Goal: Task Accomplishment & Management: Manage account settings

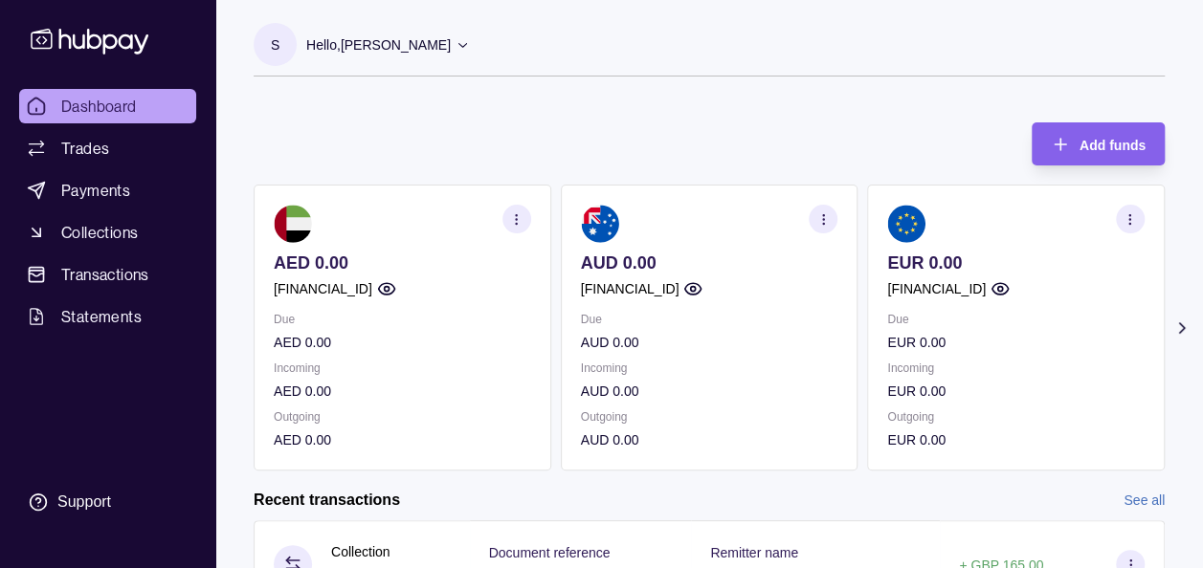
click at [1180, 324] on icon at bounding box center [1181, 328] width 5 height 10
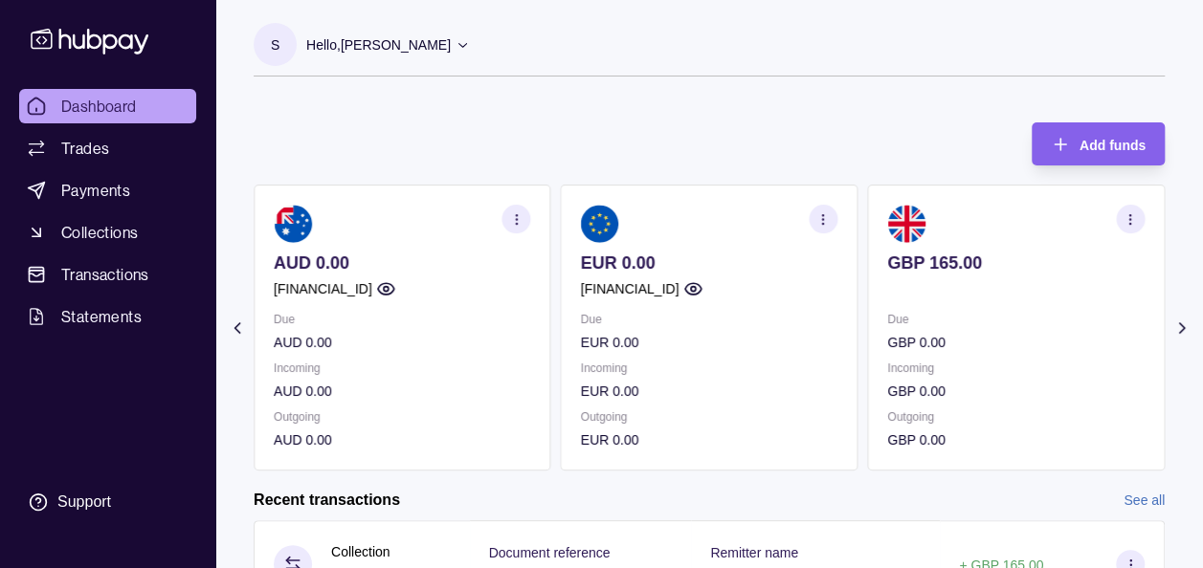
scroll to position [38, 0]
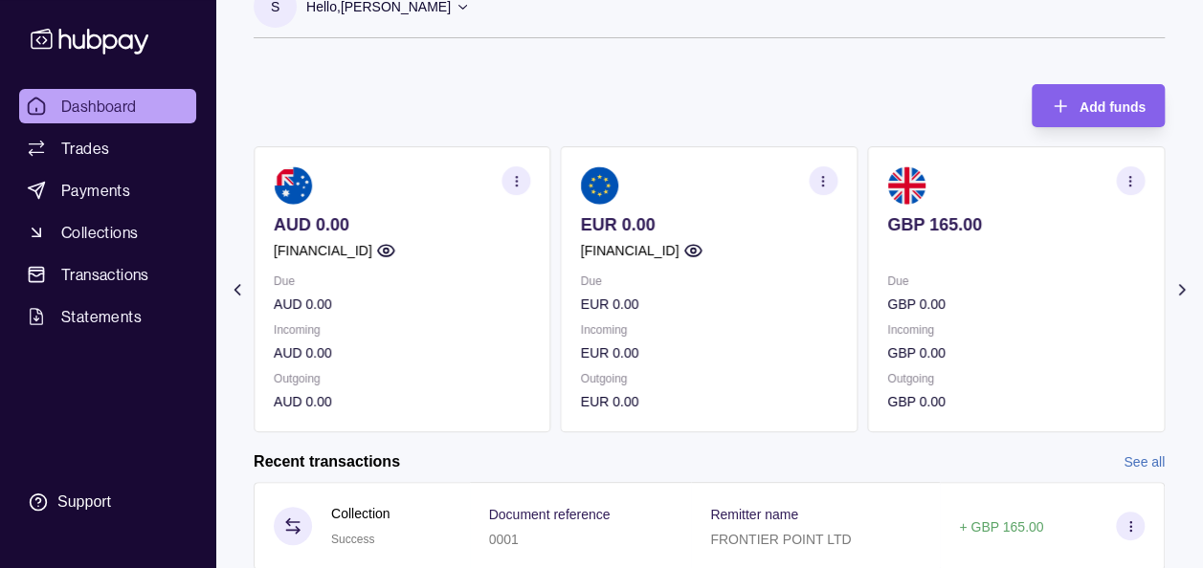
click at [1033, 261] on section "GBP 165.00 Due GBP 0.00 Incoming GBP 0.00 Outgoing GBP 0.00" at bounding box center [1016, 289] width 298 height 286
click at [913, 184] on img at bounding box center [906, 185] width 38 height 38
click at [100, 181] on span "Payments" at bounding box center [95, 190] width 69 height 23
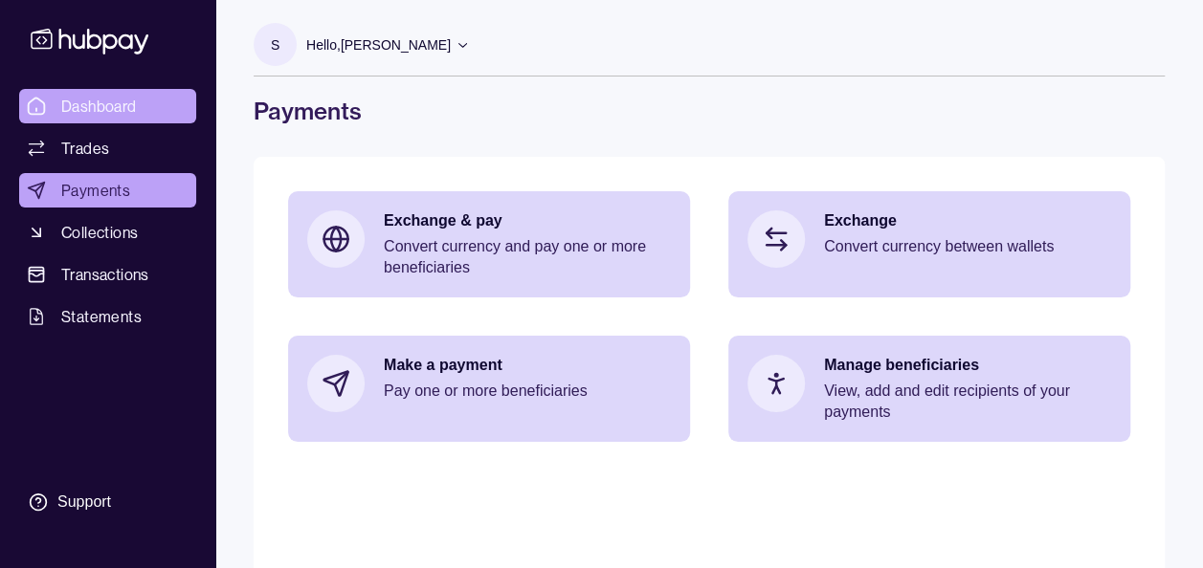
click at [100, 112] on span "Dashboard" at bounding box center [99, 106] width 76 height 23
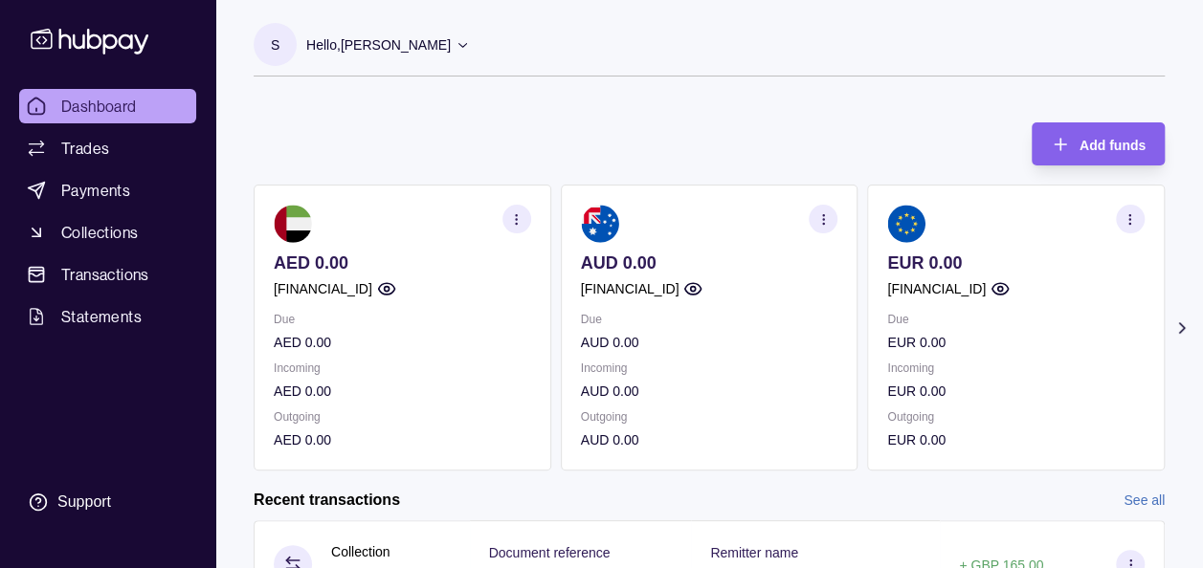
click at [1180, 321] on icon at bounding box center [1181, 328] width 19 height 19
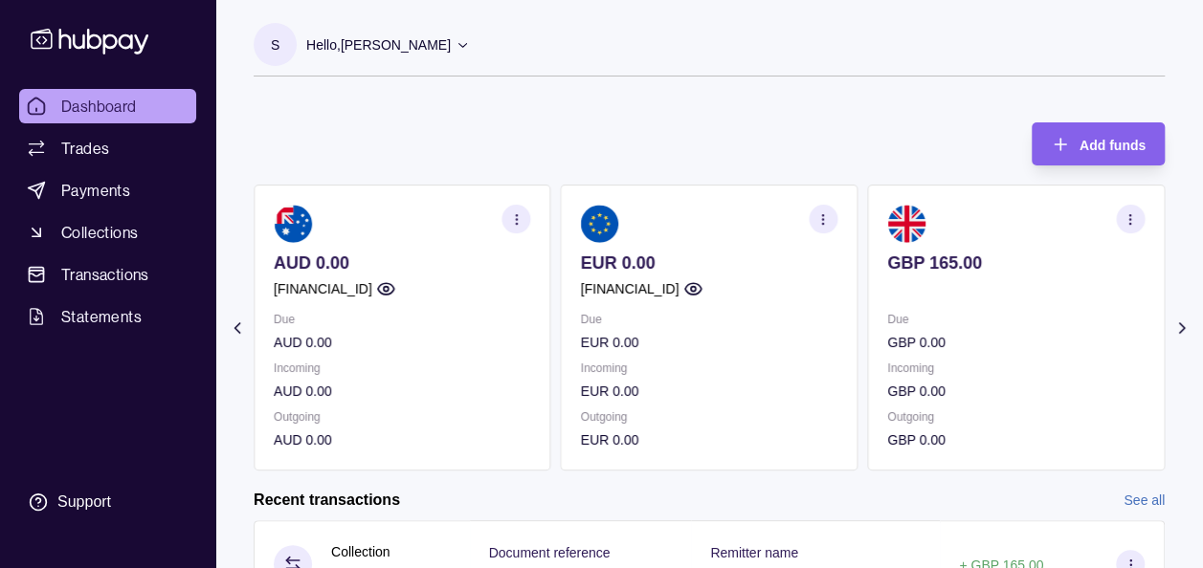
click at [1133, 215] on icon "button" at bounding box center [1129, 219] width 14 height 14
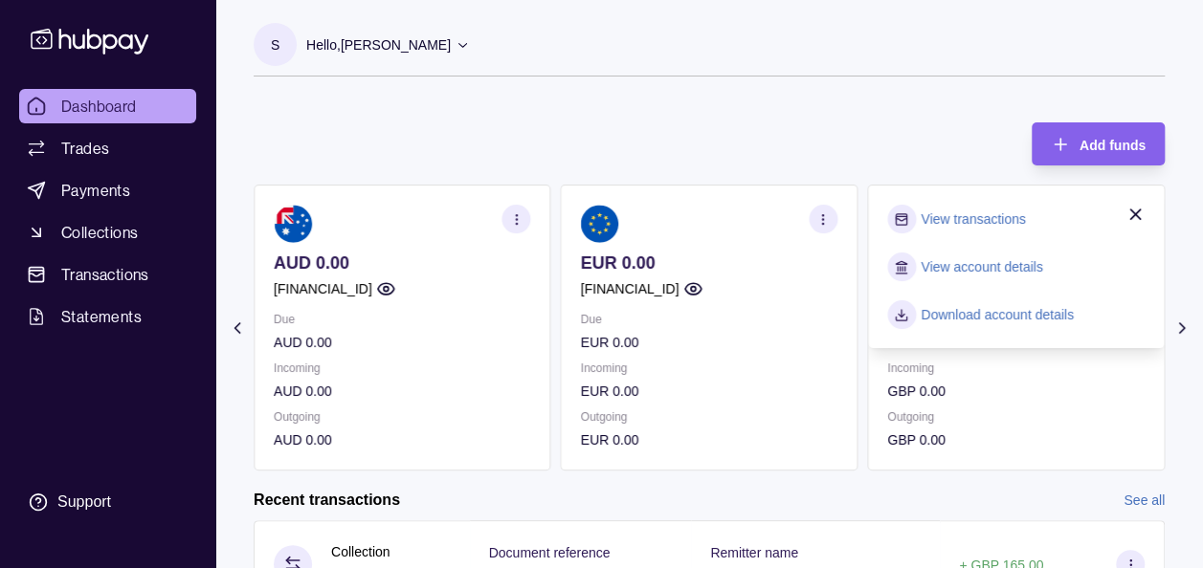
click at [993, 224] on link "View transactions" at bounding box center [972, 219] width 104 height 21
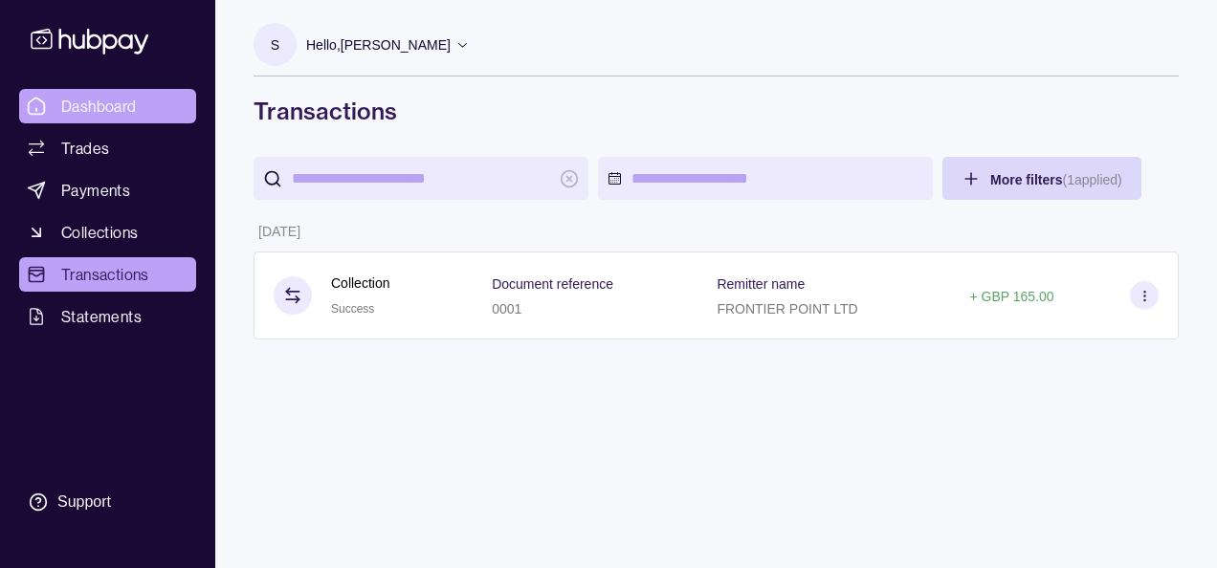
click at [75, 100] on span "Dashboard" at bounding box center [99, 106] width 76 height 23
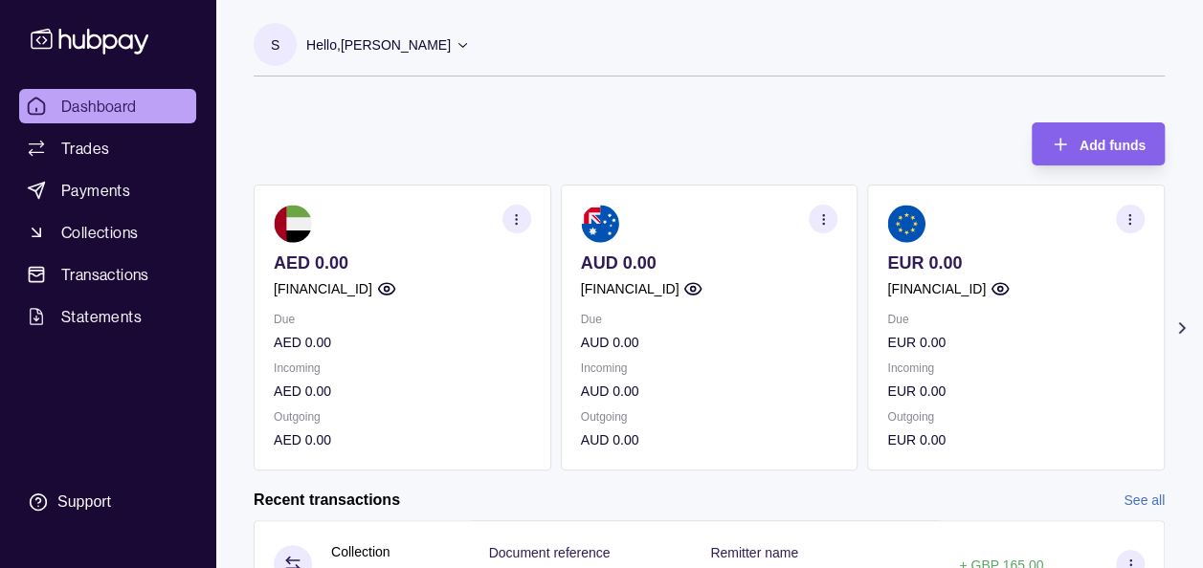
click at [1183, 327] on icon at bounding box center [1181, 328] width 5 height 10
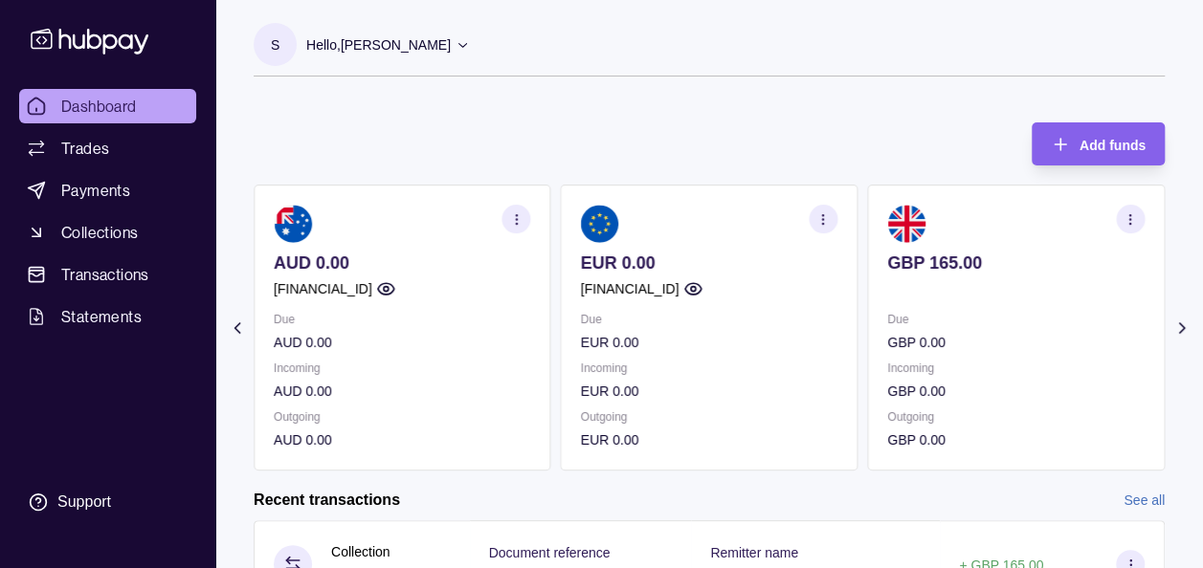
click at [1020, 278] on p at bounding box center [1015, 288] width 257 height 21
click at [1005, 247] on section "GBP 165.00 Due GBP 0.00 Incoming GBP 0.00 Outgoing GBP 0.00" at bounding box center [1016, 328] width 298 height 286
click at [1177, 326] on icon at bounding box center [1181, 328] width 19 height 19
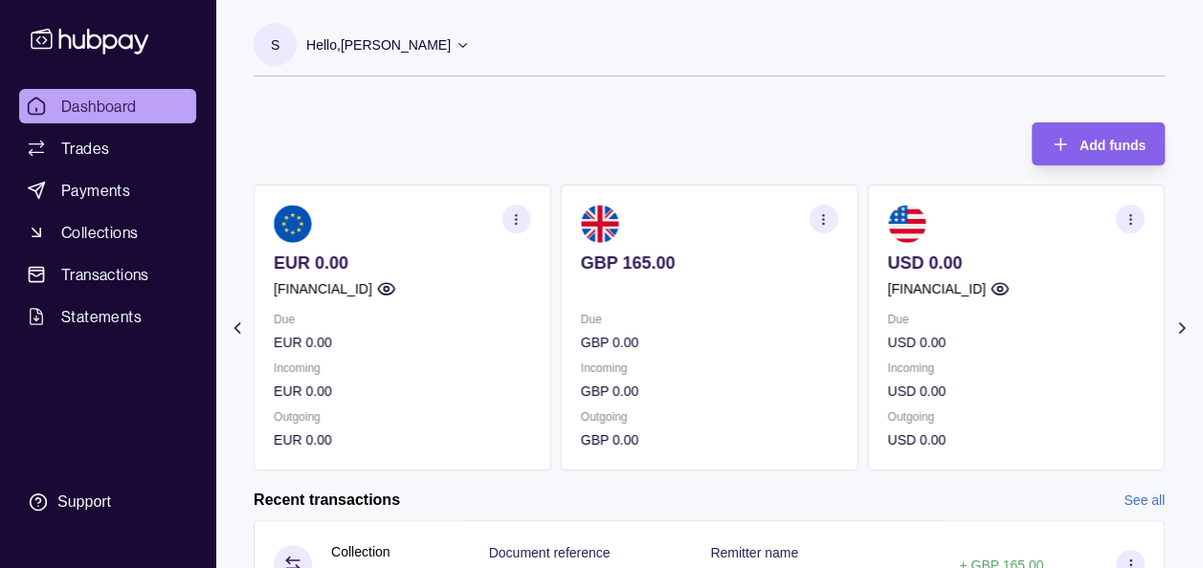
click at [823, 210] on section "button" at bounding box center [822, 219] width 29 height 29
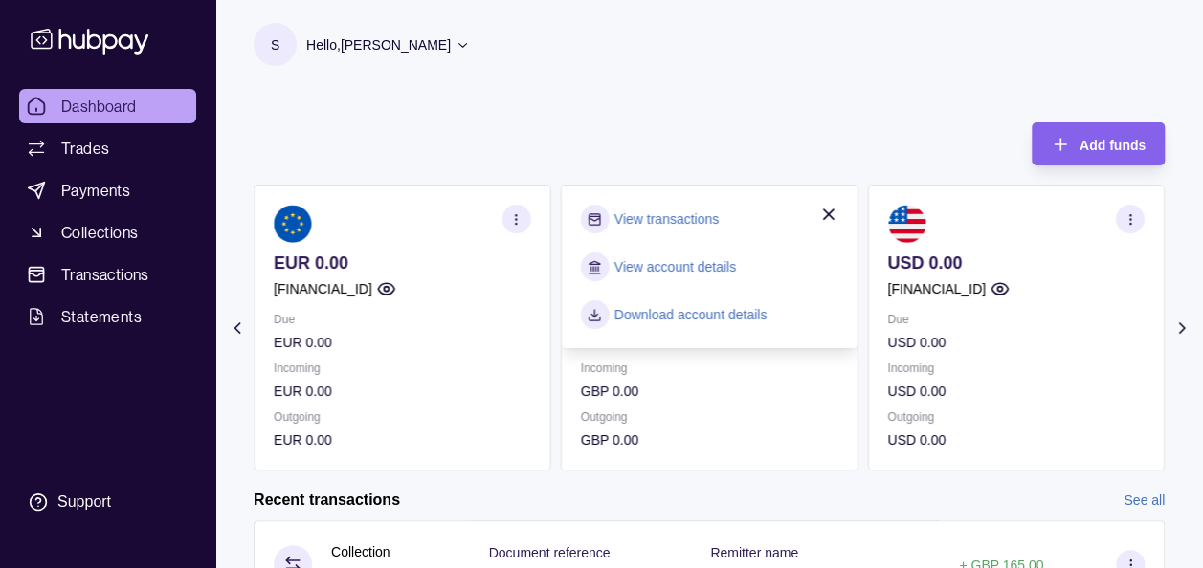
click at [702, 218] on link "View transactions" at bounding box center [666, 219] width 104 height 21
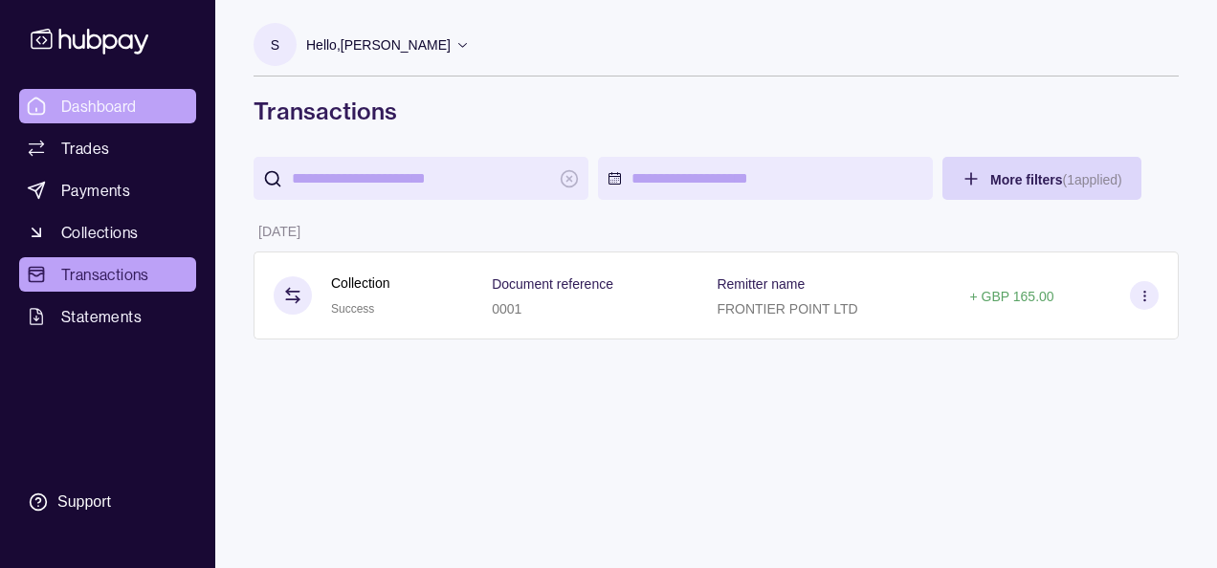
click at [108, 99] on span "Dashboard" at bounding box center [99, 106] width 76 height 23
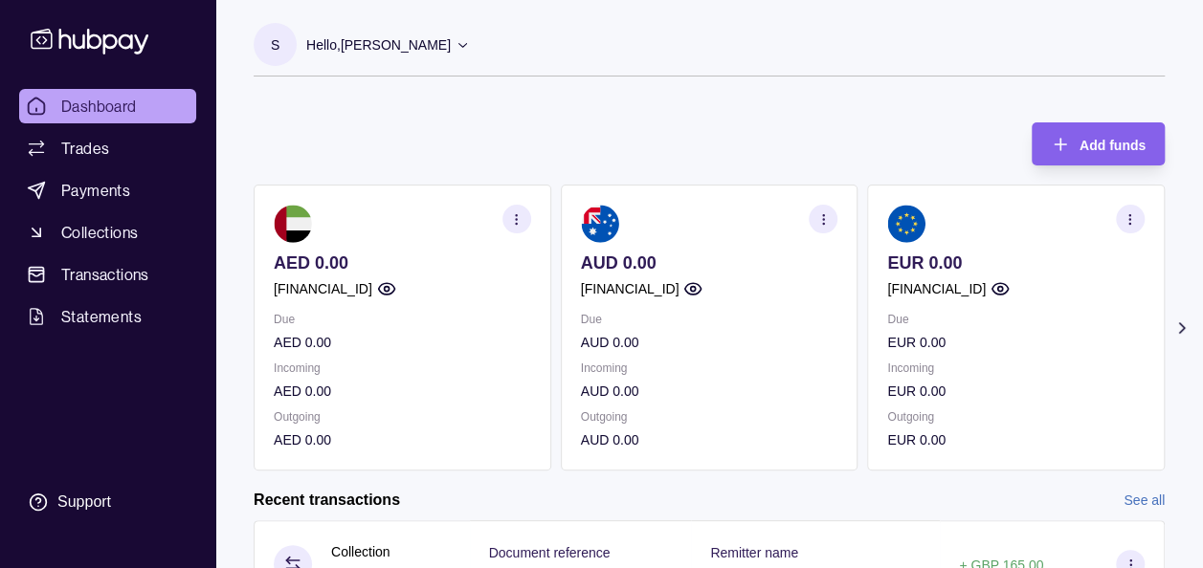
click at [1182, 335] on icon at bounding box center [1181, 328] width 19 height 19
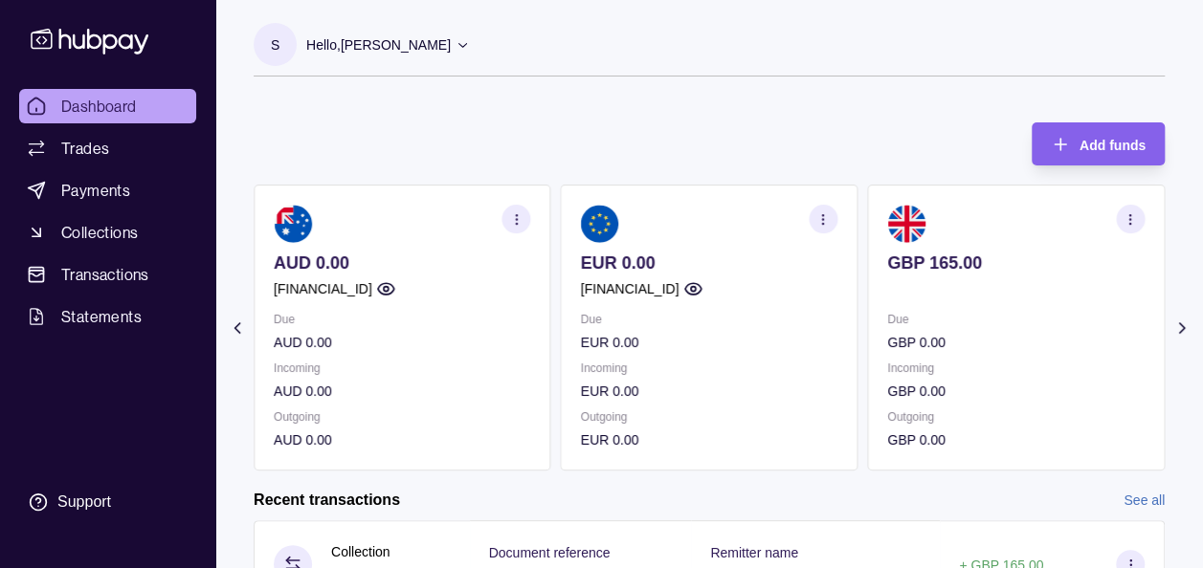
click at [1179, 355] on section "Add funds AED 0.00 GB91TCCL04140408914106 Due AED 0.00 Incoming AED 0.00 Outgoi…" at bounding box center [708, 374] width 987 height 543
click at [1029, 349] on p "GBP 0.00" at bounding box center [1015, 342] width 257 height 21
click at [904, 218] on img at bounding box center [906, 224] width 38 height 38
click at [914, 218] on img at bounding box center [906, 224] width 38 height 38
click at [1122, 219] on section "button" at bounding box center [1130, 219] width 29 height 29
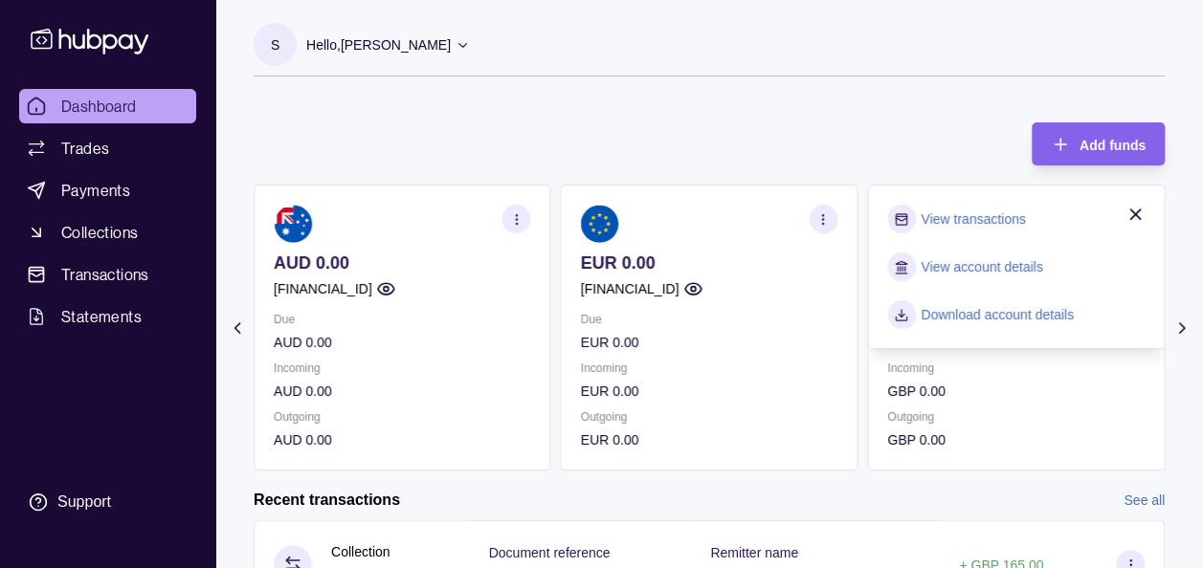
click at [999, 210] on link "View transactions" at bounding box center [972, 219] width 104 height 21
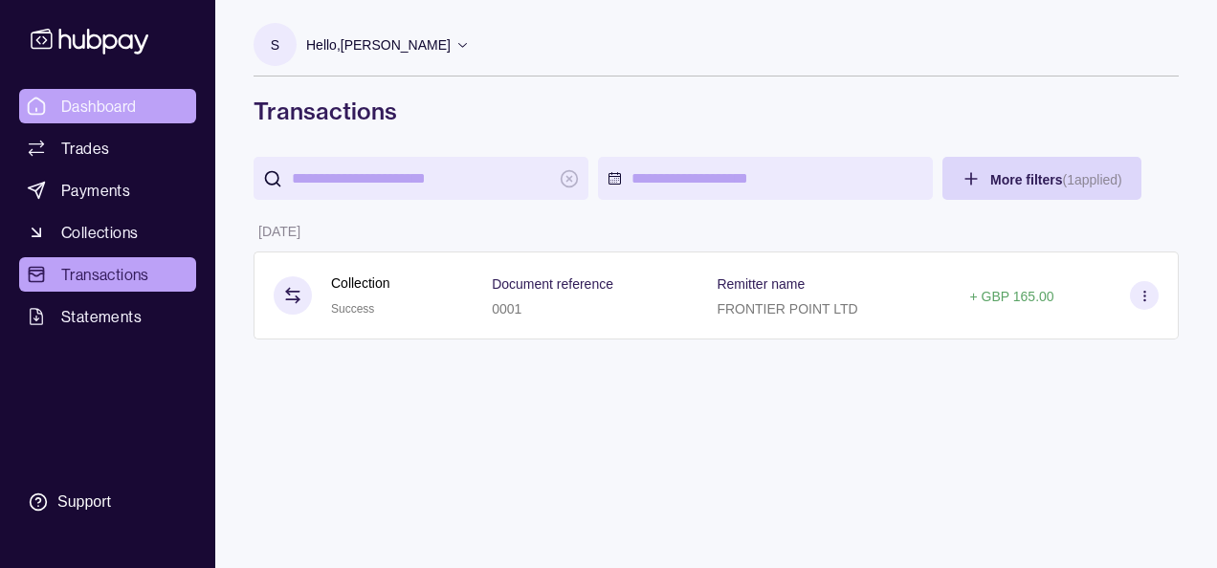
click at [88, 117] on span "Dashboard" at bounding box center [99, 106] width 76 height 23
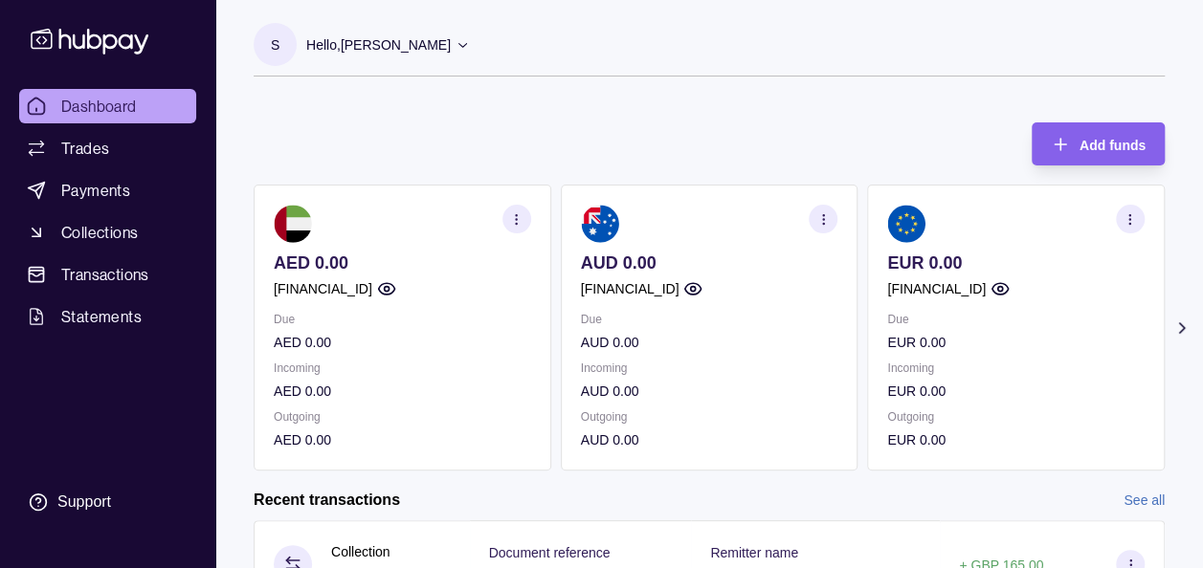
click at [1181, 325] on icon at bounding box center [1181, 328] width 5 height 10
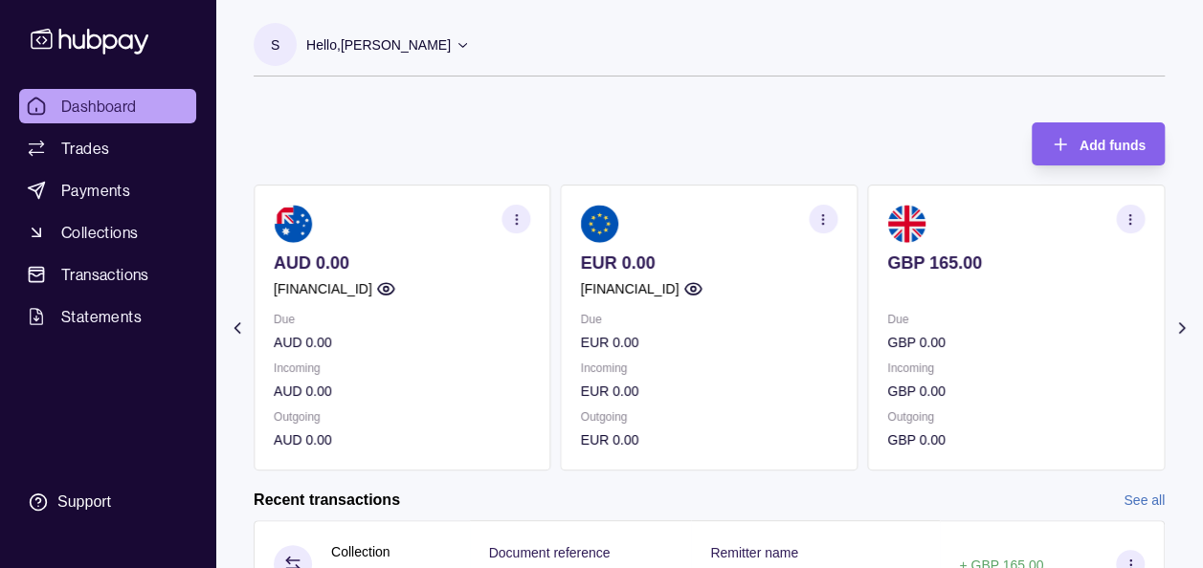
click at [1184, 332] on icon at bounding box center [1181, 328] width 19 height 19
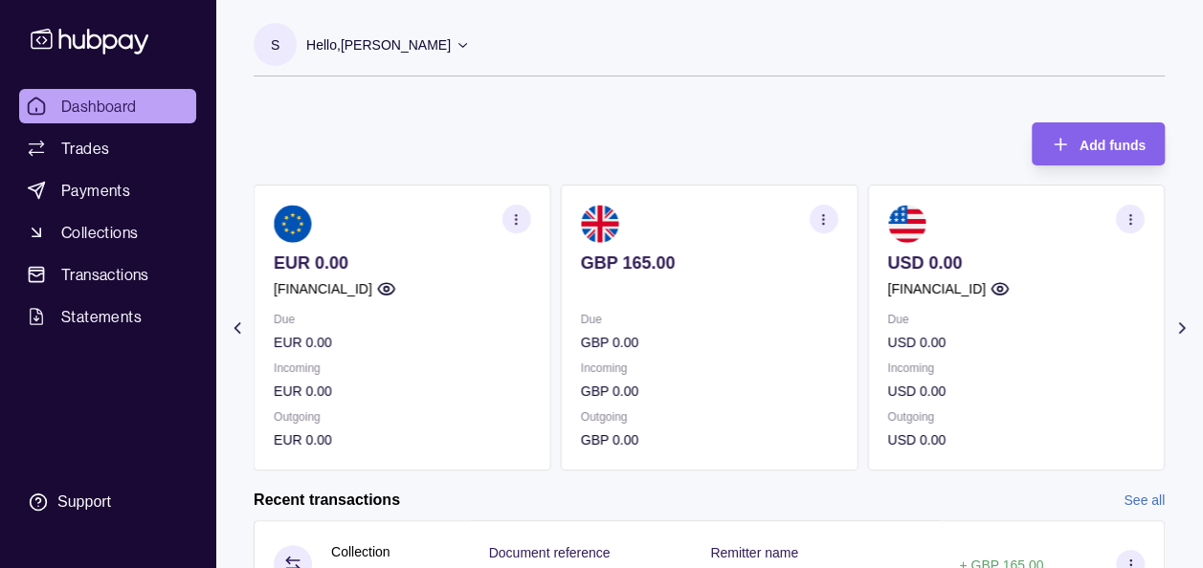
click at [1184, 332] on icon at bounding box center [1181, 328] width 19 height 19
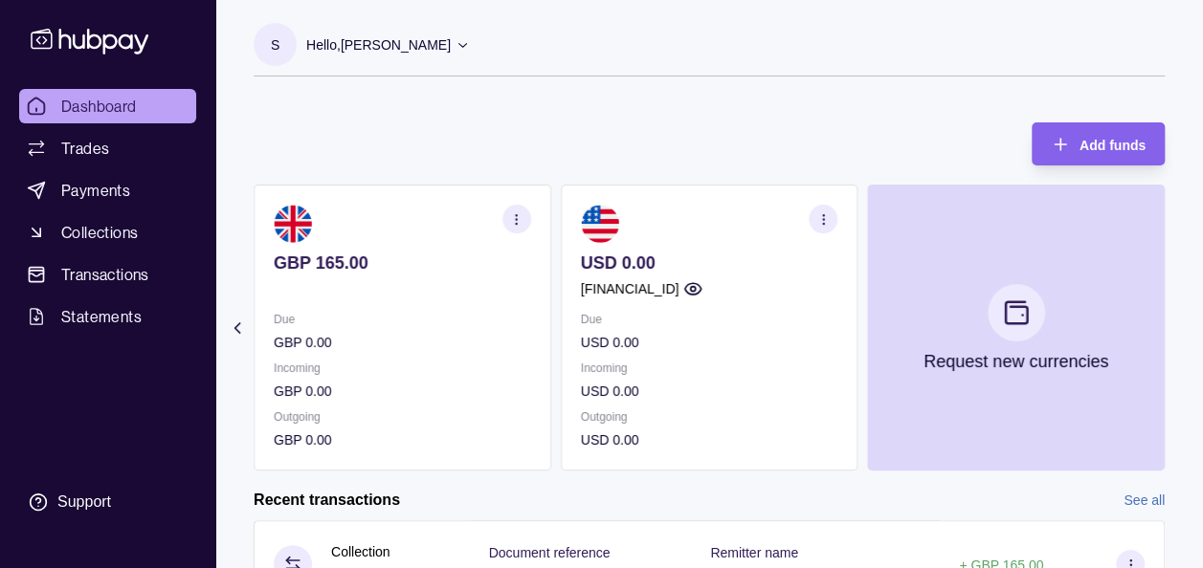
click at [232, 330] on icon at bounding box center [237, 328] width 19 height 19
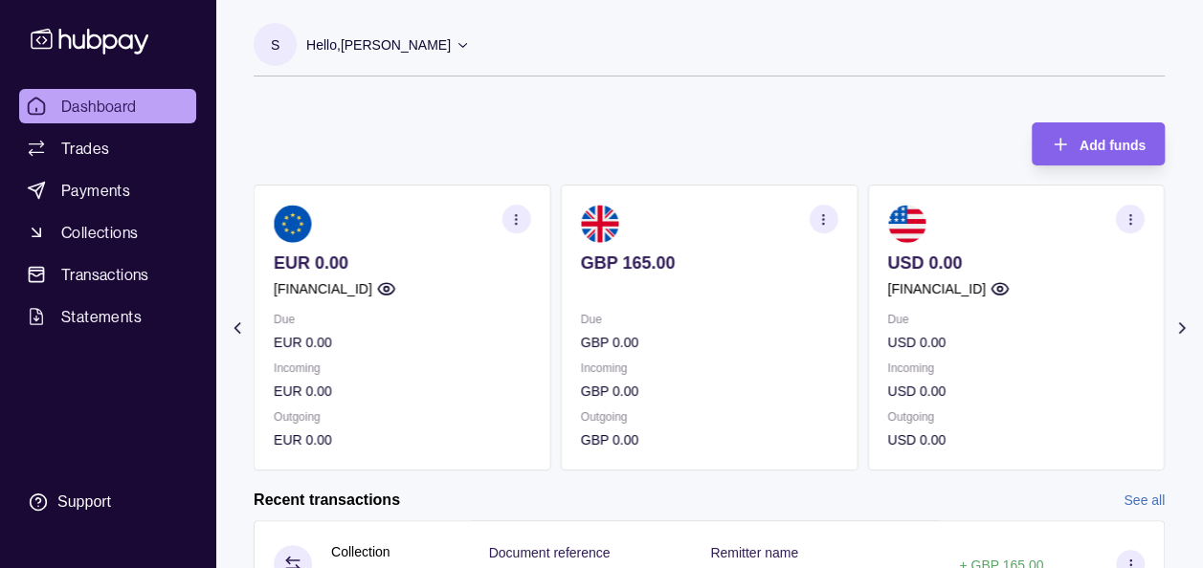
click at [232, 330] on icon at bounding box center [237, 328] width 19 height 19
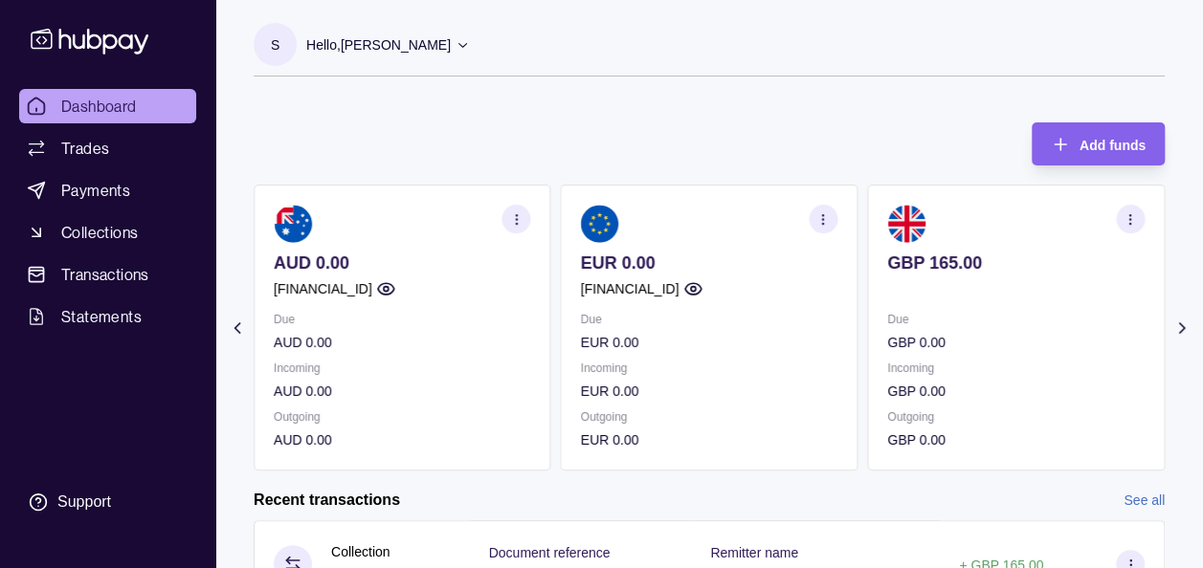
click at [232, 330] on icon at bounding box center [237, 328] width 19 height 19
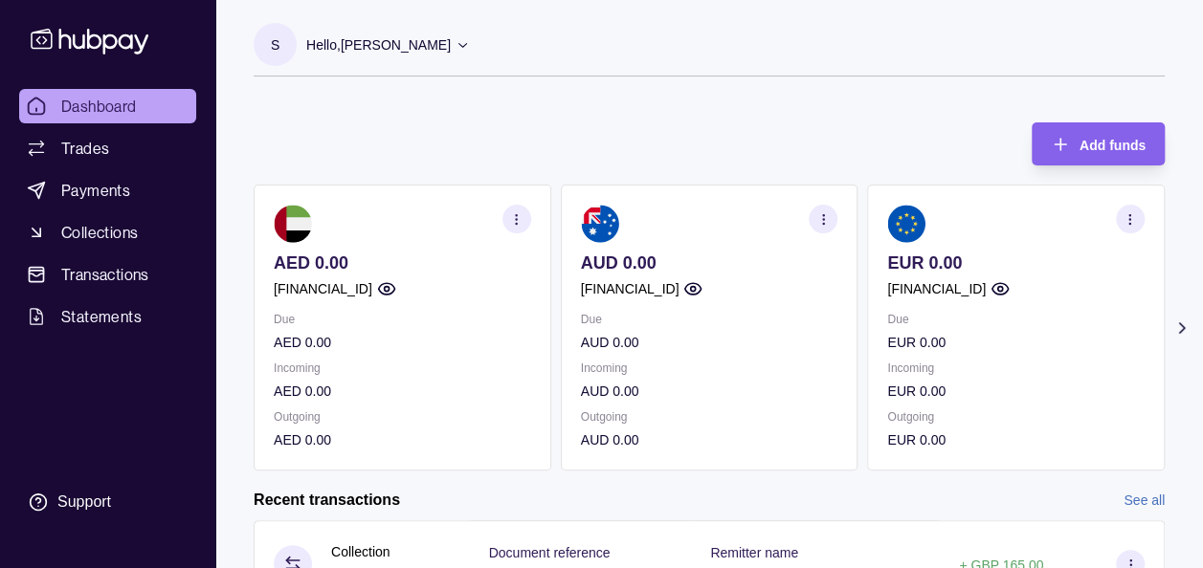
click at [232, 330] on section "Add funds AED 0.00 GB91TCCL04140408914106 Due AED 0.00 Incoming AED 0.00 Outgoi…" at bounding box center [708, 374] width 987 height 543
click at [348, 151] on div "Add funds AED 0.00 GB91TCCL04140408914106 Due AED 0.00 Incoming AED 0.00 Outgoi…" at bounding box center [709, 286] width 911 height 367
click at [1191, 324] on section "Add funds AED 0.00 GB91TCCL04140408914106 Due AED 0.00 Incoming AED 0.00 Outgoi…" at bounding box center [708, 374] width 987 height 543
click at [1177, 324] on icon at bounding box center [1181, 328] width 19 height 19
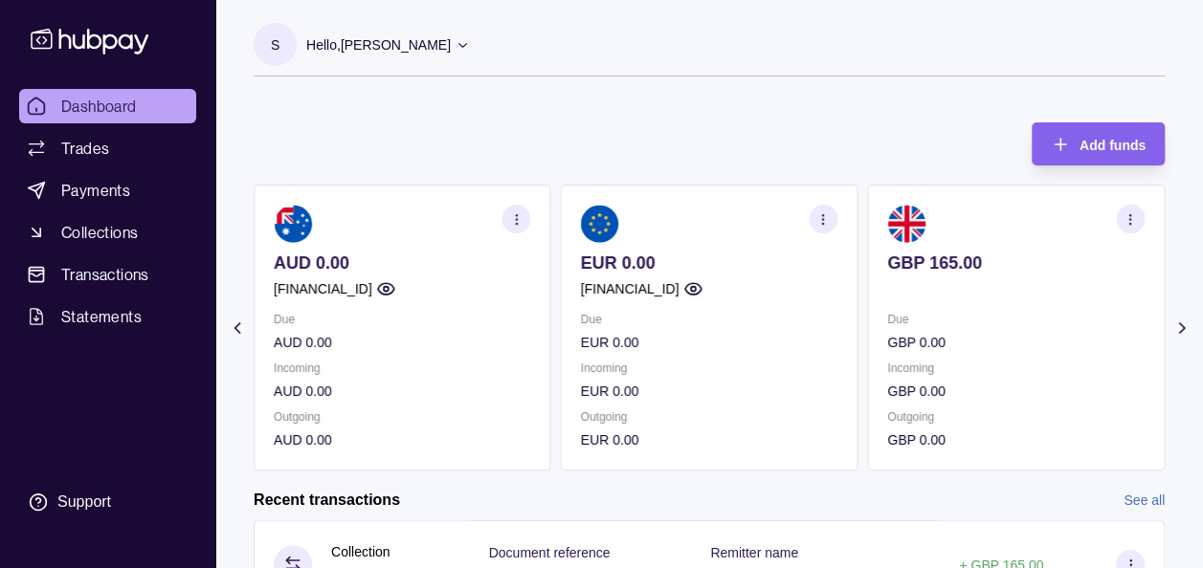
click at [635, 90] on div "S Hello, Soumyajit Chakraborty Prime Edge Trading FZE Account Terms and conditi…" at bounding box center [709, 59] width 911 height 73
click at [1026, 327] on p "Due" at bounding box center [1015, 319] width 257 height 21
click at [95, 143] on span "Trades" at bounding box center [85, 148] width 48 height 23
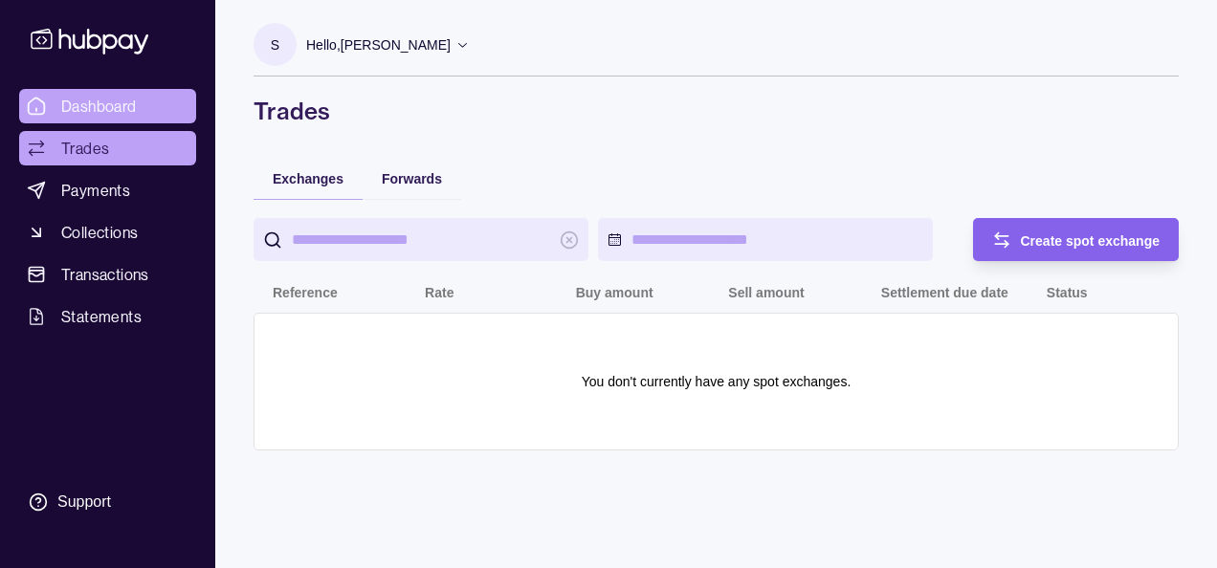
click at [106, 99] on span "Dashboard" at bounding box center [99, 106] width 76 height 23
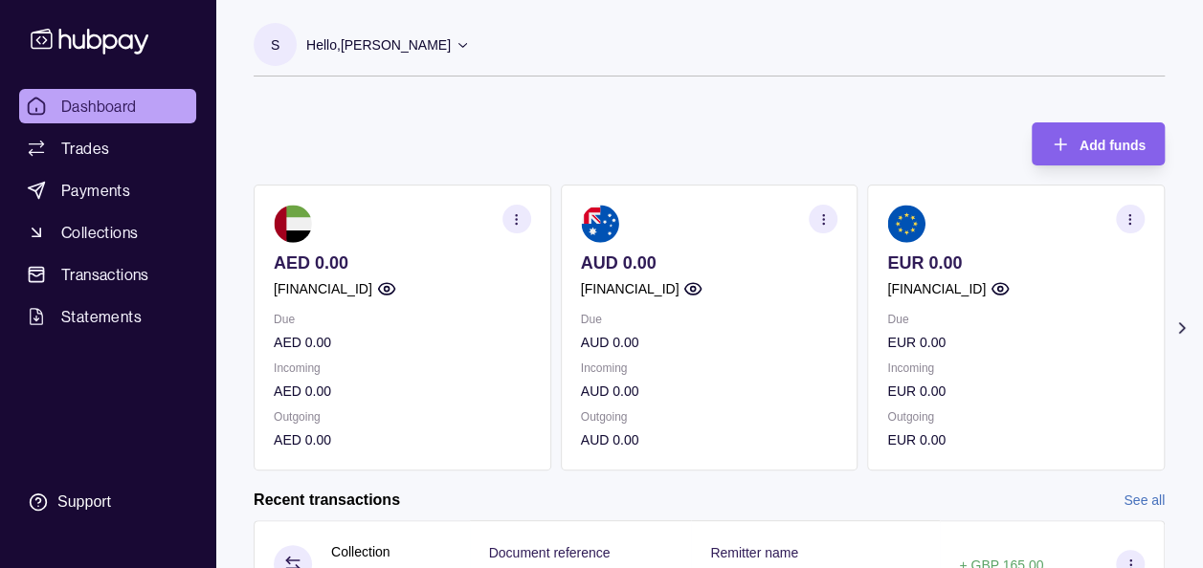
click at [1179, 323] on icon at bounding box center [1181, 328] width 5 height 10
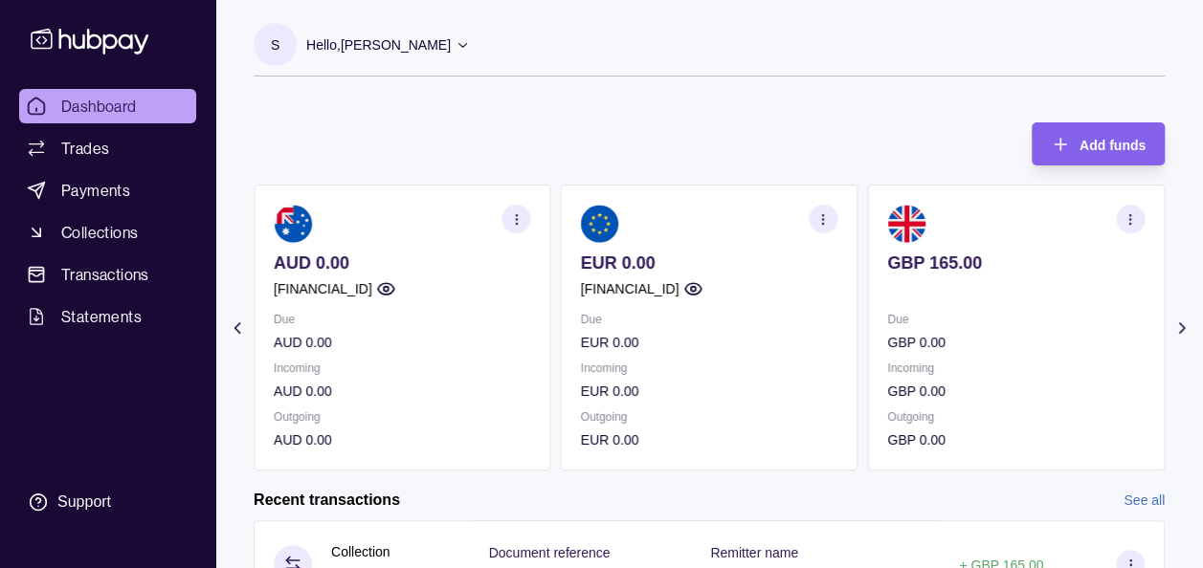
click at [974, 285] on p at bounding box center [1015, 288] width 257 height 21
click at [912, 225] on img at bounding box center [906, 224] width 38 height 38
click at [906, 129] on div "Add funds AED 0.00 GB91TCCL04140408914106 Due AED 0.00 Incoming AED 0.00 Outgoi…" at bounding box center [709, 286] width 911 height 367
click at [109, 184] on span "Payments" at bounding box center [95, 190] width 69 height 23
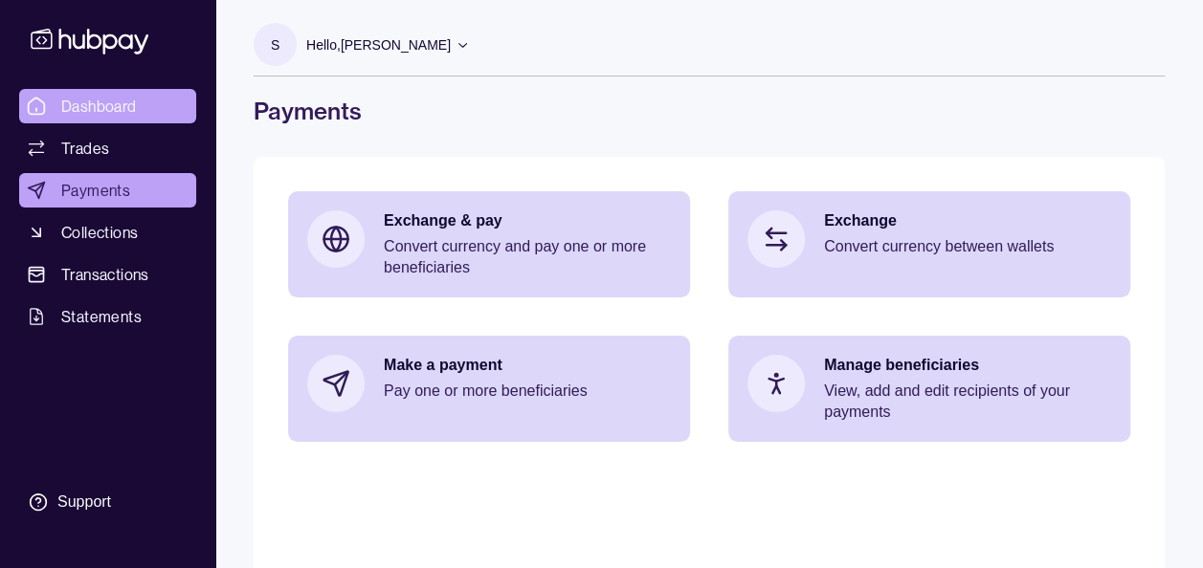
click at [110, 101] on span "Dashboard" at bounding box center [99, 106] width 76 height 23
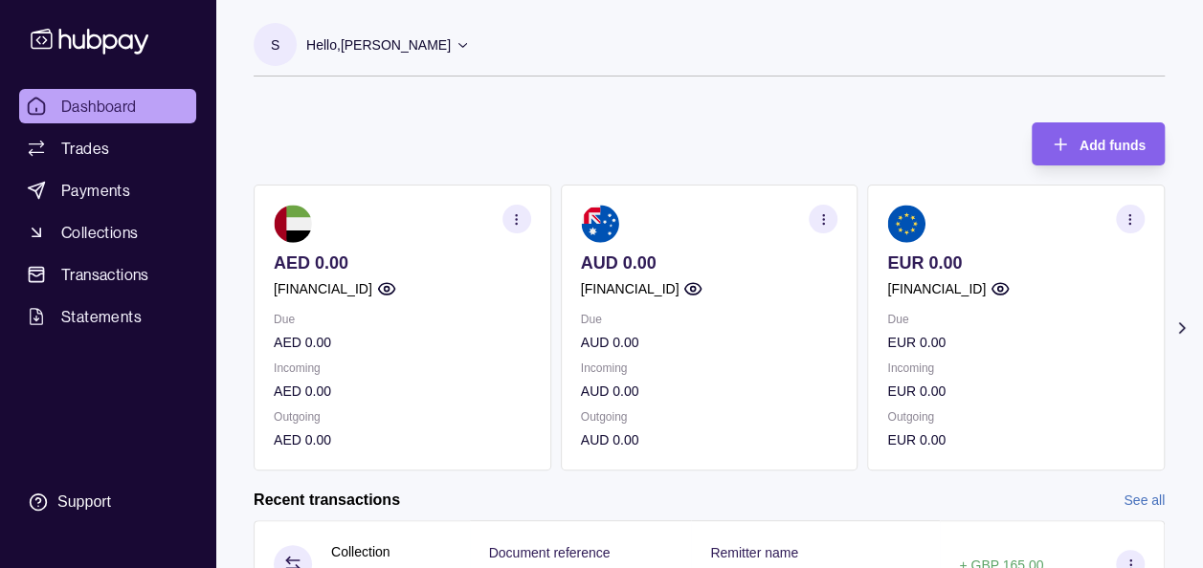
click at [1185, 333] on icon at bounding box center [1181, 328] width 19 height 19
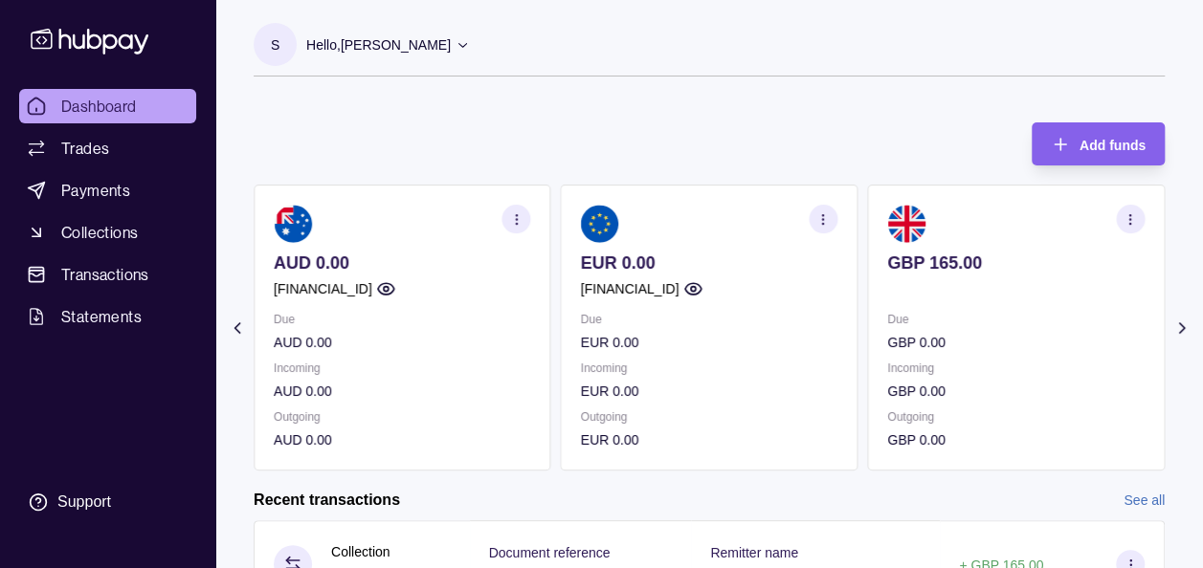
click at [1185, 333] on icon at bounding box center [1181, 328] width 19 height 19
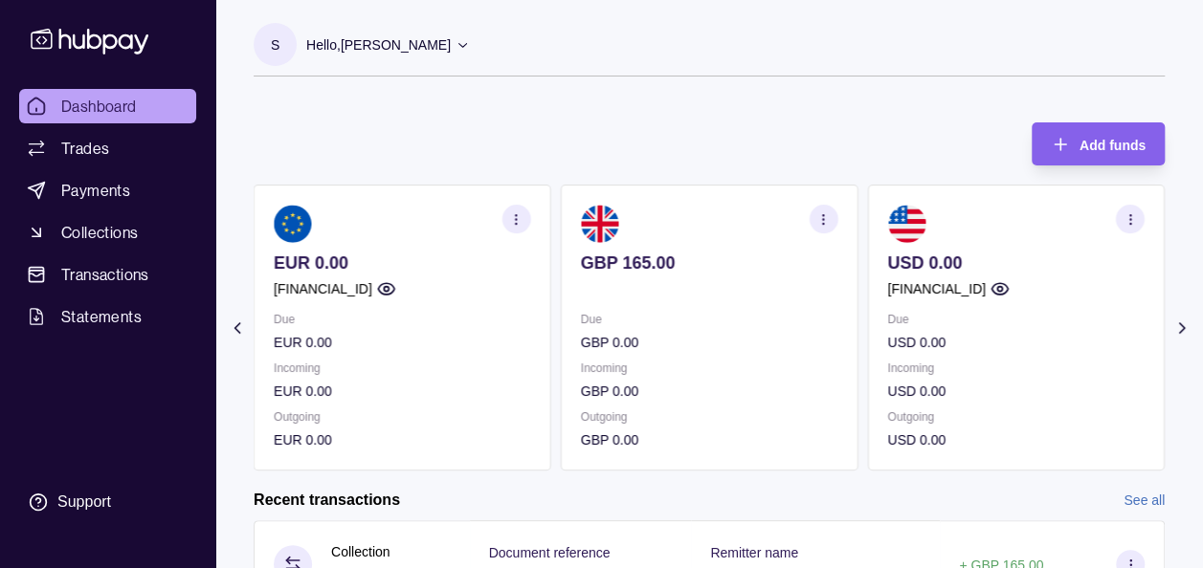
click at [1185, 333] on icon at bounding box center [1181, 328] width 19 height 19
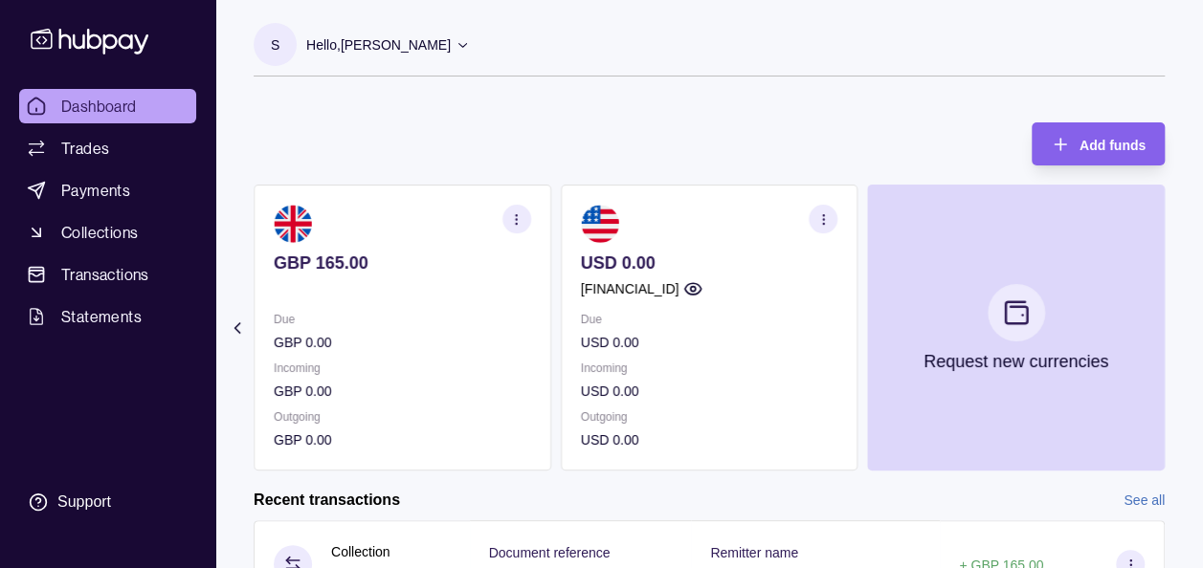
click at [112, 109] on span "Dashboard" at bounding box center [99, 106] width 76 height 23
click at [96, 150] on span "Trades" at bounding box center [85, 148] width 48 height 23
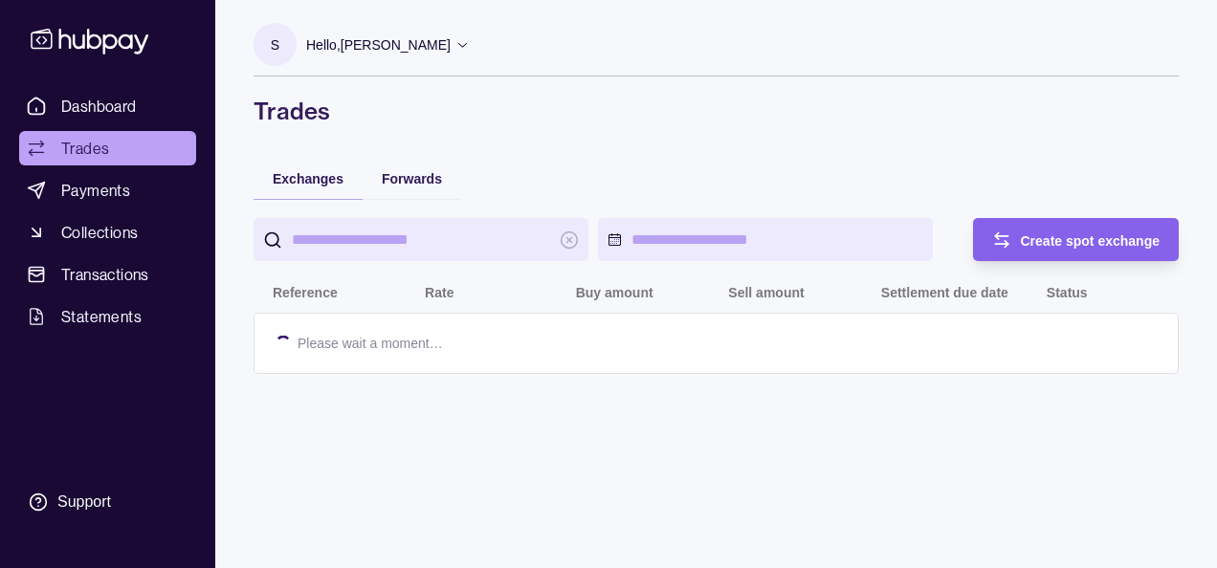
click at [100, 101] on span "Dashboard" at bounding box center [99, 106] width 76 height 23
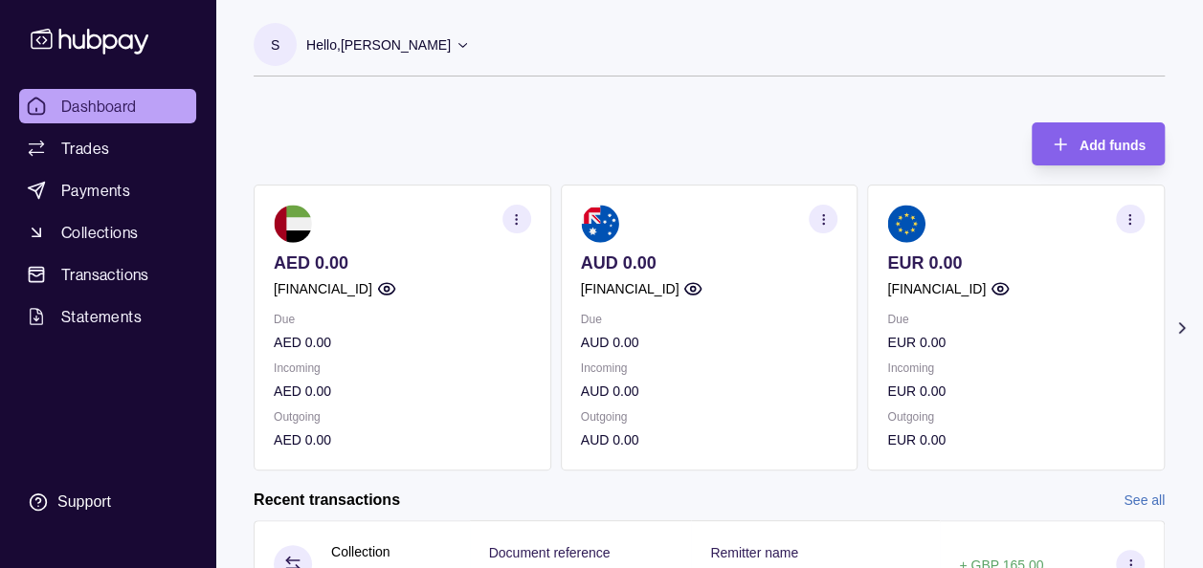
click at [1180, 325] on icon at bounding box center [1181, 328] width 19 height 19
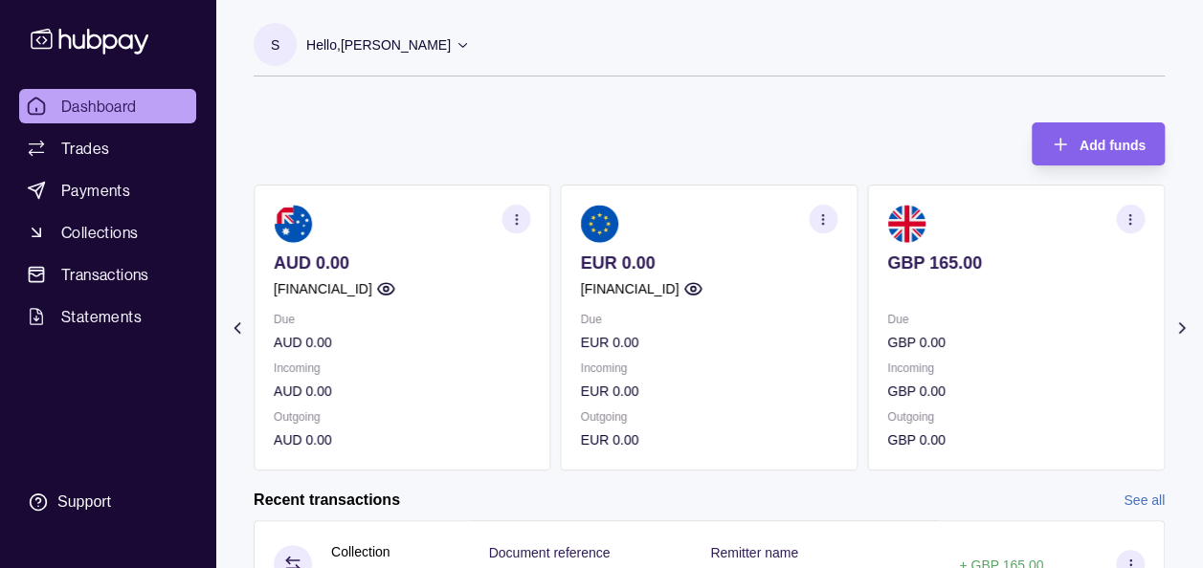
click at [1135, 224] on icon "button" at bounding box center [1129, 219] width 14 height 14
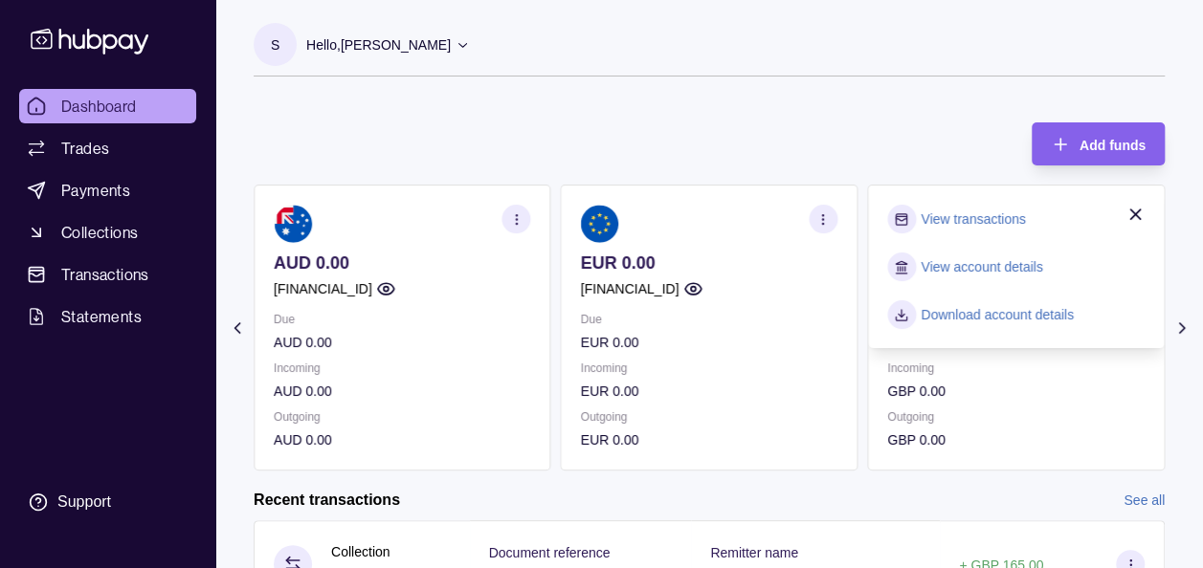
click at [965, 217] on link "View transactions" at bounding box center [972, 219] width 104 height 21
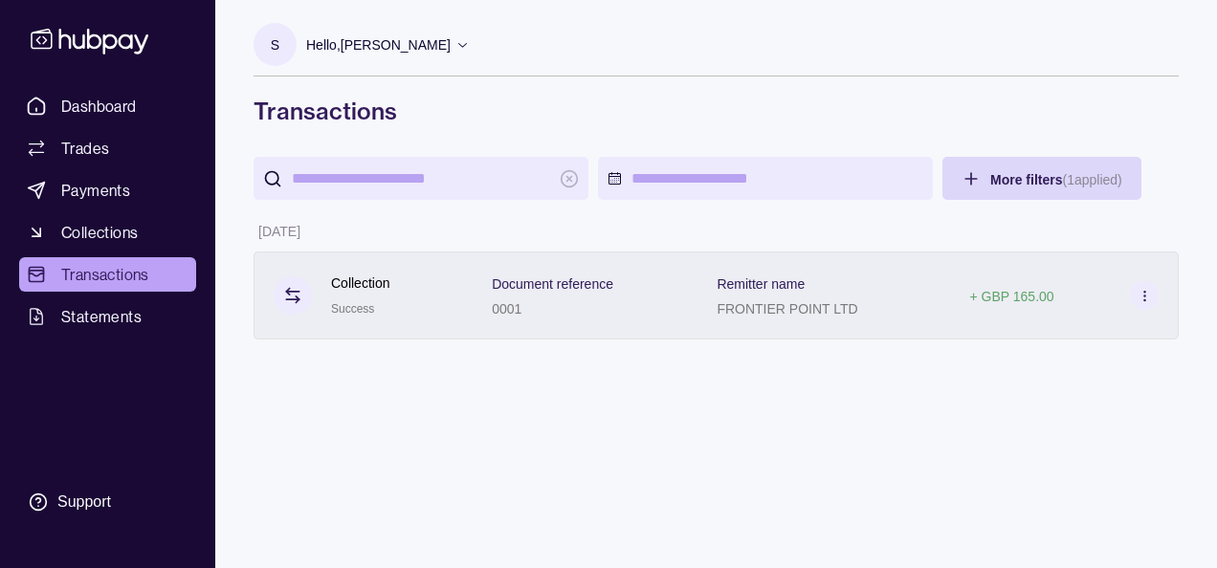
click at [844, 297] on div "FRONTIER POINT LTD" at bounding box center [787, 308] width 141 height 23
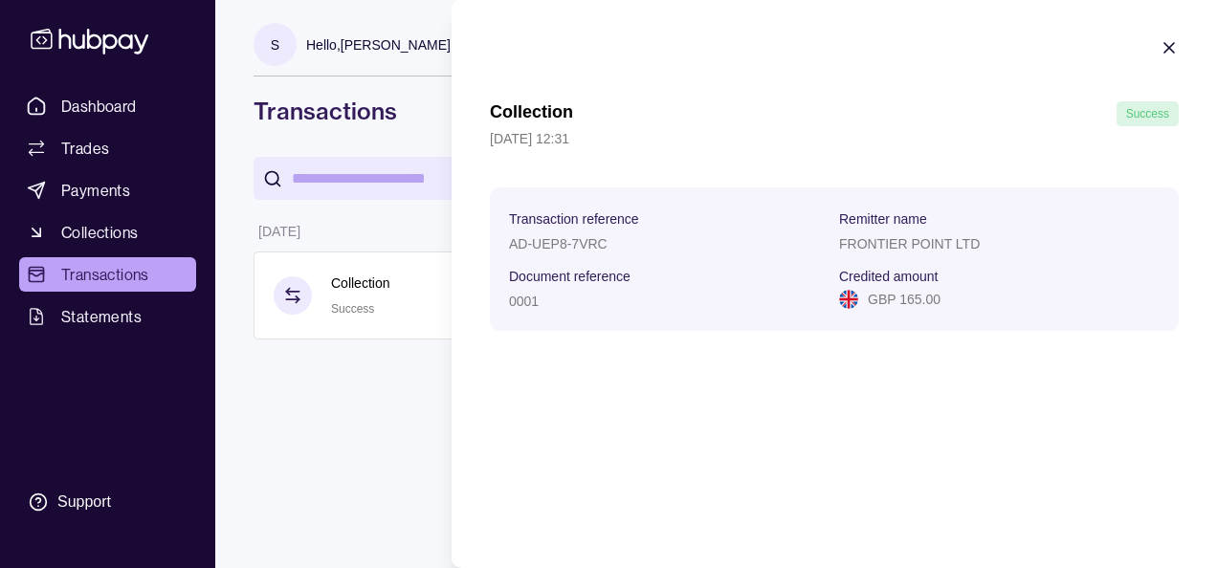
click at [334, 391] on html "Dashboard Trades Payments Collections Transactions Statements Support S Hello, …" at bounding box center [608, 284] width 1217 height 568
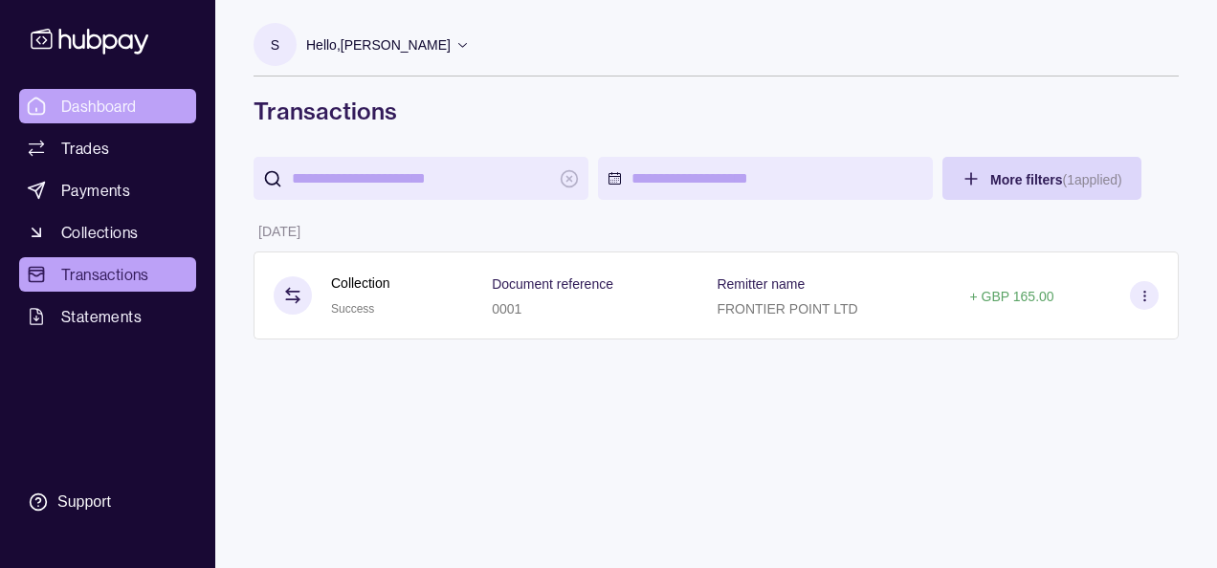
click at [66, 116] on span "Dashboard" at bounding box center [99, 106] width 76 height 23
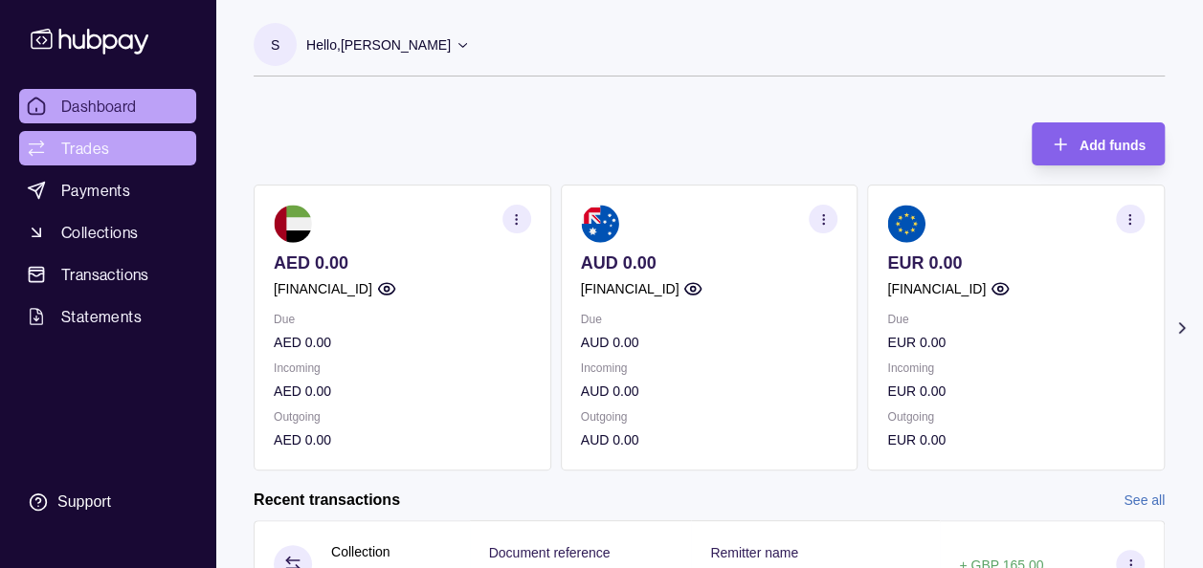
click at [75, 133] on link "Trades" at bounding box center [107, 148] width 177 height 34
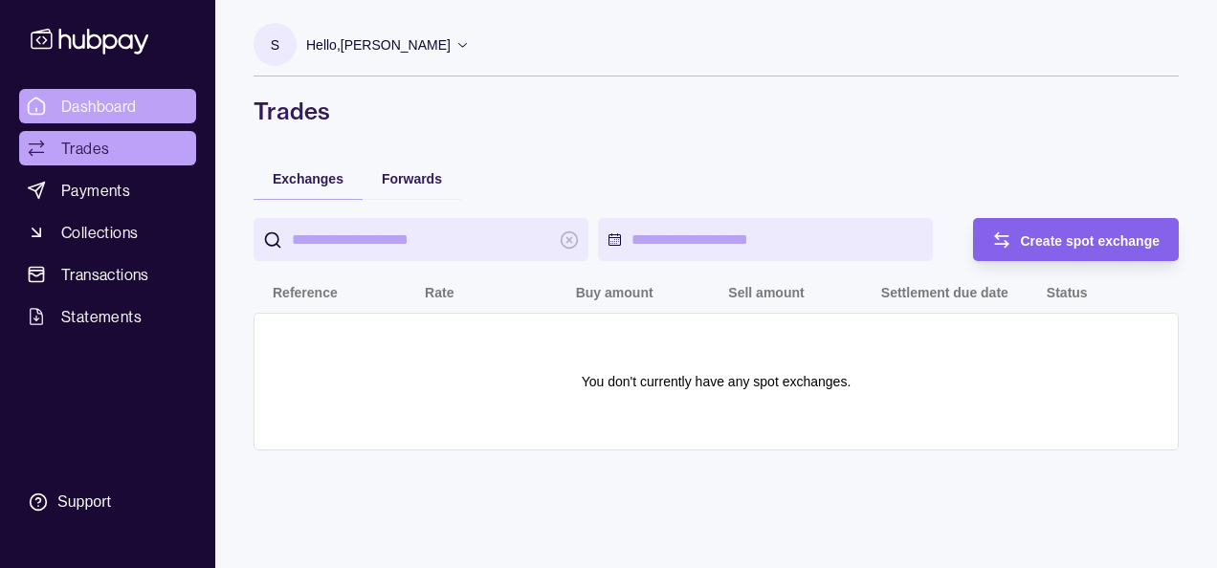
click at [72, 116] on span "Dashboard" at bounding box center [99, 106] width 76 height 23
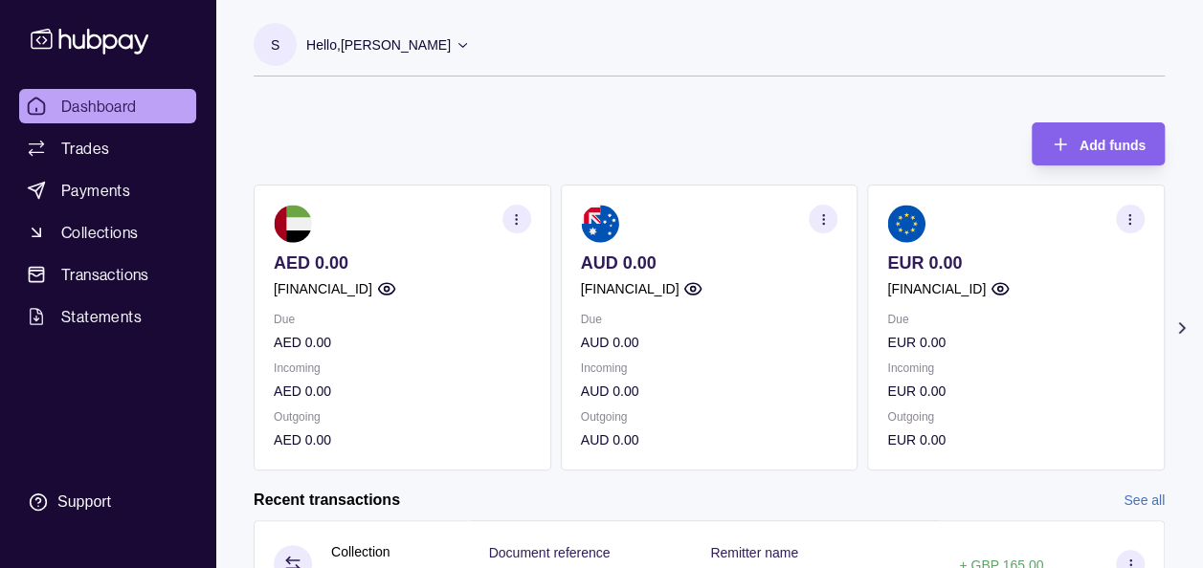
click at [1182, 327] on icon at bounding box center [1181, 328] width 5 height 10
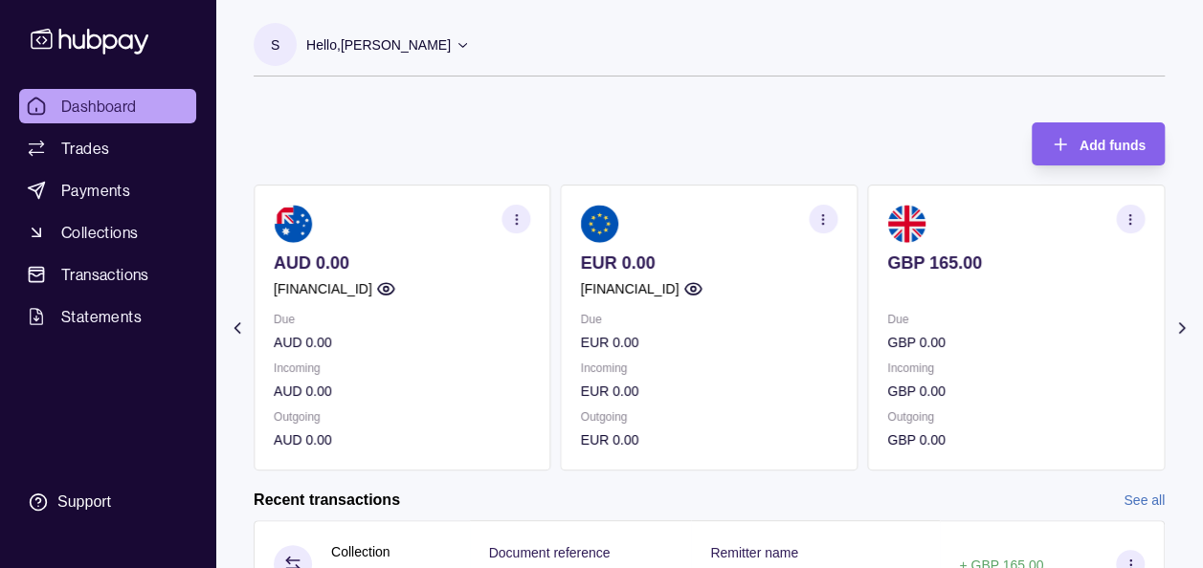
click at [1133, 216] on icon "button" at bounding box center [1129, 219] width 14 height 14
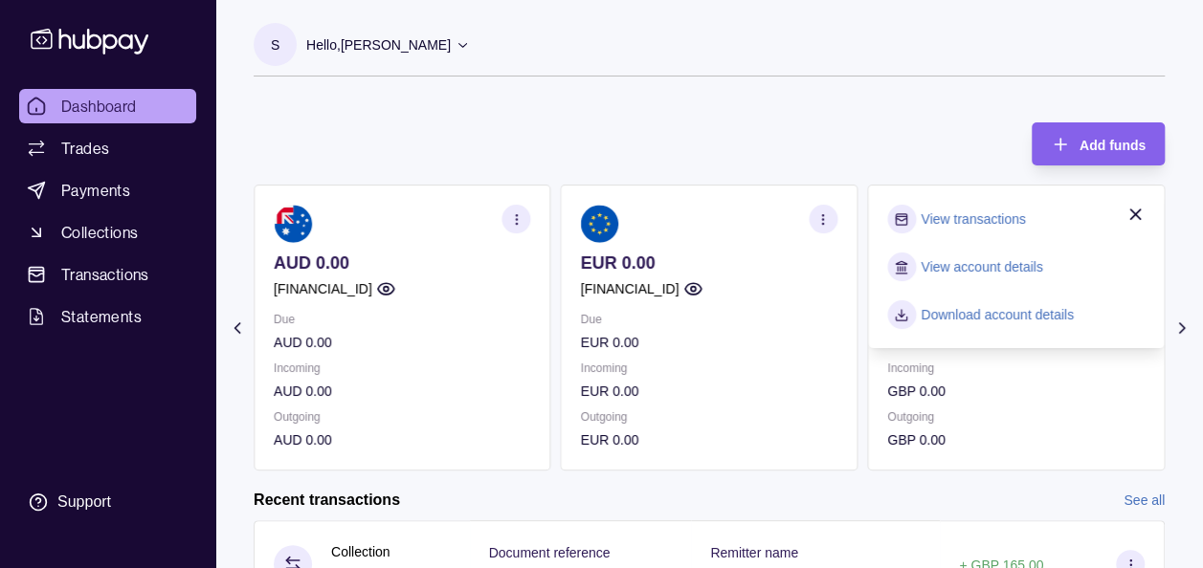
click at [983, 214] on link "View transactions" at bounding box center [972, 219] width 104 height 21
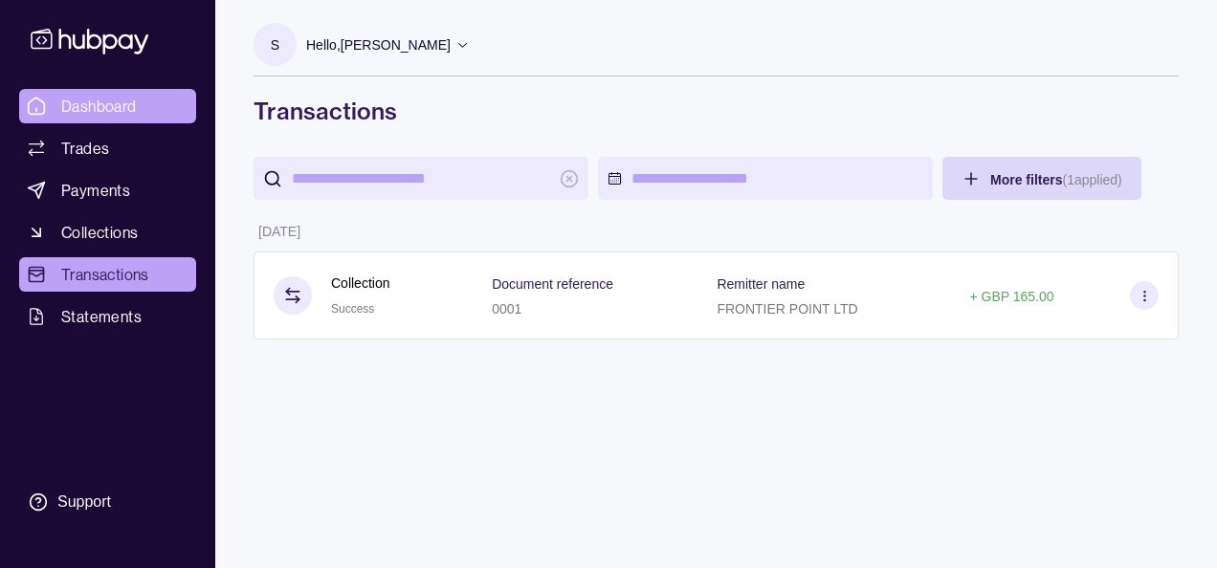
click at [79, 113] on span "Dashboard" at bounding box center [99, 106] width 76 height 23
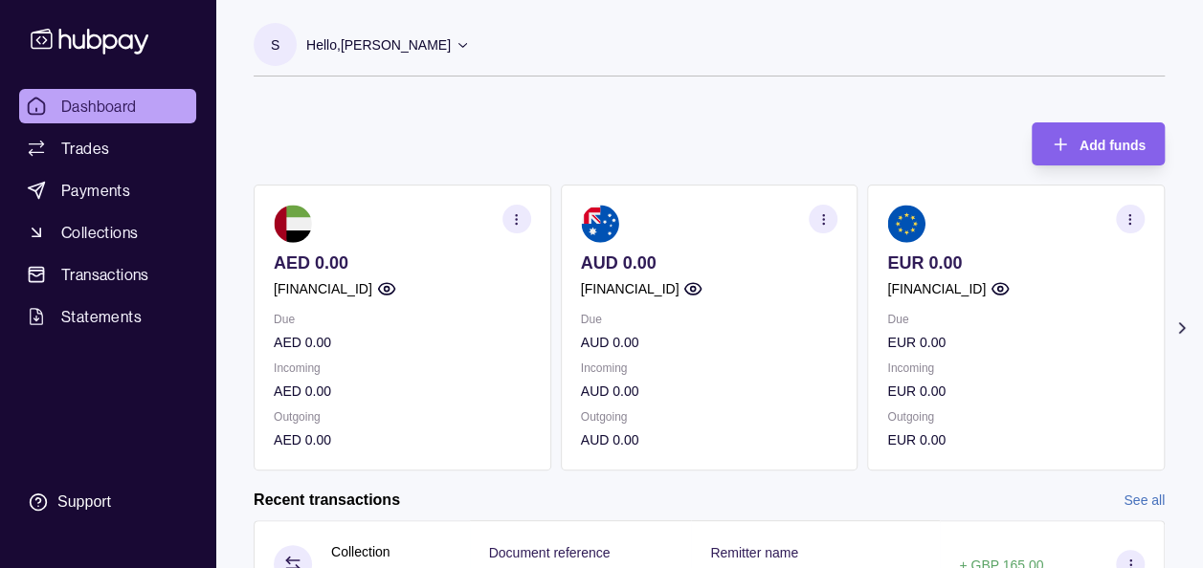
click at [1188, 329] on icon at bounding box center [1181, 328] width 19 height 19
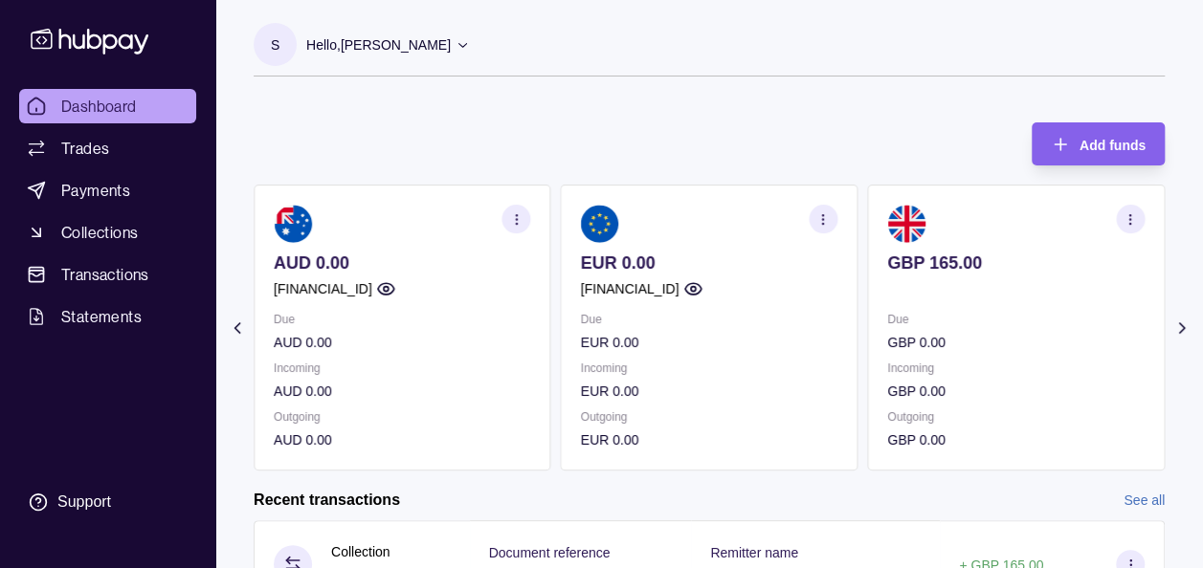
click at [714, 136] on div "Add funds AED 0.00 GB91TCCL04140408914106 Due AED 0.00 Incoming AED 0.00 Outgoi…" at bounding box center [709, 286] width 911 height 367
click at [827, 104] on div "Add funds AED 0.00 GB91TCCL04140408914106 Due AED 0.00 Incoming AED 0.00 Outgoi…" at bounding box center [709, 286] width 911 height 367
click at [1122, 220] on section "button" at bounding box center [1130, 219] width 29 height 29
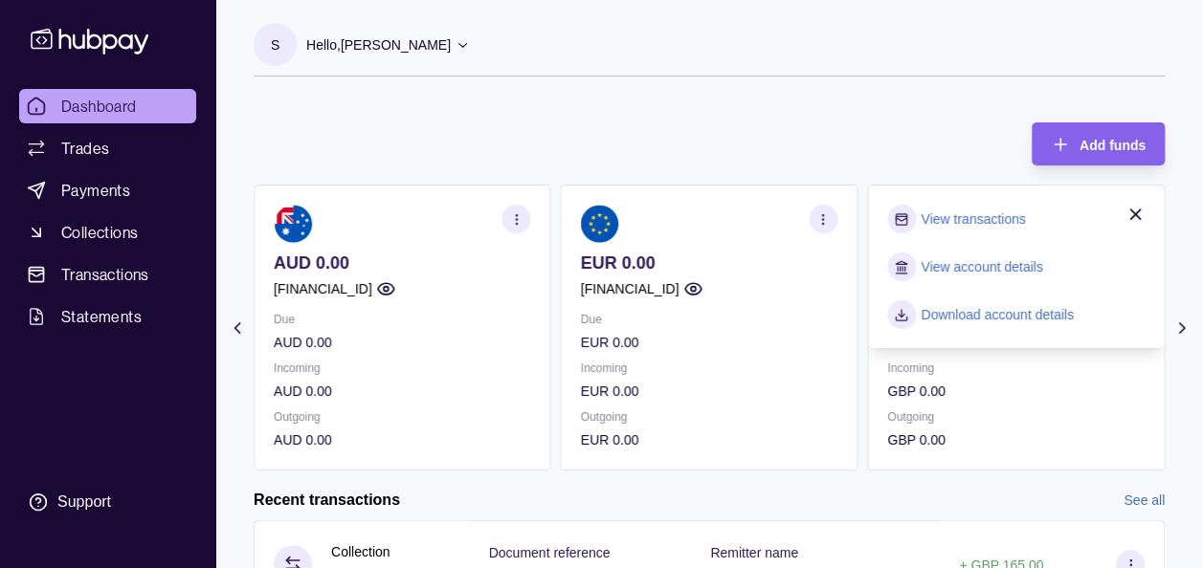
click at [991, 218] on link "View transactions" at bounding box center [972, 219] width 104 height 21
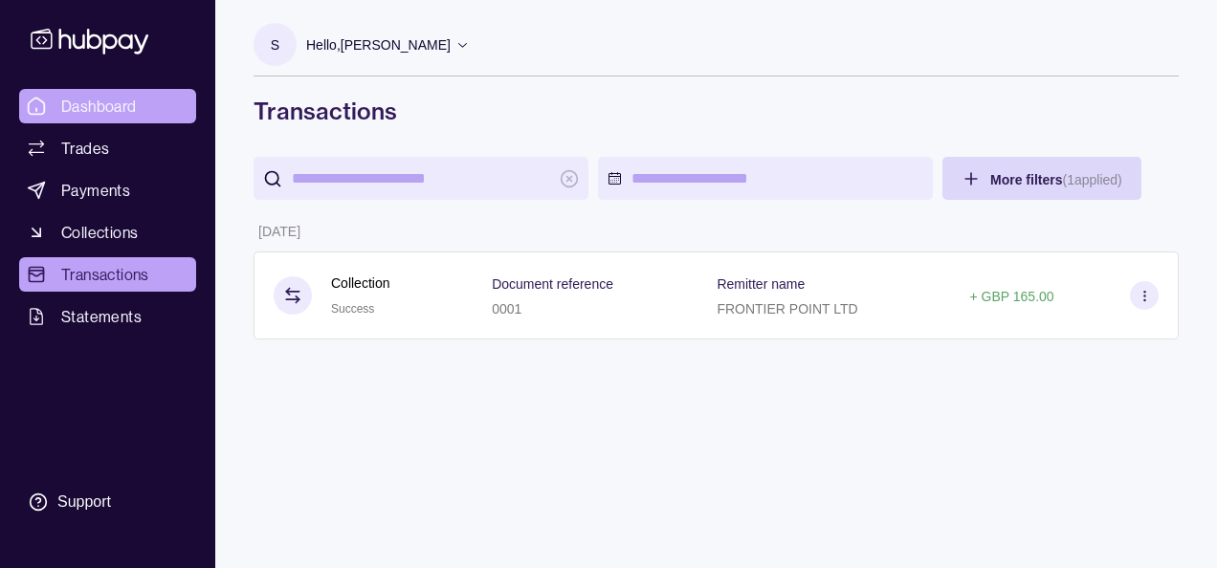
click at [97, 109] on span "Dashboard" at bounding box center [99, 106] width 76 height 23
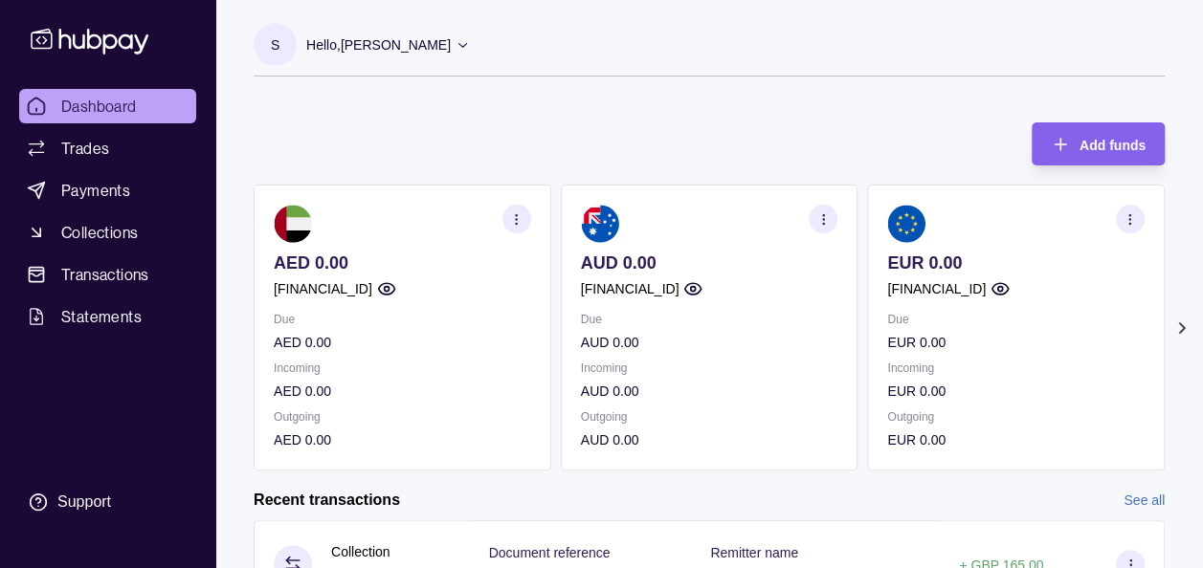
click at [1181, 335] on icon at bounding box center [1181, 328] width 19 height 19
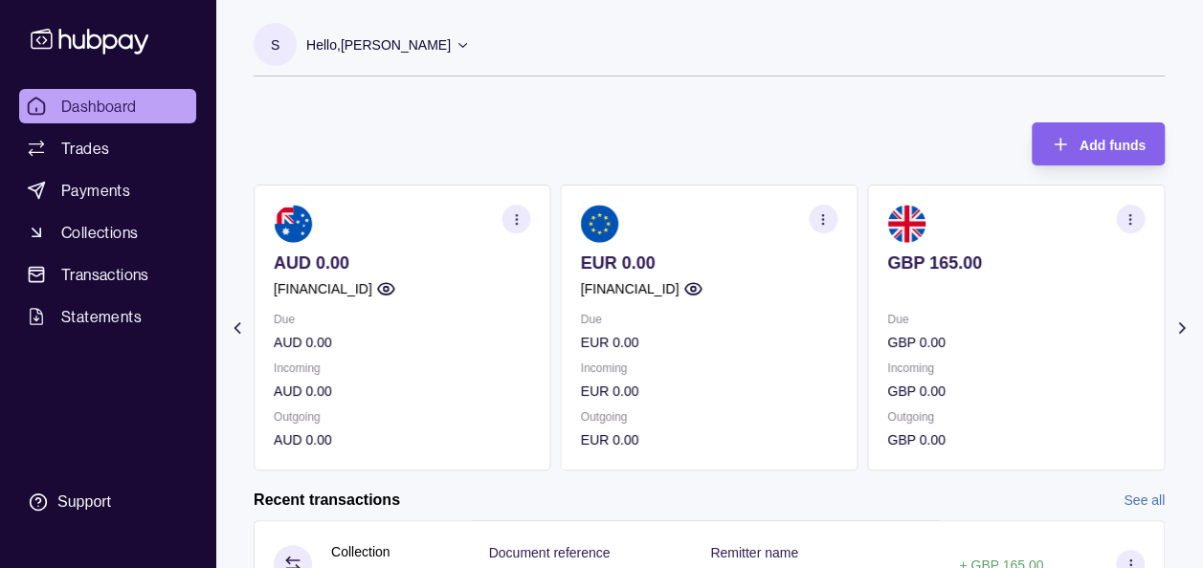
click at [737, 146] on div "Add funds AED 0.00 GB91TCCL04140408914106 Due AED 0.00 Incoming AED 0.00 Outgoi…" at bounding box center [709, 286] width 911 height 367
click at [346, 133] on div "Add funds AED 0.00 GB91TCCL04140408914106 Due AED 0.00 Incoming AED 0.00 Outgoi…" at bounding box center [709, 286] width 911 height 367
click at [434, 107] on div "Add funds AED 0.00 GB91TCCL04140408914106 Due AED 0.00 Incoming AED 0.00 Outgoi…" at bounding box center [709, 286] width 911 height 367
click at [499, 94] on div "S Hello, Soumyajit Chakraborty Prime Edge Trading FZE Account Terms and conditi…" at bounding box center [709, 59] width 911 height 73
click at [116, 134] on link "Trades" at bounding box center [107, 148] width 177 height 34
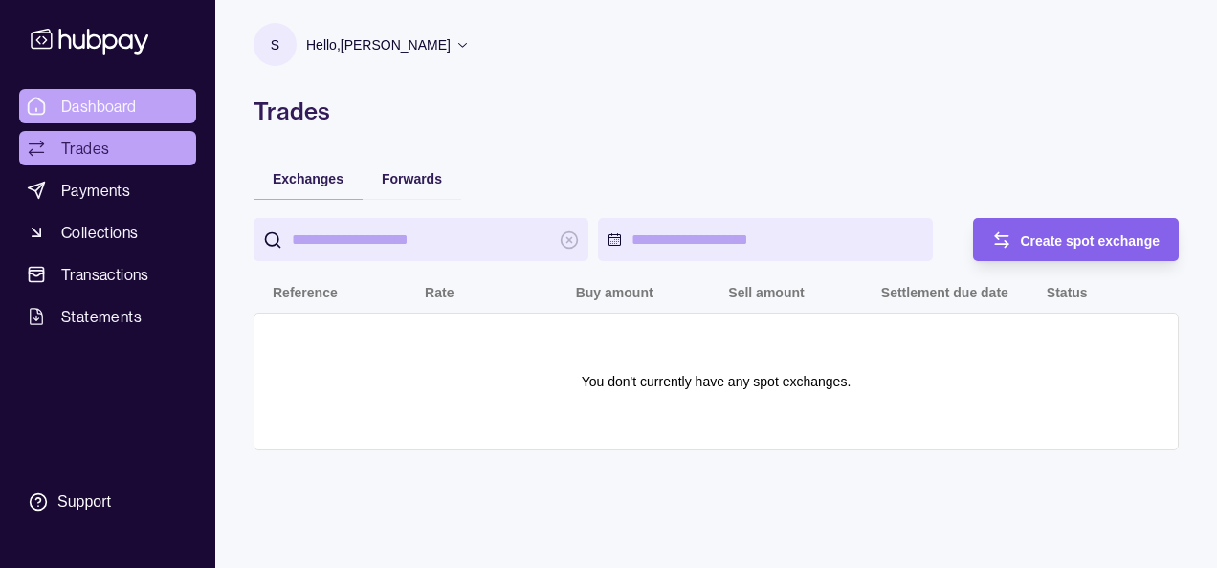
click at [126, 111] on span "Dashboard" at bounding box center [99, 106] width 76 height 23
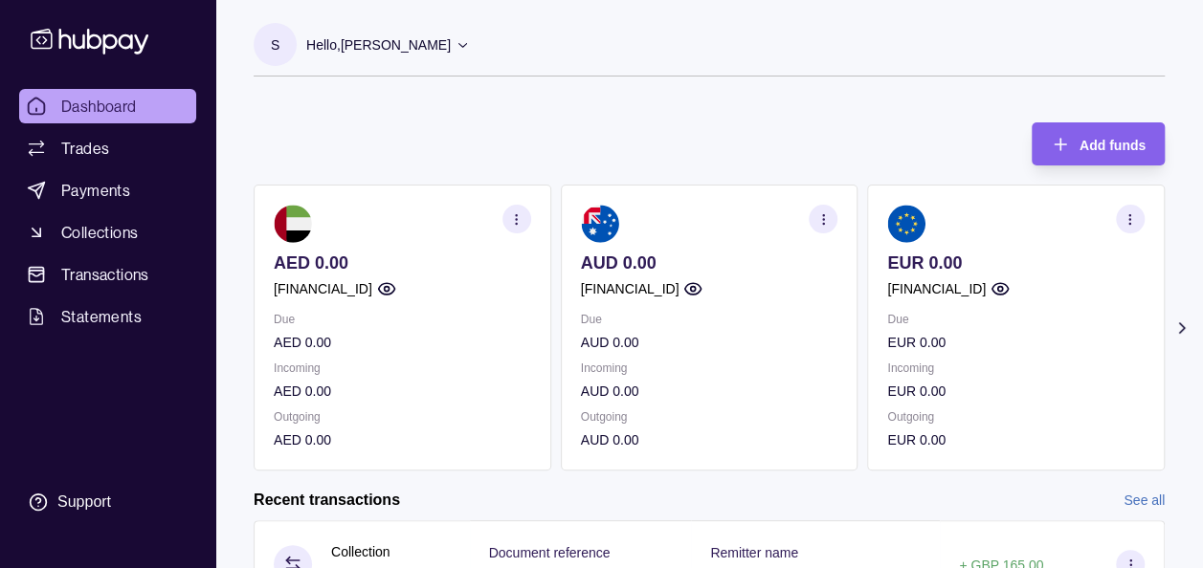
click at [1178, 335] on icon at bounding box center [1181, 328] width 19 height 19
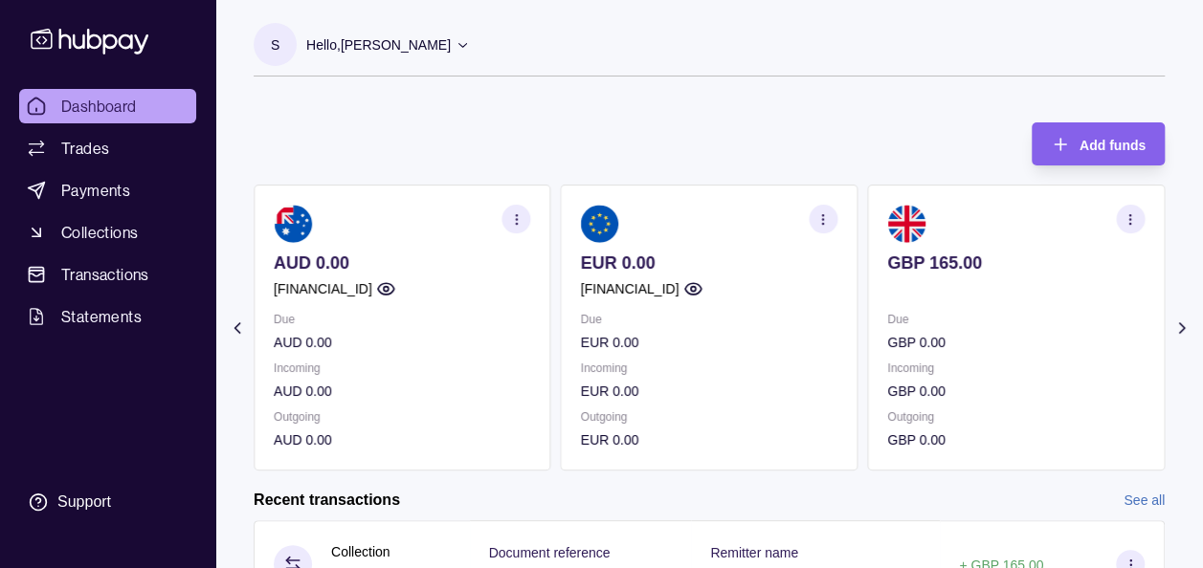
click at [807, 118] on div "Add funds AED 0.00 GB91TCCL04140408914106 Due AED 0.00 Incoming AED 0.00 Outgoi…" at bounding box center [709, 286] width 911 height 367
click at [577, 128] on div "Add funds AED 0.00 GB91TCCL04140408914106 Due AED 0.00 Incoming AED 0.00 Outgoi…" at bounding box center [709, 286] width 911 height 367
click at [1179, 335] on icon at bounding box center [1181, 328] width 19 height 19
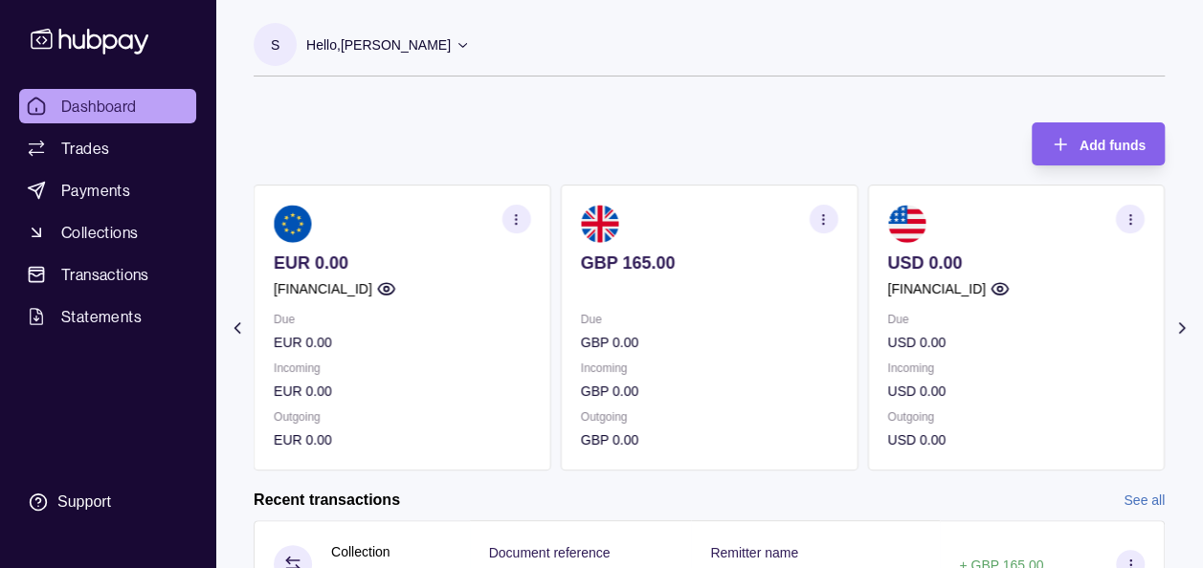
click at [759, 17] on div "S Hello, Soumyajit Chakraborty Prime Edge Trading FZE Account Terms and conditi…" at bounding box center [709, 48] width 911 height 96
click at [611, 105] on div "Add funds AED 0.00 GB91TCCL04140408914106 Due AED 0.00 Incoming AED 0.00 Outgoi…" at bounding box center [709, 286] width 911 height 367
click at [603, 100] on div "S Hello, Soumyajit Chakraborty Prime Edge Trading FZE Account Terms and conditi…" at bounding box center [708, 323] width 987 height 647
click at [91, 109] on span "Dashboard" at bounding box center [99, 106] width 76 height 23
click at [1179, 319] on icon at bounding box center [1181, 328] width 19 height 19
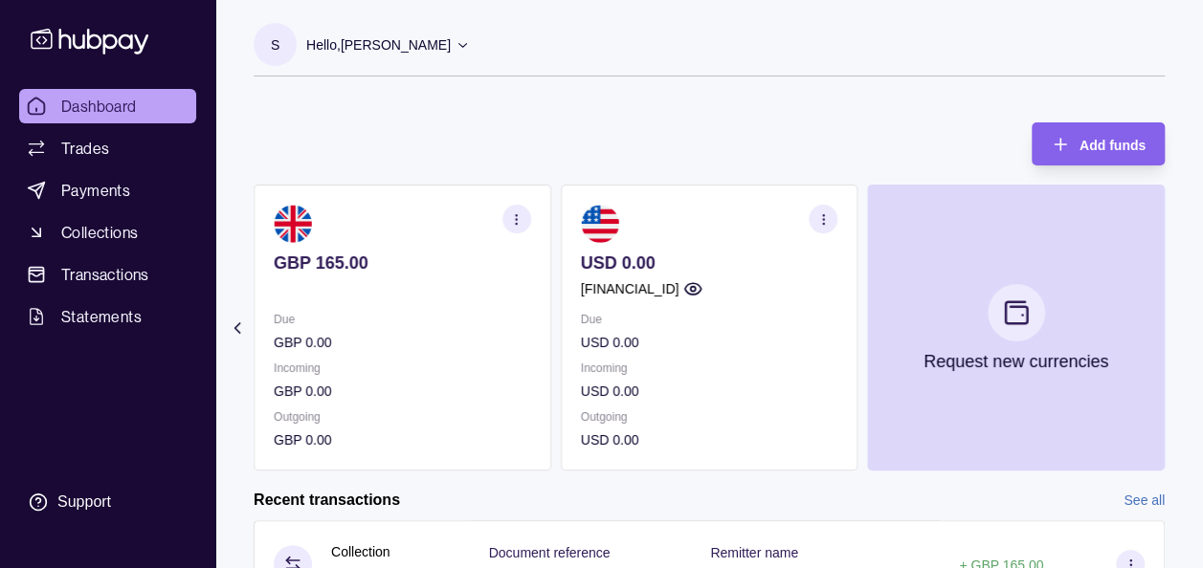
click at [516, 214] on circle "button" at bounding box center [516, 214] width 1 height 1
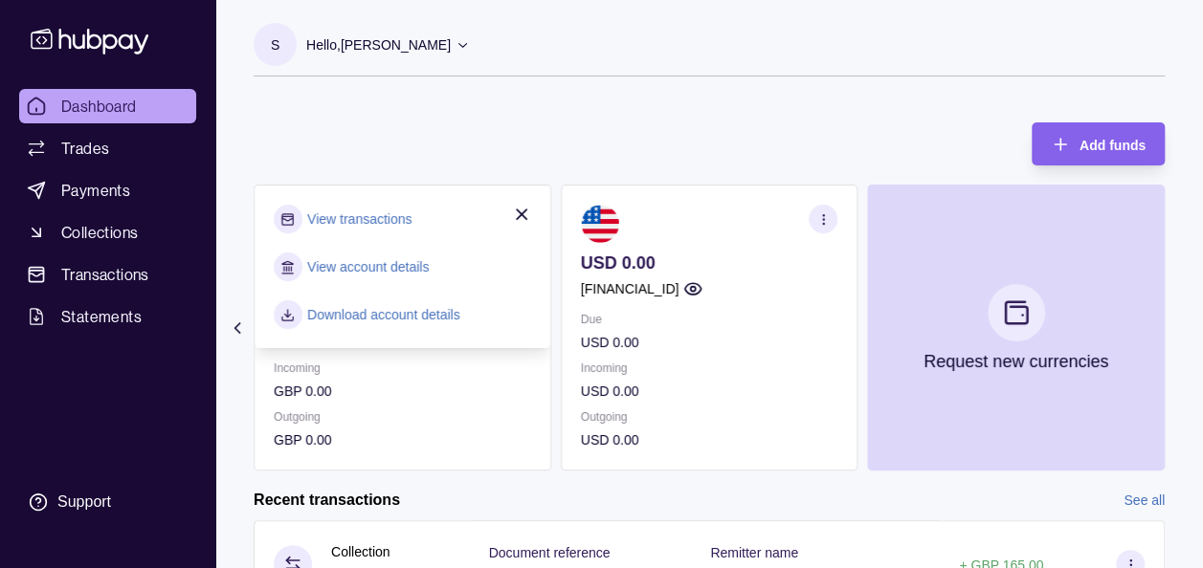
click at [364, 212] on link "View transactions" at bounding box center [359, 219] width 104 height 21
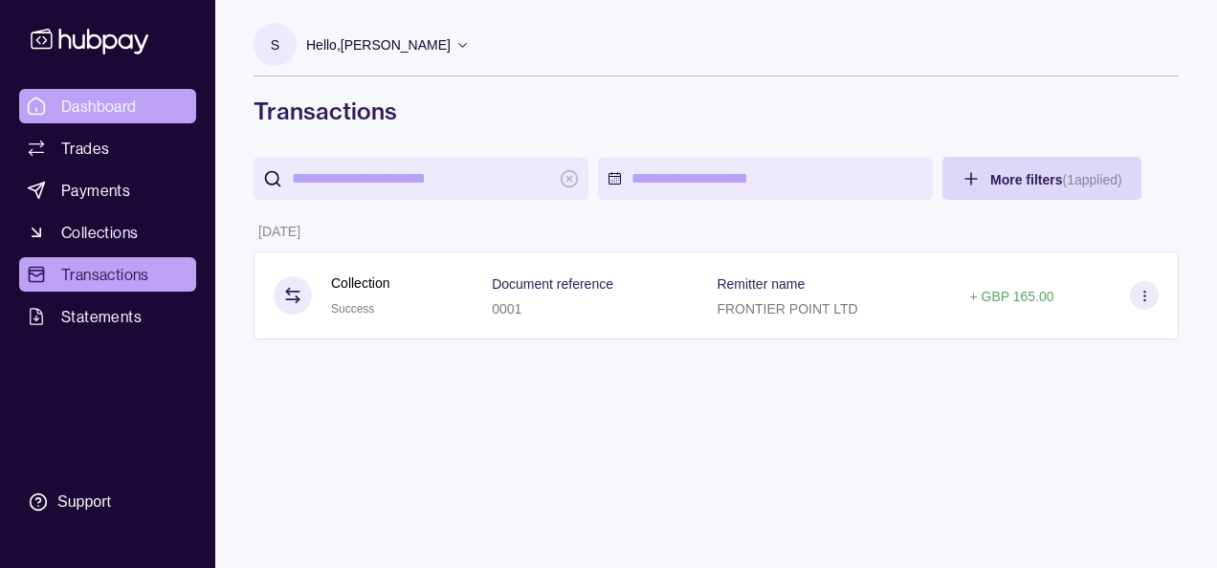
click at [121, 114] on span "Dashboard" at bounding box center [99, 106] width 76 height 23
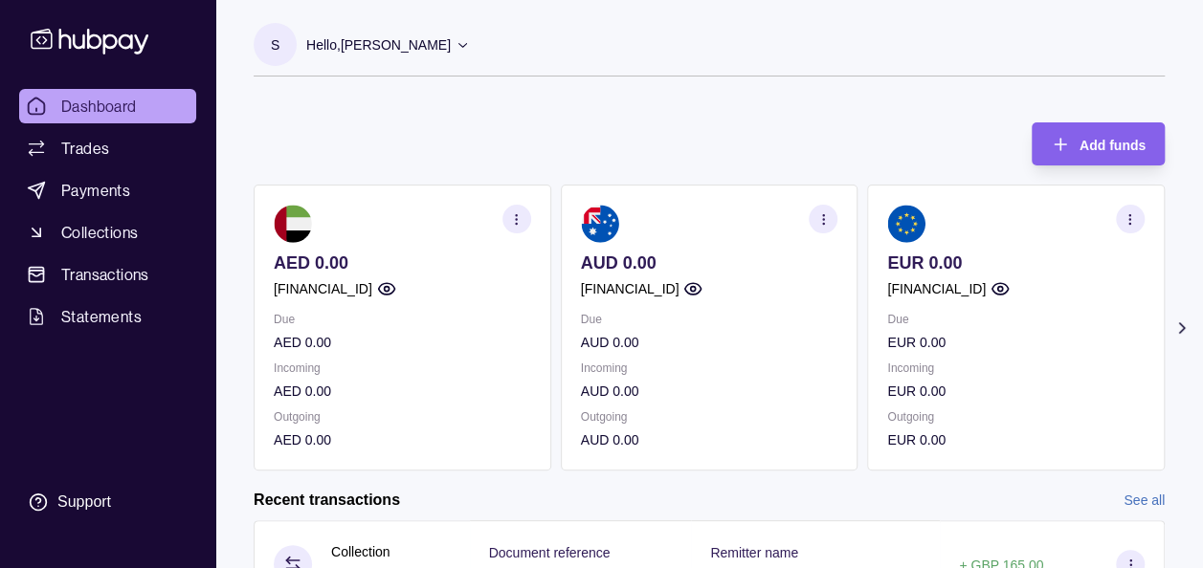
click at [1175, 322] on icon at bounding box center [1181, 328] width 19 height 19
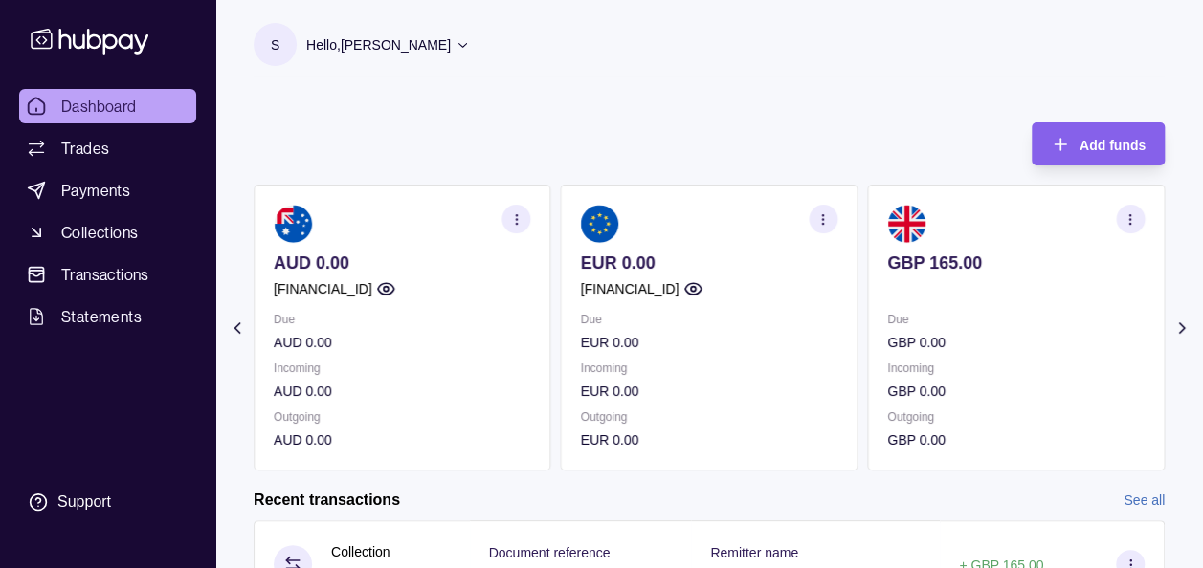
click at [853, 63] on section "S Hello, Soumyajit Chakraborty Prime Edge Trading FZE Account Terms and conditi…" at bounding box center [709, 50] width 911 height 54
click at [1181, 333] on icon at bounding box center [1181, 328] width 19 height 19
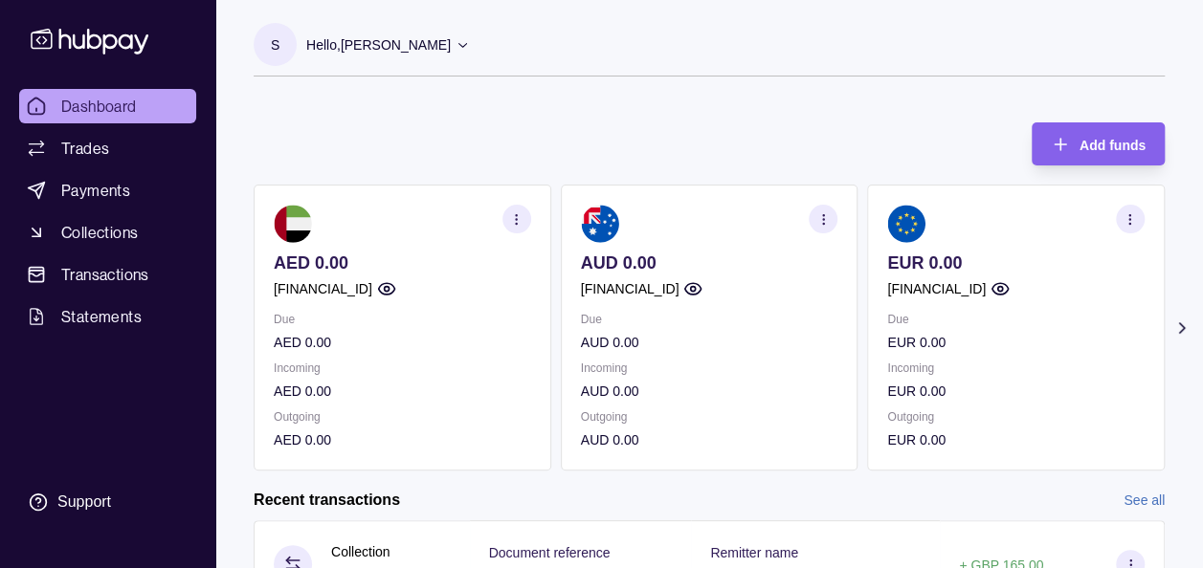
click at [1182, 329] on icon at bounding box center [1181, 328] width 5 height 10
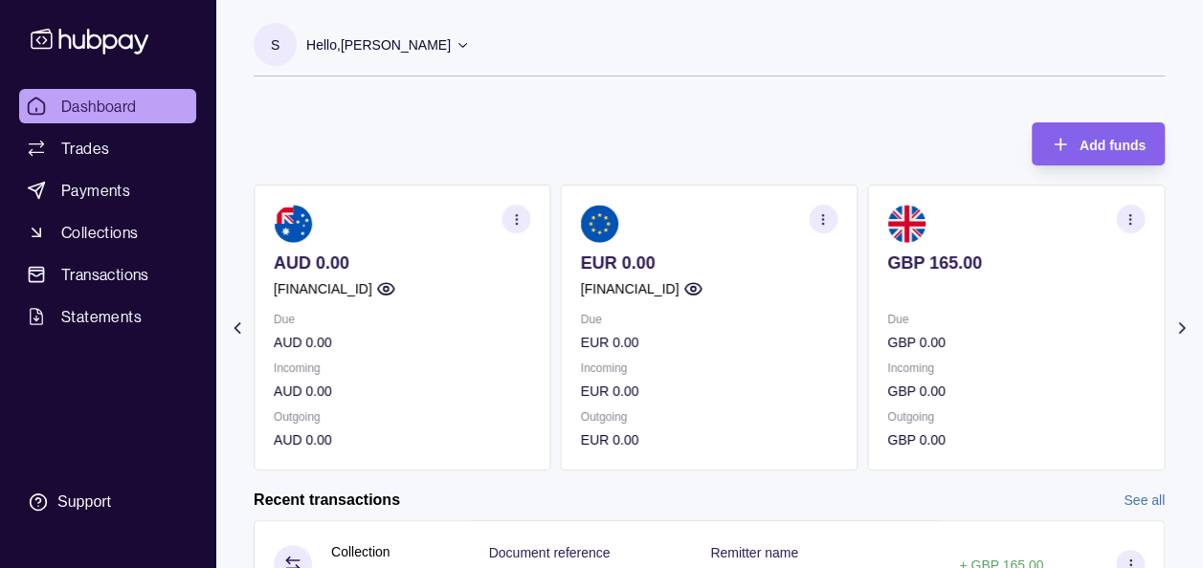
click at [85, 42] on icon at bounding box center [90, 40] width 126 height 35
click at [358, 54] on p "Hello, Soumyajit Chakraborty" at bounding box center [378, 44] width 144 height 21
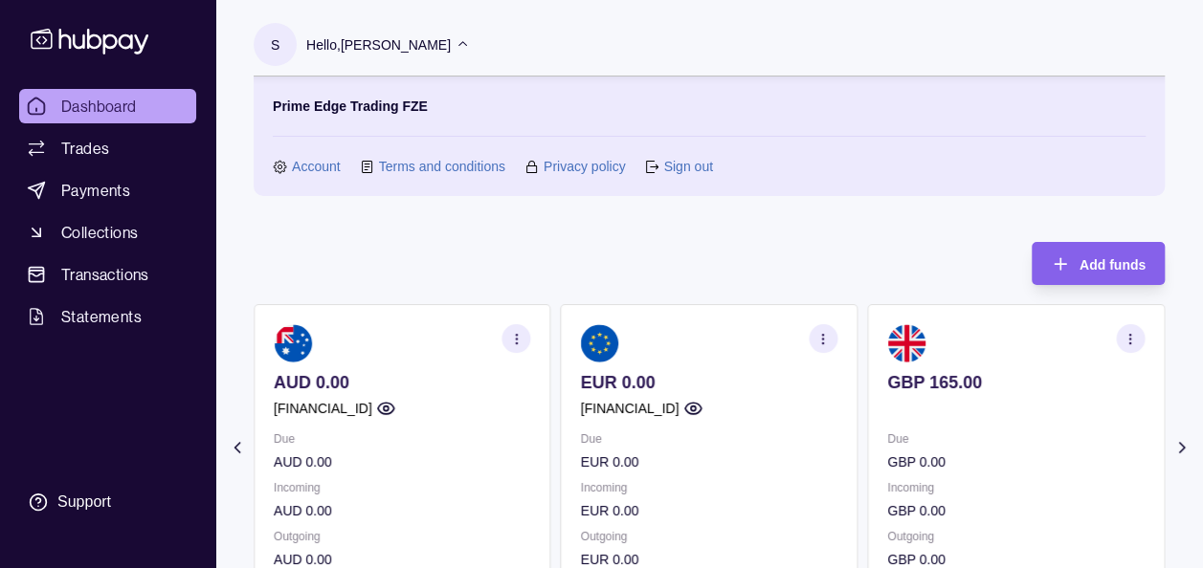
click at [321, 161] on link "Account" at bounding box center [316, 166] width 49 height 21
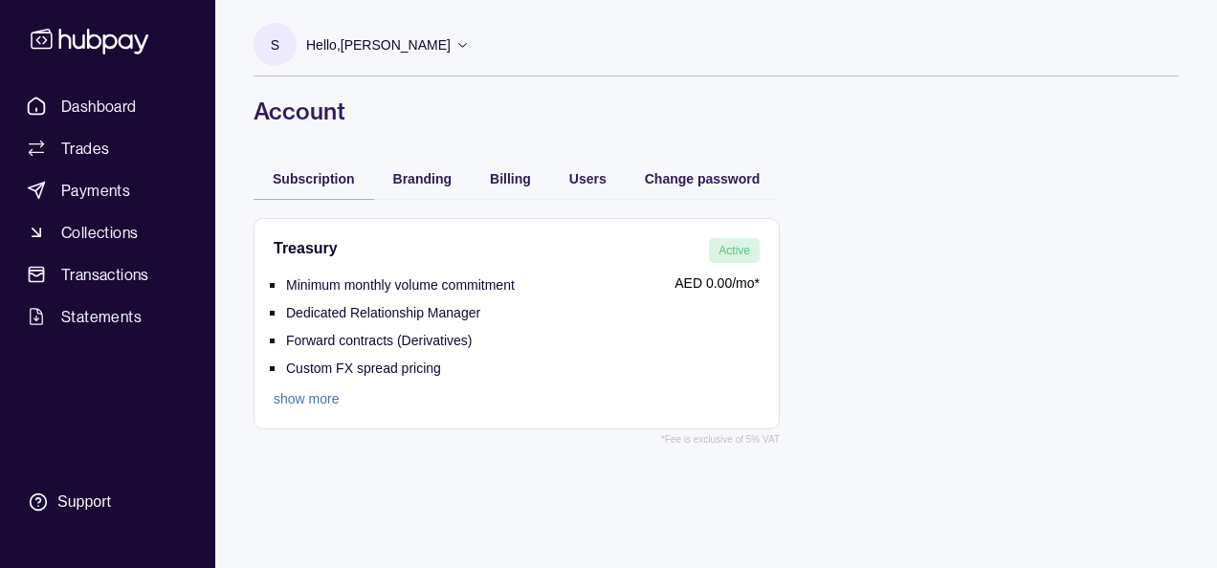
click at [324, 397] on link "show more" at bounding box center [394, 398] width 241 height 21
click at [64, 317] on span "Statements" at bounding box center [101, 316] width 80 height 23
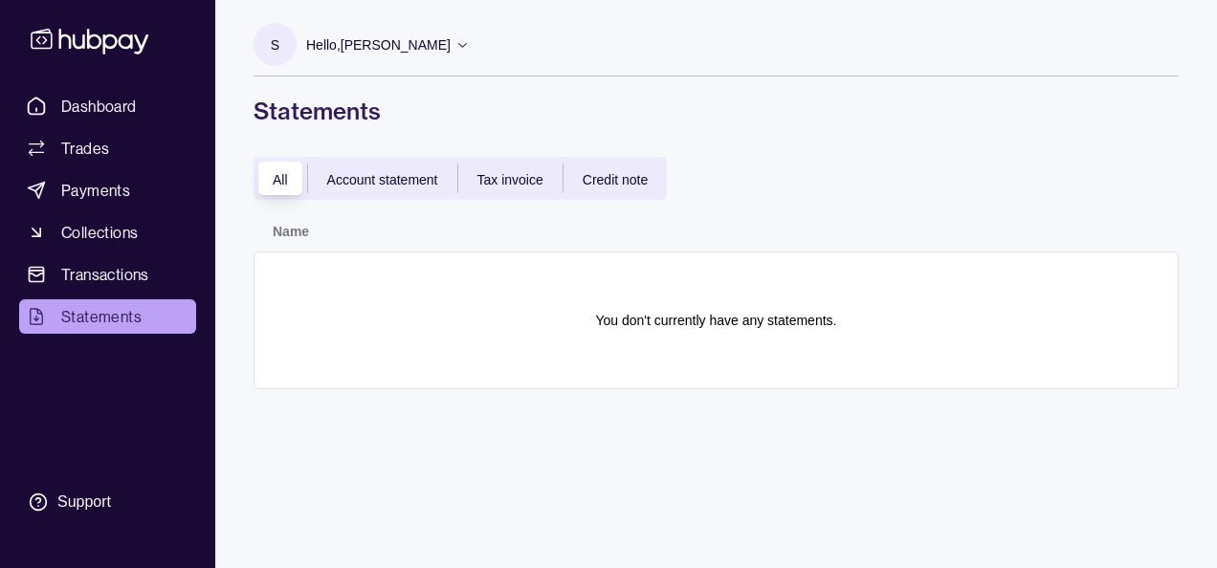
click at [377, 167] on div "Account statement" at bounding box center [382, 178] width 149 height 23
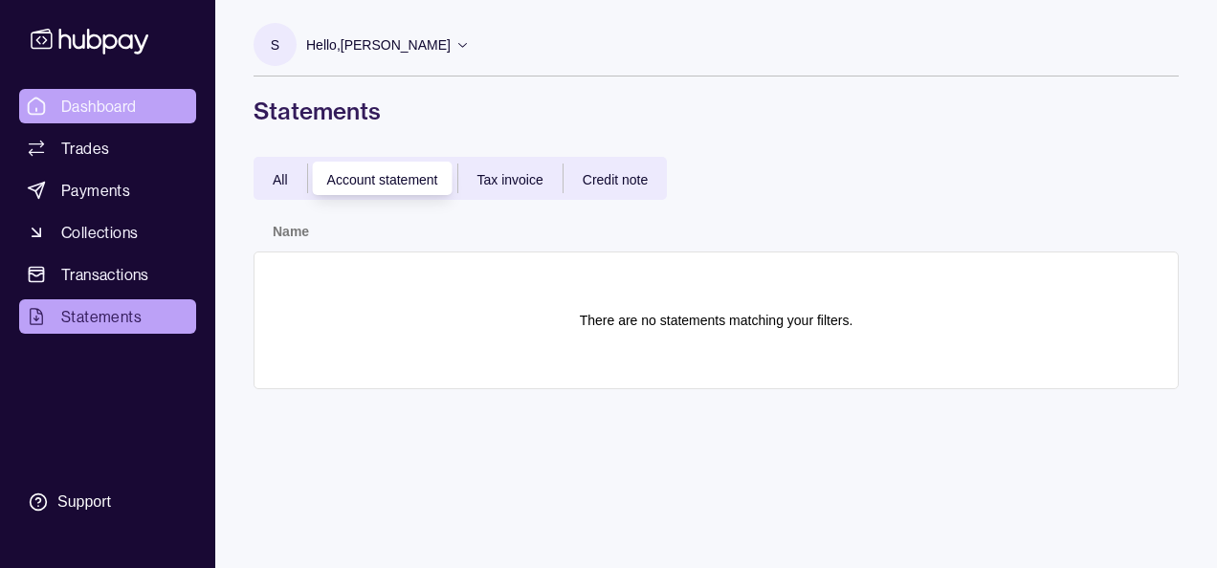
click at [140, 99] on link "Dashboard" at bounding box center [107, 106] width 177 height 34
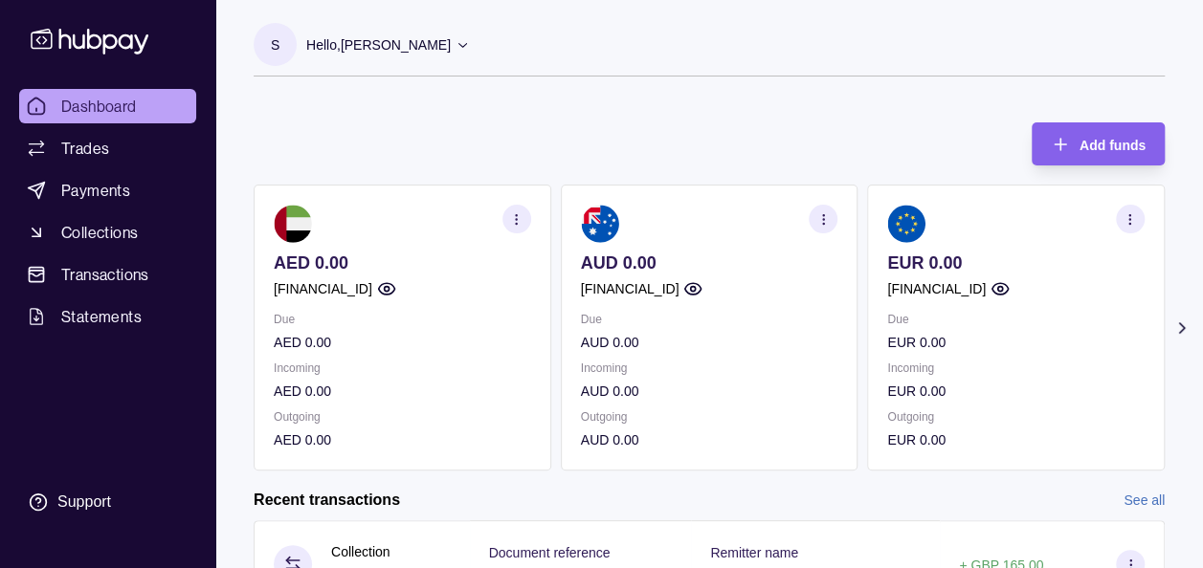
click at [1175, 326] on icon at bounding box center [1181, 328] width 19 height 19
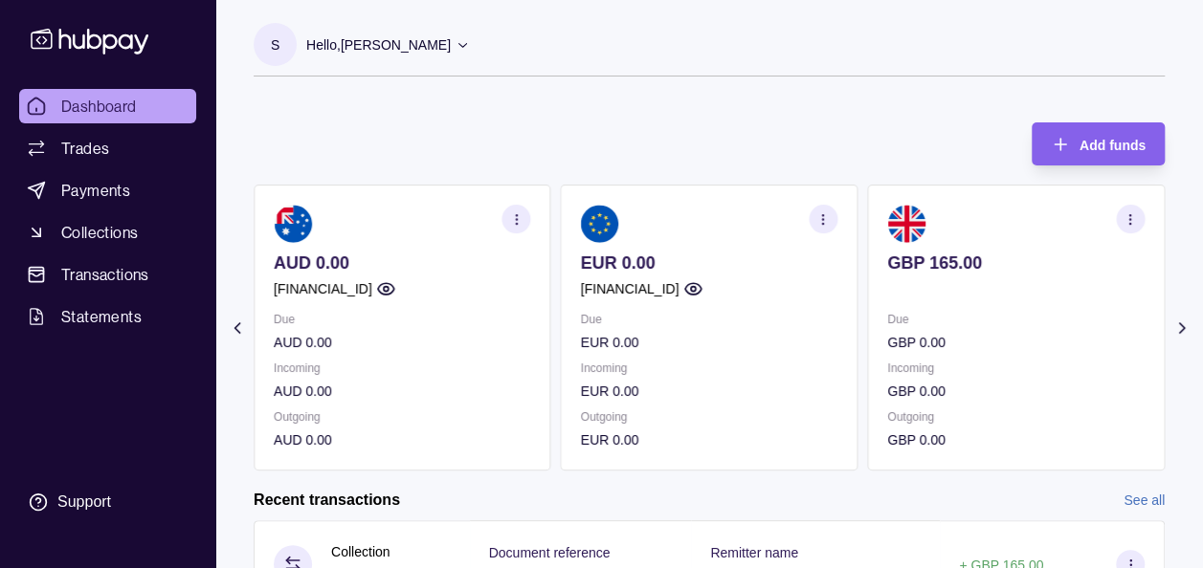
click at [1135, 298] on p at bounding box center [1015, 288] width 257 height 21
click at [1180, 323] on icon at bounding box center [1181, 328] width 5 height 10
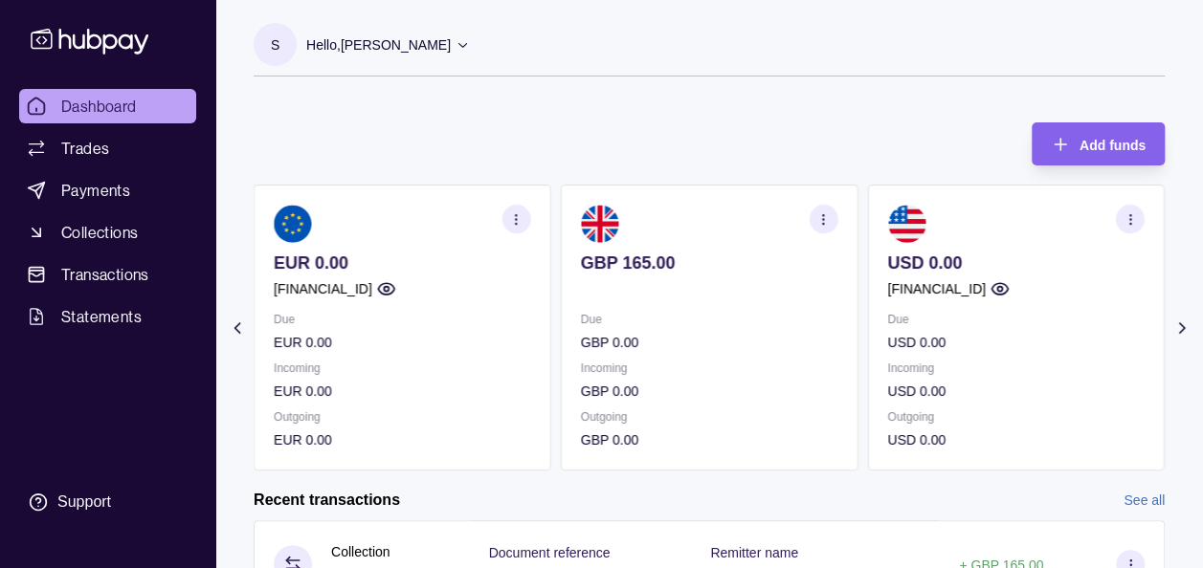
click at [828, 222] on icon "button" at bounding box center [823, 219] width 14 height 14
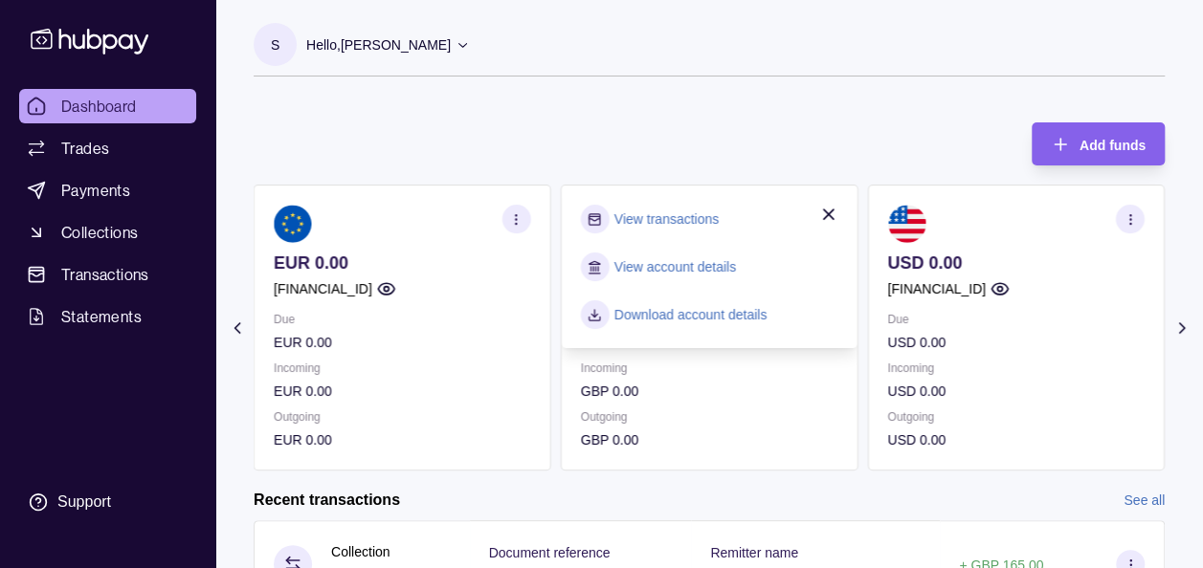
click at [707, 275] on link "View account details" at bounding box center [674, 266] width 121 height 21
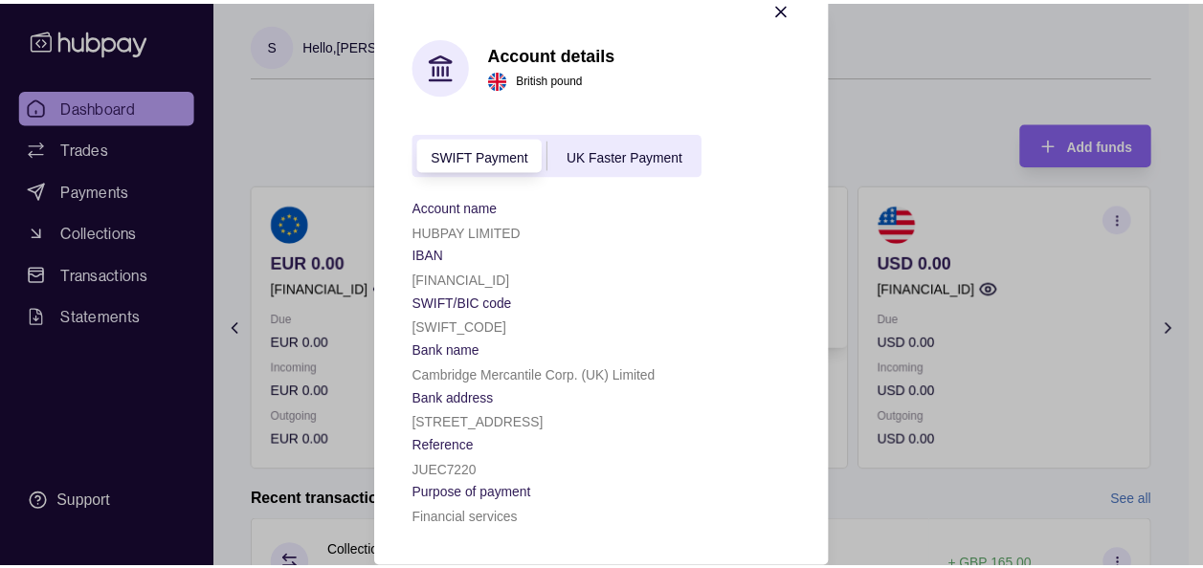
scroll to position [107, 0]
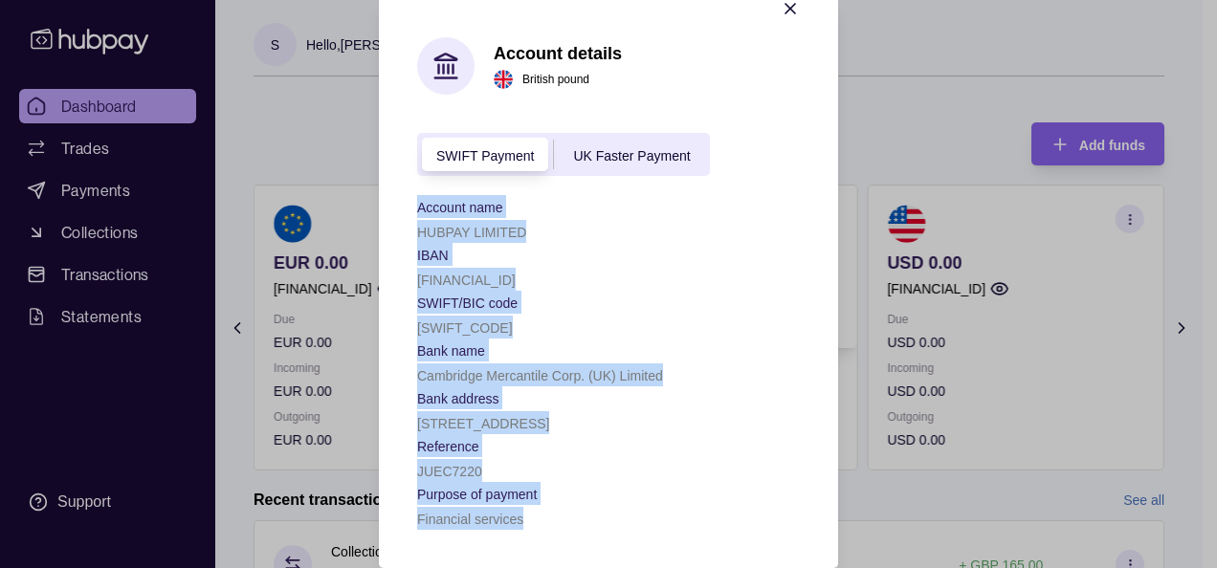
drag, startPoint x: 545, startPoint y: 524, endPoint x: 398, endPoint y: 132, distance: 419.0
click at [398, 132] on section "Account details British pound SWIFT Payment UK Faster Payment Account name HUBP…" at bounding box center [608, 264] width 459 height 607
copy div "Account name HUBPAY LIMITED IBAN GB75CMFX23016020880620 SWIFT/BIC code CMFXGB2L…"
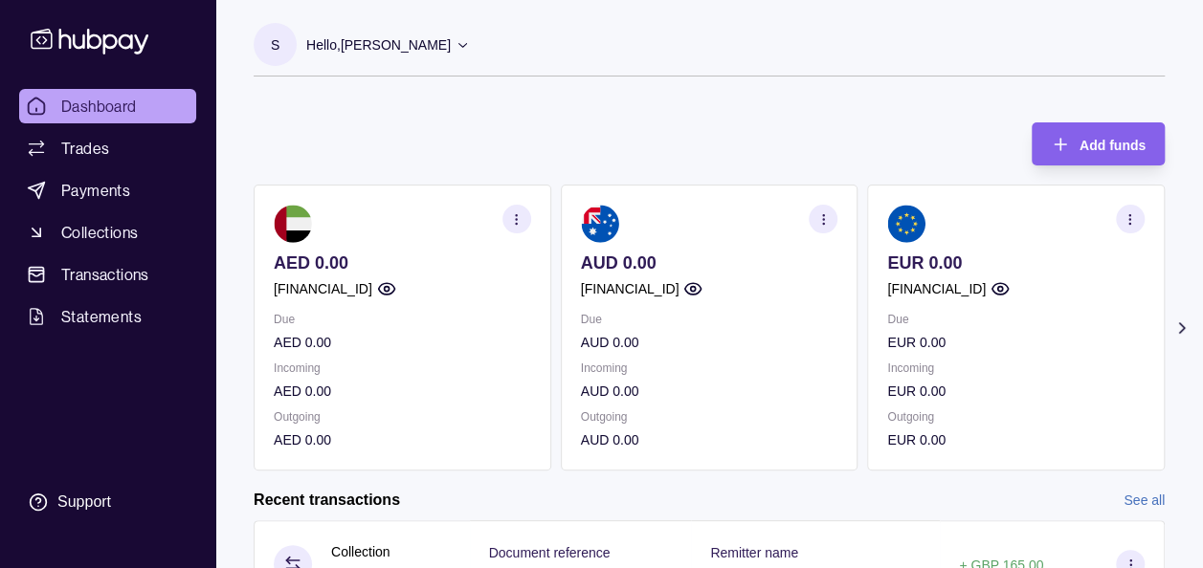
click at [1179, 323] on icon at bounding box center [1181, 328] width 5 height 10
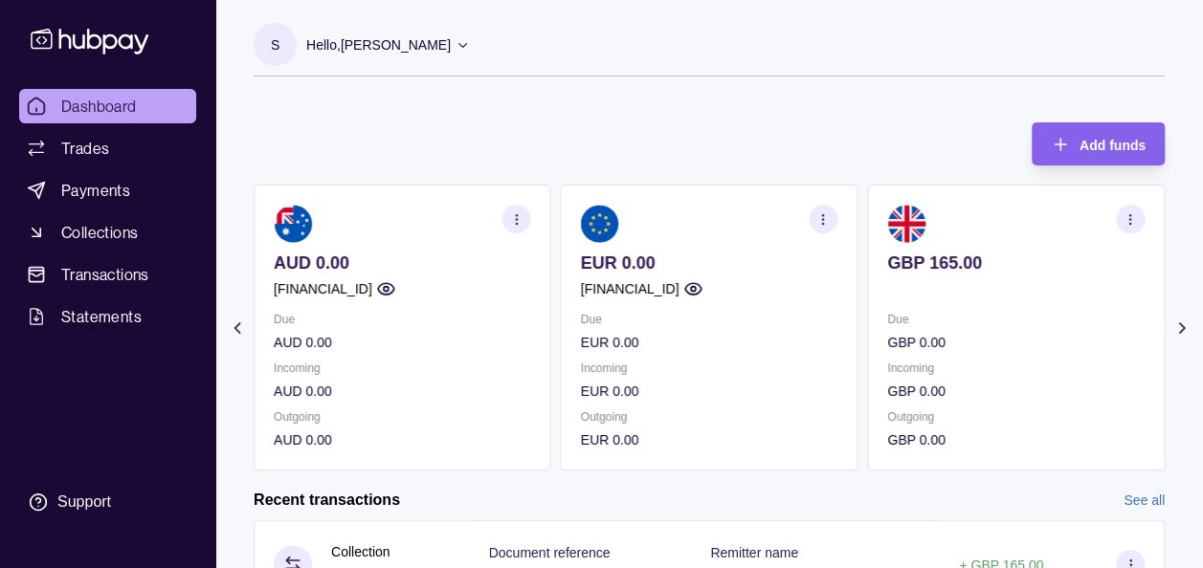
click at [1138, 210] on section "button" at bounding box center [1130, 219] width 29 height 29
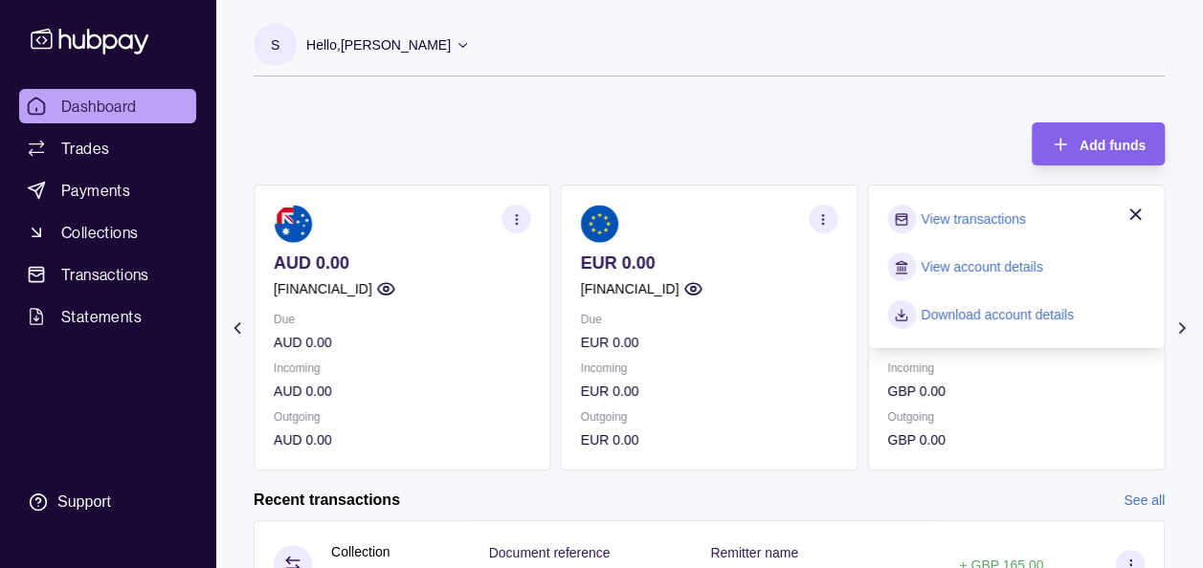
click at [982, 220] on link "View transactions" at bounding box center [972, 219] width 104 height 21
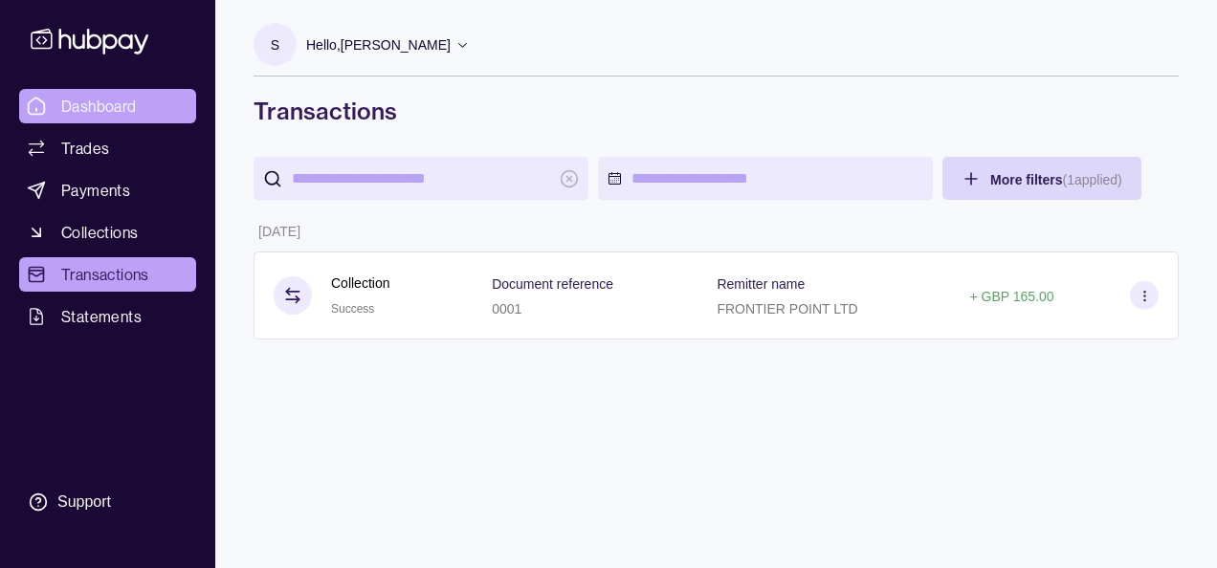
click at [98, 101] on span "Dashboard" at bounding box center [99, 106] width 76 height 23
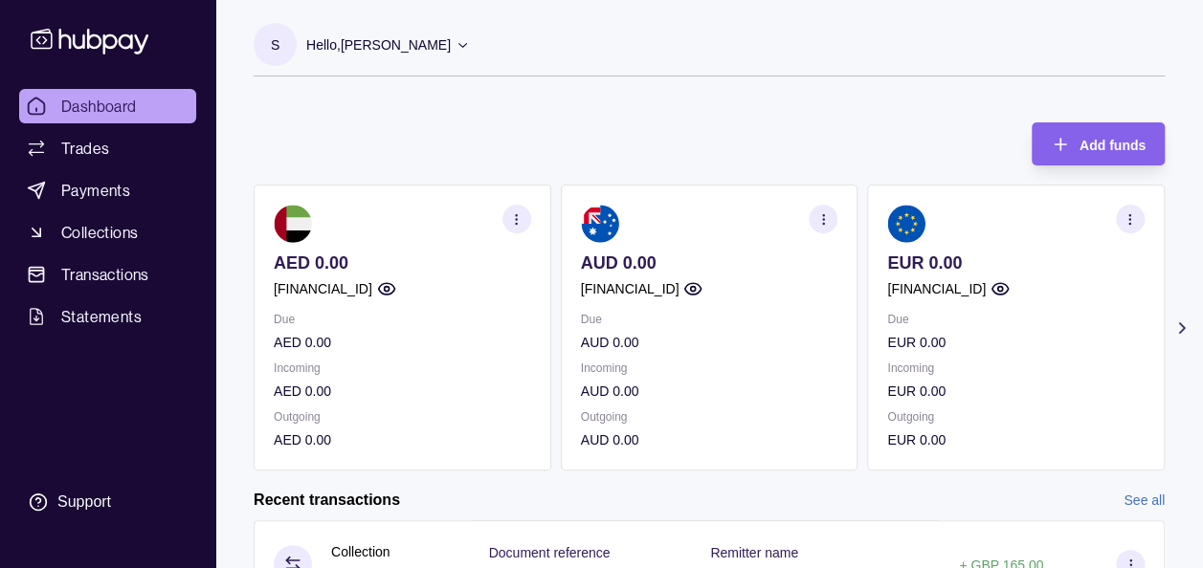
click at [1177, 321] on icon at bounding box center [1181, 328] width 19 height 19
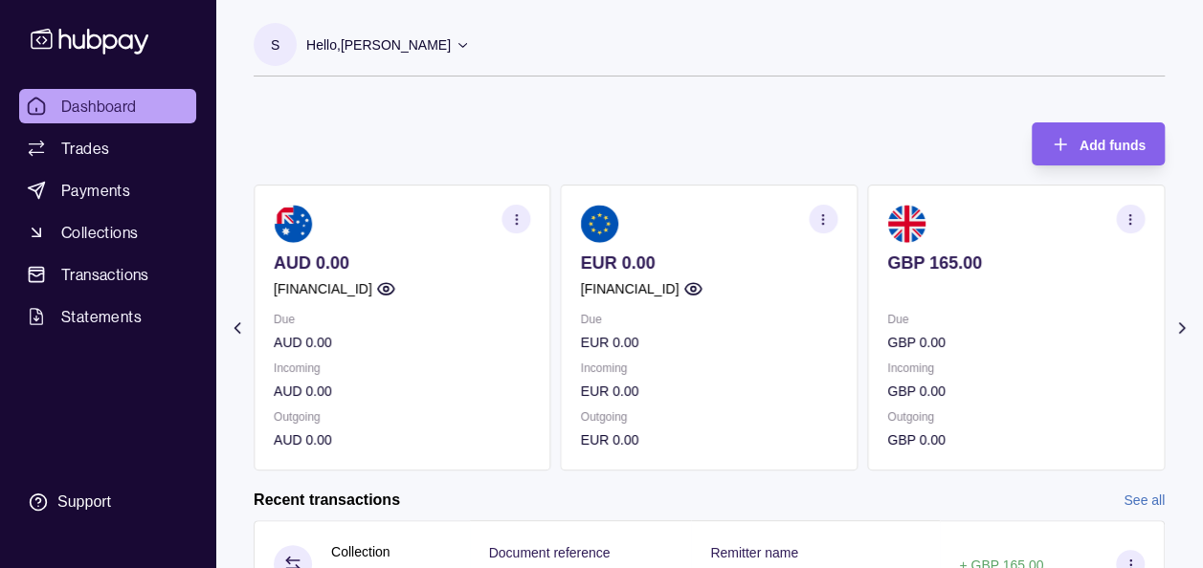
click at [821, 103] on div "Add funds AED 0.00 [FINANCIAL_ID] Due AED 0.00 Incoming AED 0.00 Outgoing AED 0…" at bounding box center [709, 286] width 911 height 367
click at [759, 98] on div "S Hello, Soumyajit Chakraborty Prime Edge Trading FZE Account Terms and conditi…" at bounding box center [708, 323] width 987 height 647
click at [716, 88] on div "S Hello, [PERSON_NAME] Prime Edge Trading FZE Account Terms and conditions Priv…" at bounding box center [709, 59] width 911 height 73
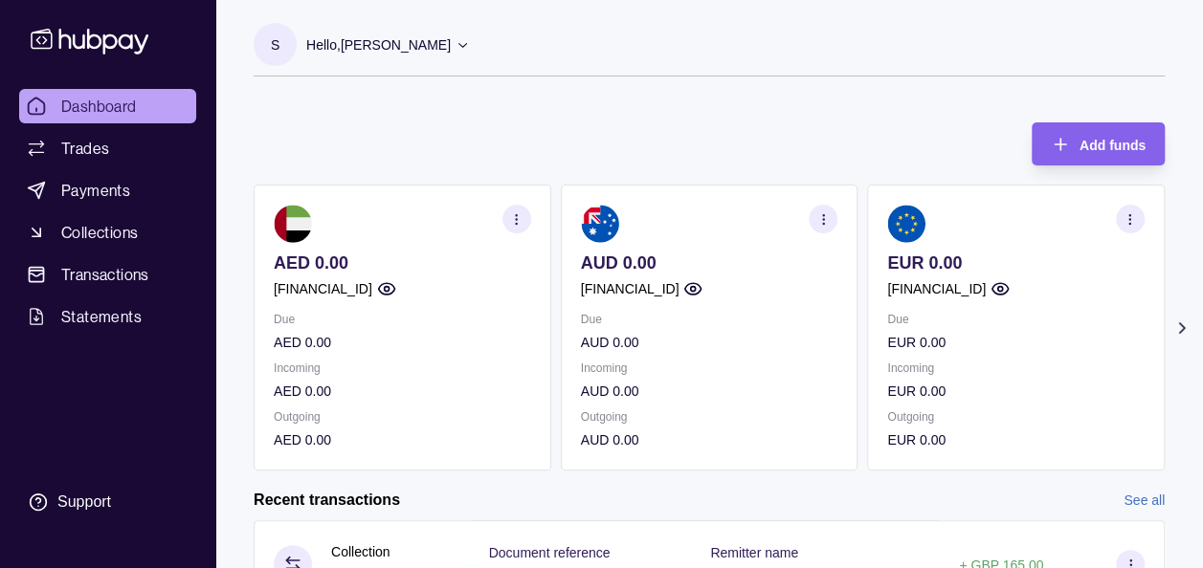
click at [1172, 330] on icon at bounding box center [1181, 328] width 19 height 19
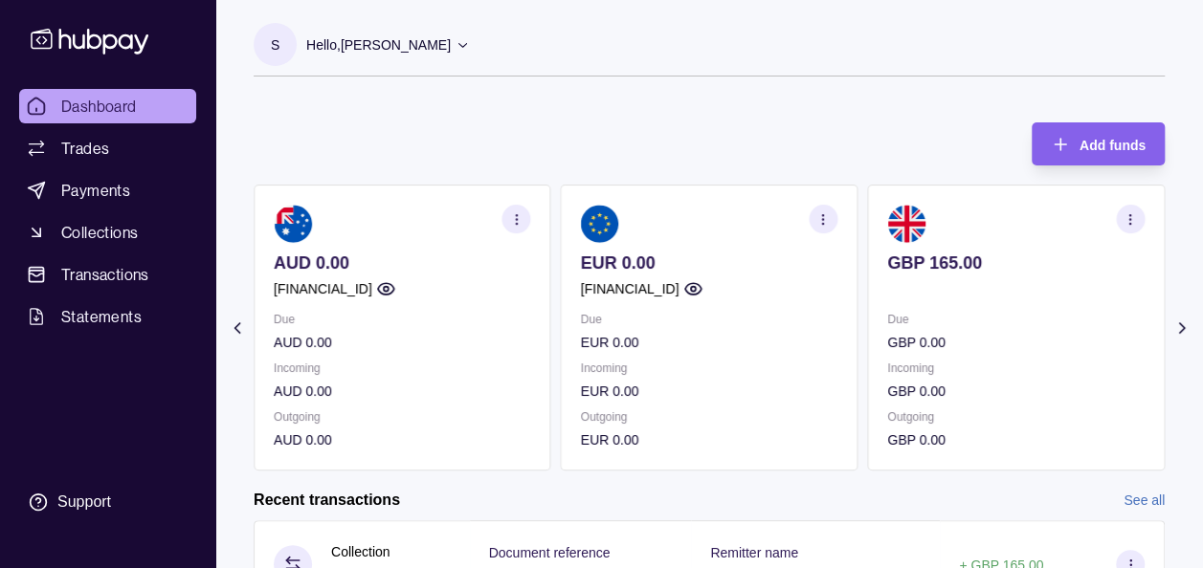
click at [616, 122] on div "Add funds AED 0.00 [FINANCIAL_ID] Due AED 0.00 Incoming AED 0.00 Outgoing AED 0…" at bounding box center [709, 286] width 911 height 367
click at [690, 138] on div "Add funds AED 0.00 [FINANCIAL_ID] Due AED 0.00 Incoming AED 0.00 Outgoing AED 0…" at bounding box center [709, 286] width 911 height 367
click at [717, 118] on div "Add funds AED 0.00 [FINANCIAL_ID] Due AED 0.00 Incoming AED 0.00 Outgoing AED 0…" at bounding box center [709, 286] width 911 height 367
click at [721, 115] on div "Add funds AED 0.00 [FINANCIAL_ID] Due AED 0.00 Incoming AED 0.00 Outgoing AED 0…" at bounding box center [709, 286] width 911 height 367
click at [725, 32] on section "S Hello, Soumyajit Chakraborty Prime Edge Trading FZE Account Terms and conditi…" at bounding box center [709, 50] width 911 height 54
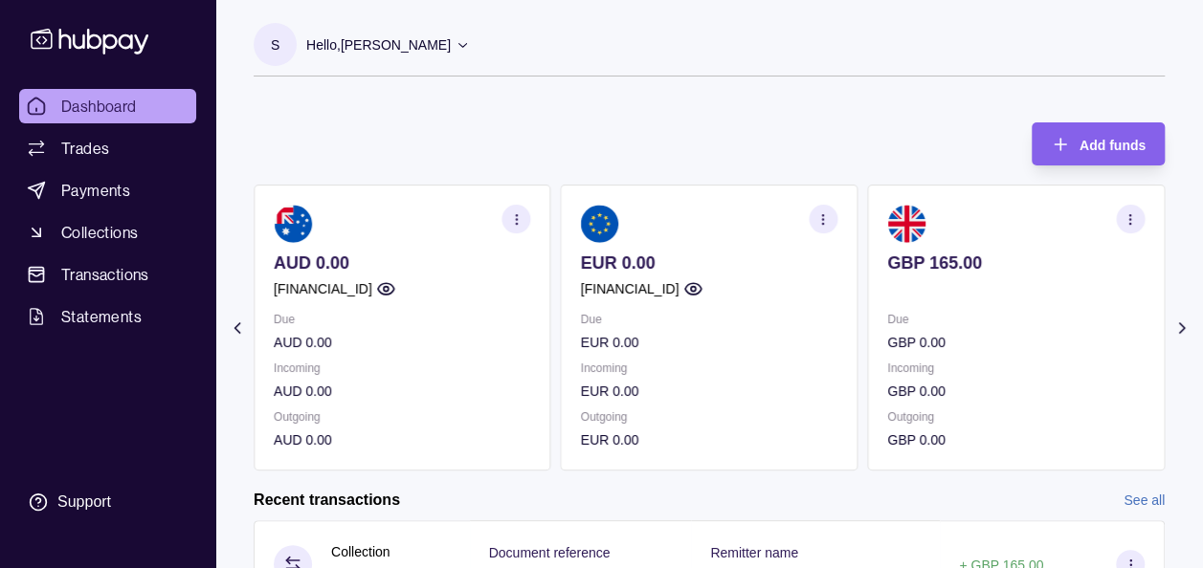
click at [1138, 233] on section at bounding box center [1015, 224] width 257 height 38
click at [1138, 229] on section "button" at bounding box center [1130, 219] width 29 height 29
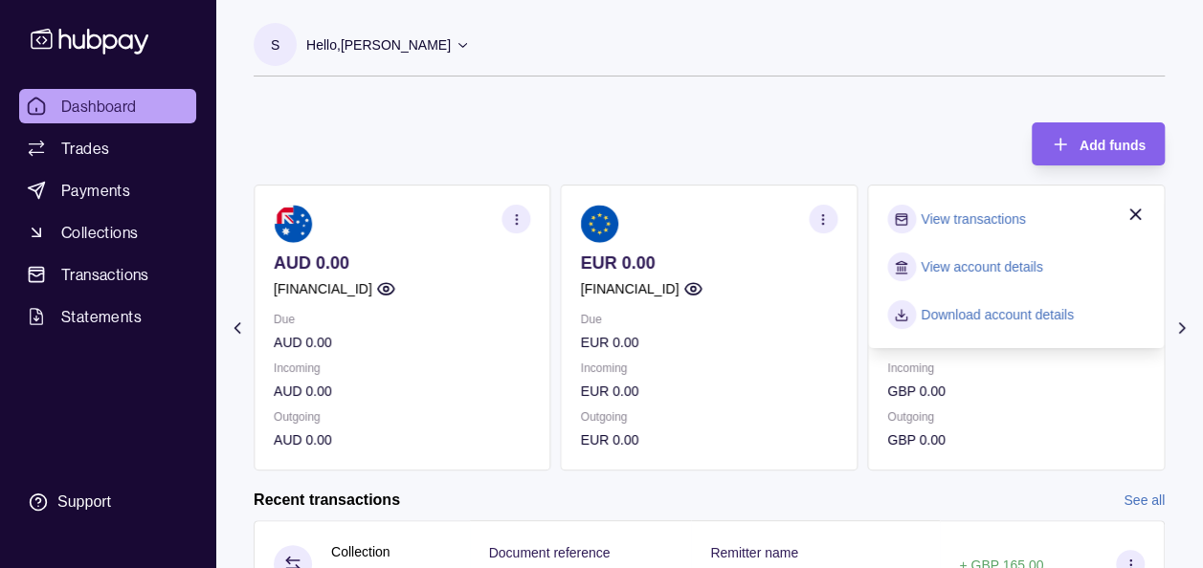
click at [939, 221] on link "View transactions" at bounding box center [972, 219] width 104 height 21
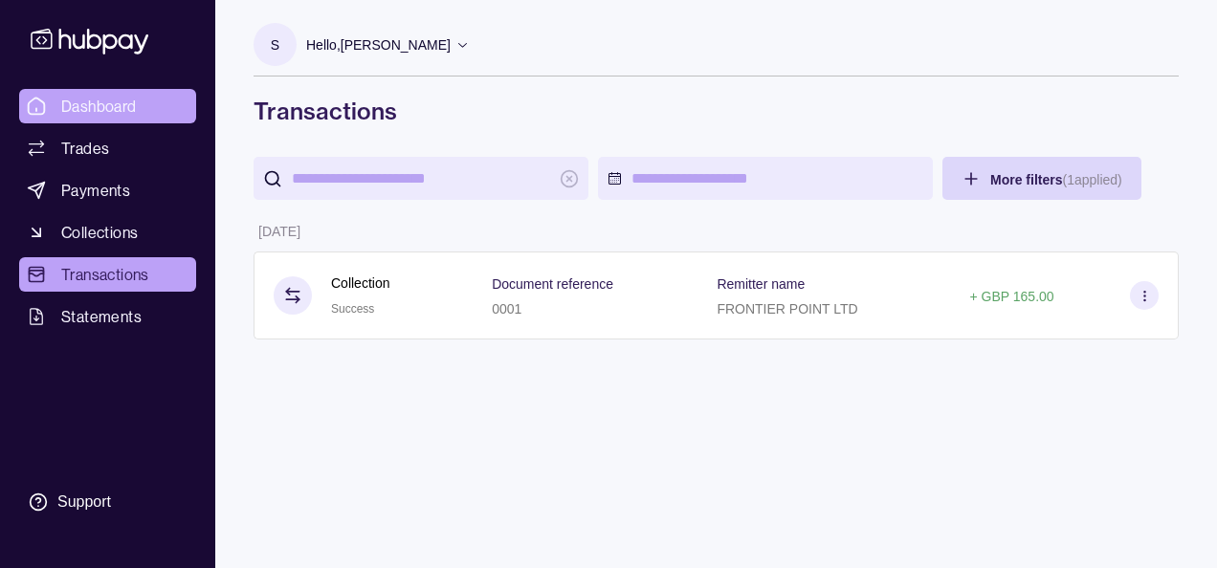
click at [99, 115] on span "Dashboard" at bounding box center [99, 106] width 76 height 23
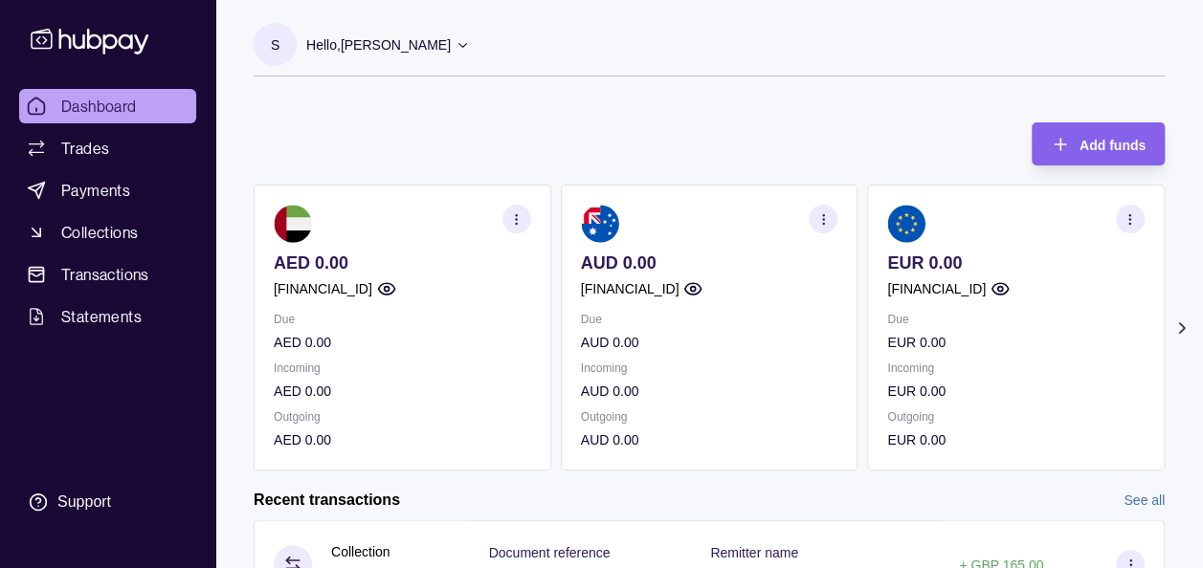
click at [1179, 328] on icon at bounding box center [1181, 328] width 19 height 19
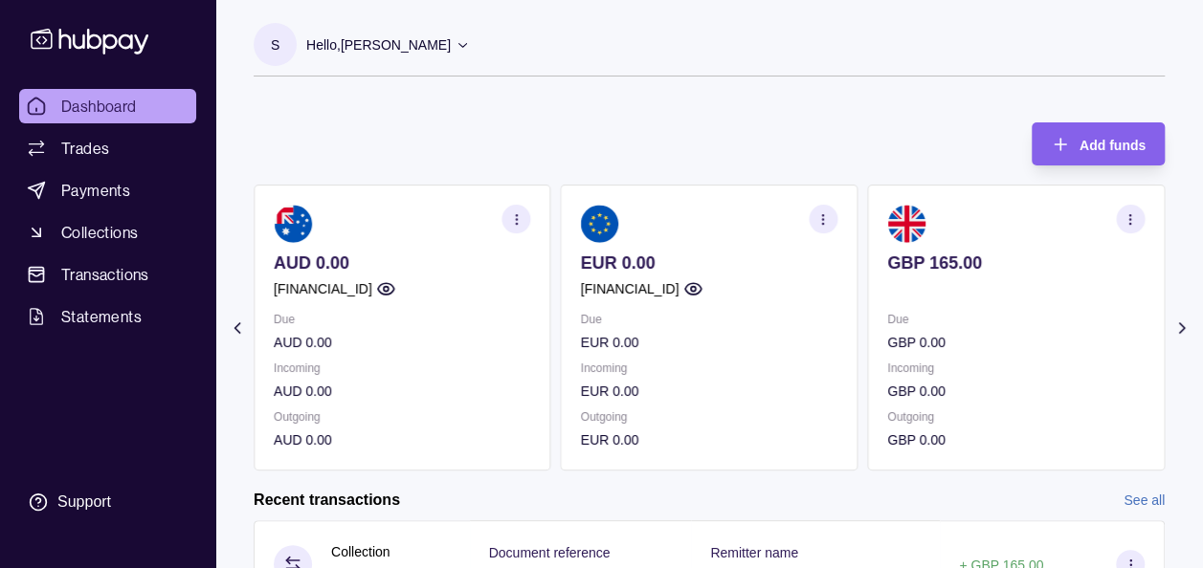
click at [1129, 222] on icon "button" at bounding box center [1129, 219] width 14 height 14
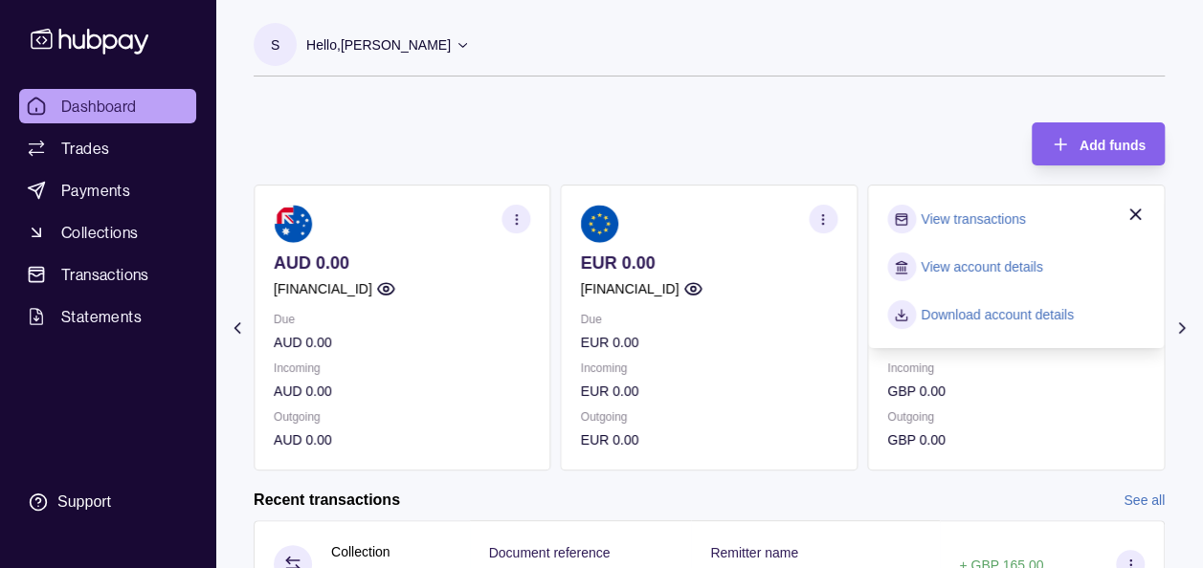
click at [939, 264] on link "View account details" at bounding box center [980, 266] width 121 height 21
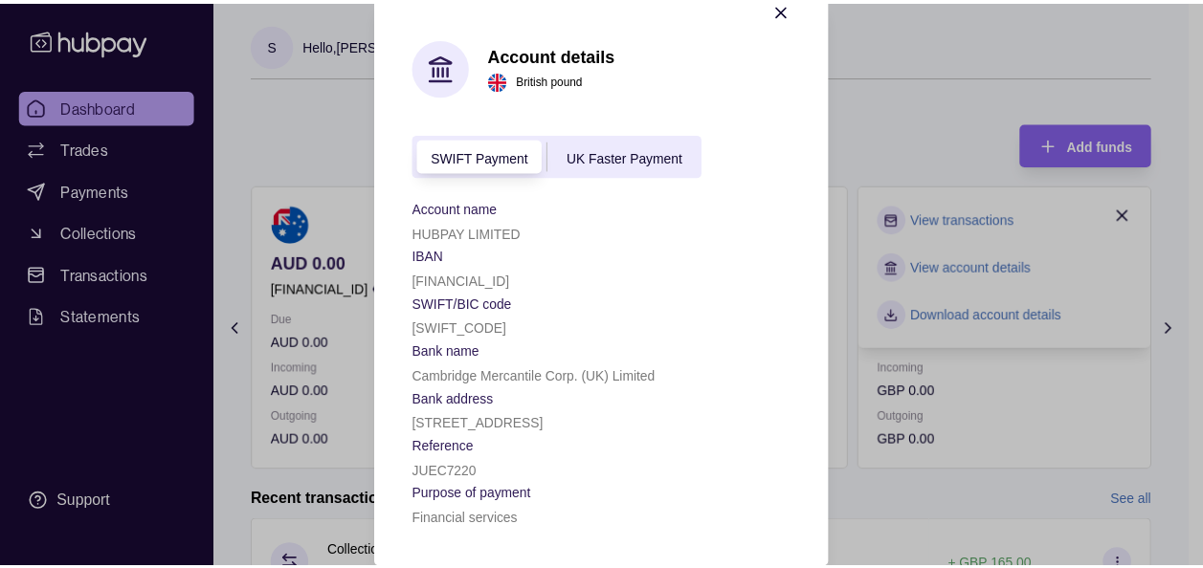
scroll to position [107, 0]
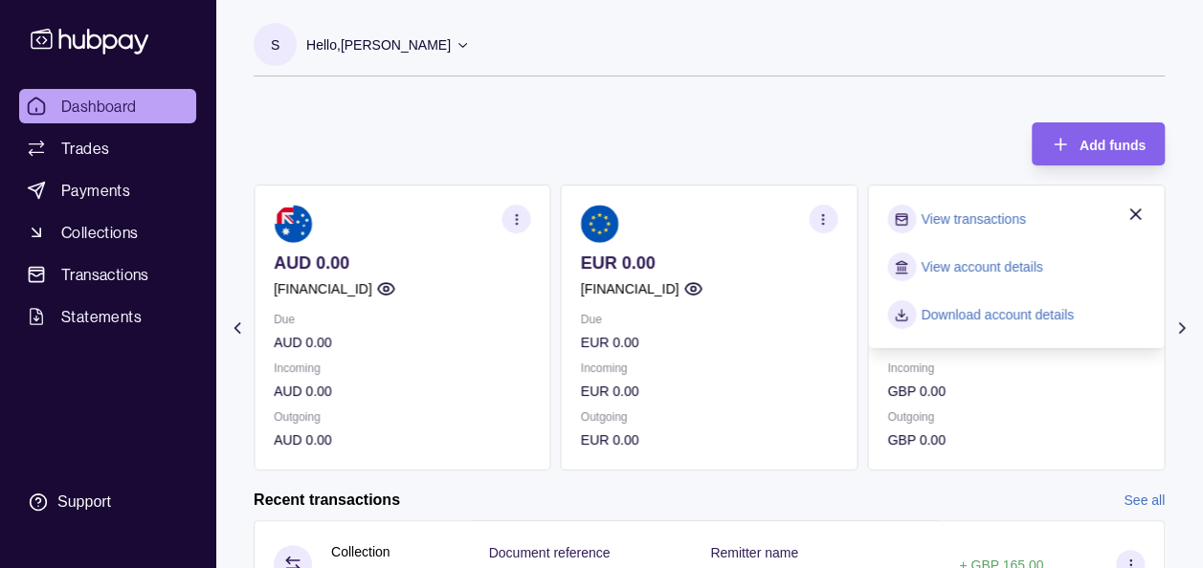
click at [624, 127] on div "Add funds AED 0.00 GB91TCCL04140408914106 Due AED 0.00 Incoming AED 0.00 Outgoi…" at bounding box center [709, 286] width 911 height 367
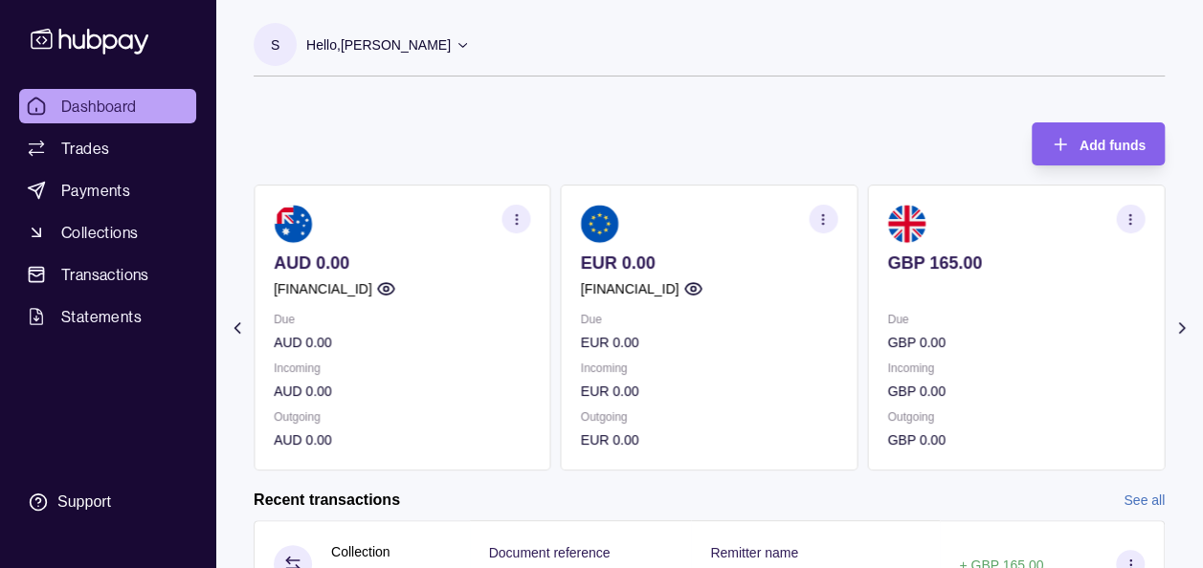
click at [235, 329] on icon at bounding box center [236, 328] width 5 height 10
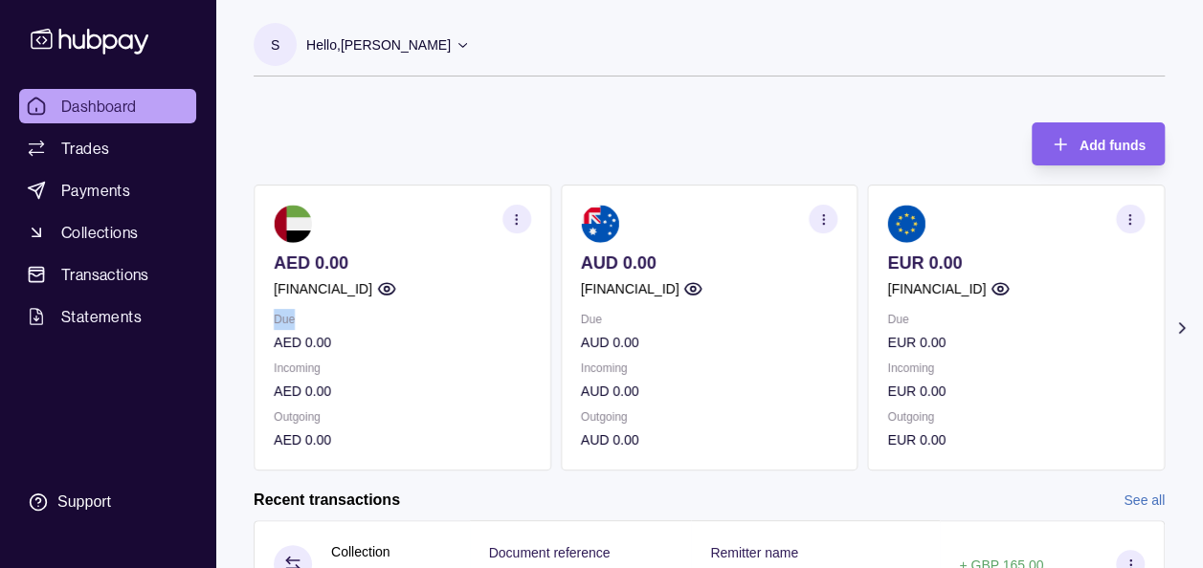
click at [235, 329] on section "Add funds AED 0.00 GB91TCCL04140408914106 Due AED 0.00 Incoming AED 0.00 Outgoi…" at bounding box center [708, 374] width 987 height 543
click at [94, 37] on icon at bounding box center [90, 40] width 126 height 35
click at [342, 152] on div "Add funds AED 0.00 GB91TCCL04140408914106 Due AED 0.00 Incoming AED 0.00 Outgoi…" at bounding box center [709, 286] width 911 height 367
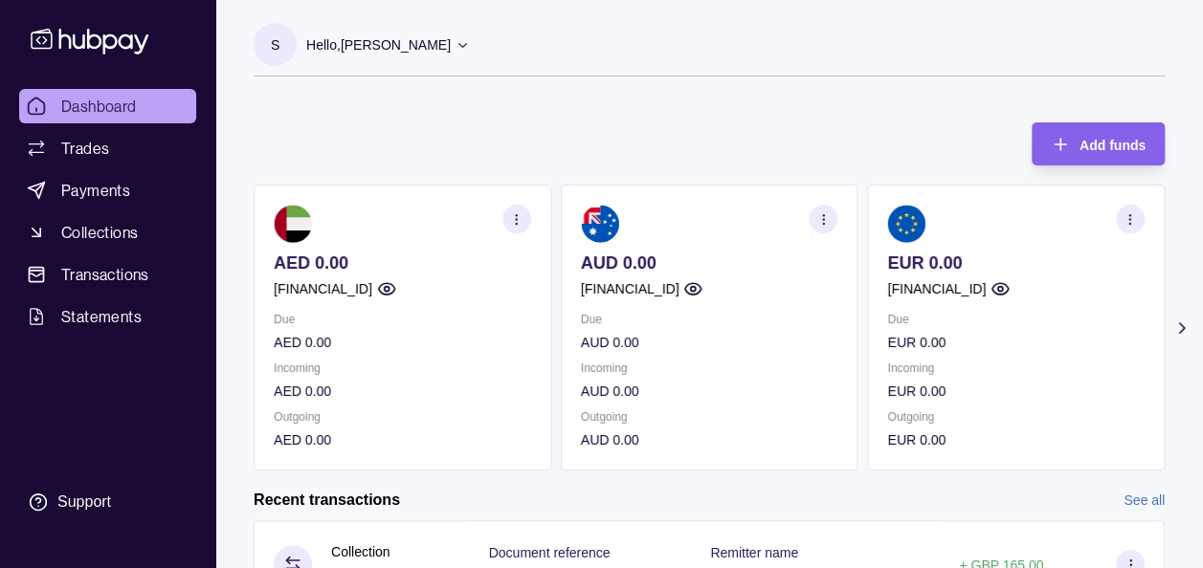
click at [1180, 322] on icon at bounding box center [1181, 328] width 19 height 19
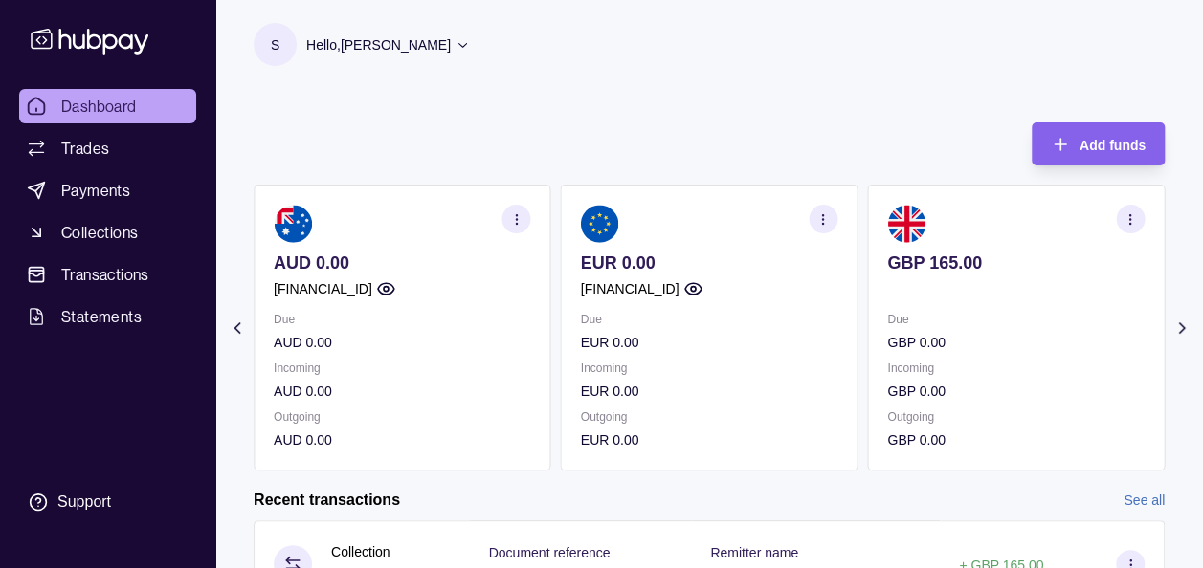
click at [1180, 322] on icon at bounding box center [1181, 328] width 19 height 19
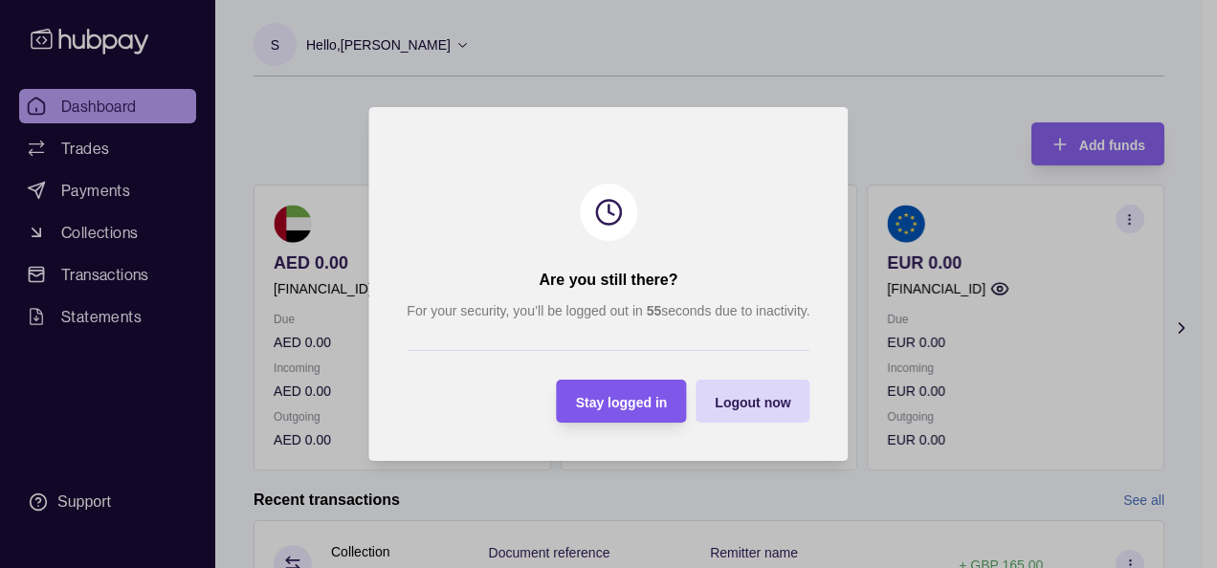
click at [615, 395] on span "Stay logged in" at bounding box center [622, 402] width 92 height 15
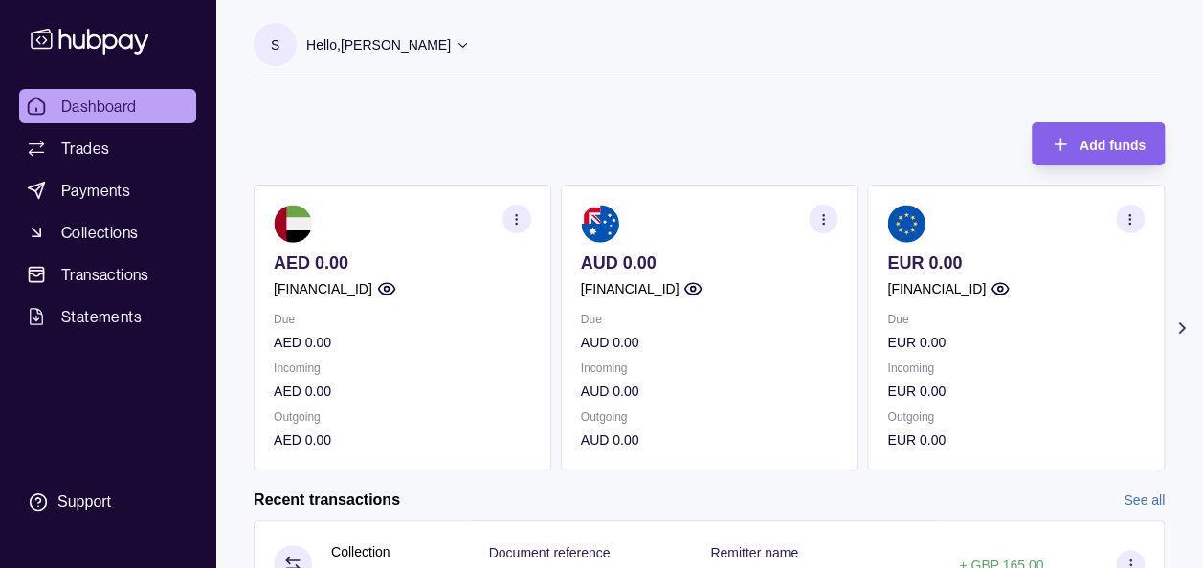
click at [1177, 334] on icon at bounding box center [1181, 328] width 19 height 19
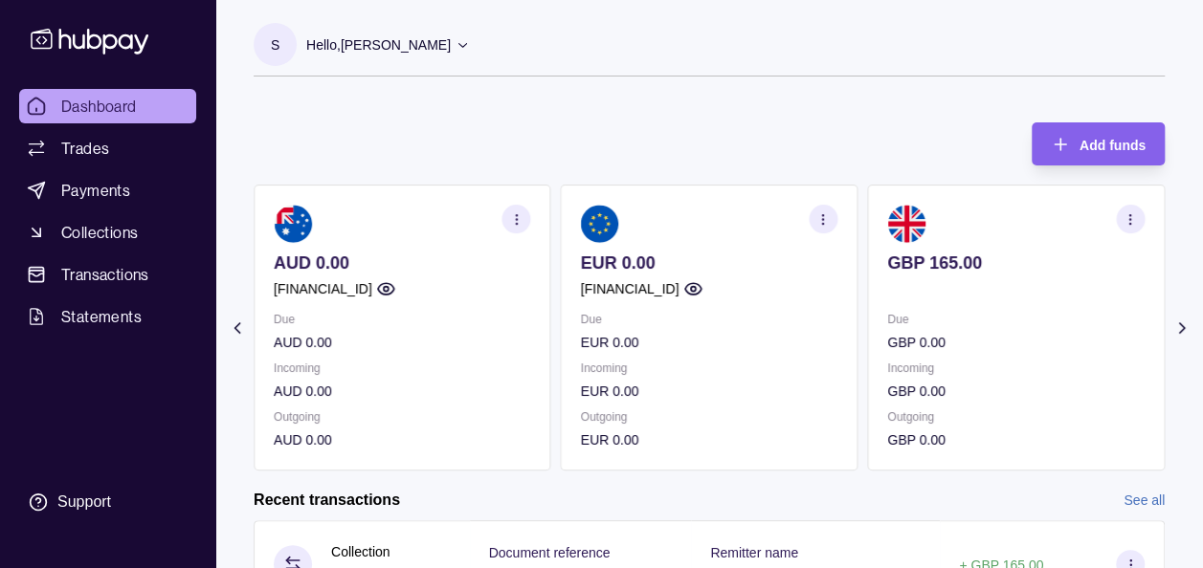
click at [1129, 206] on section "button" at bounding box center [1130, 219] width 29 height 29
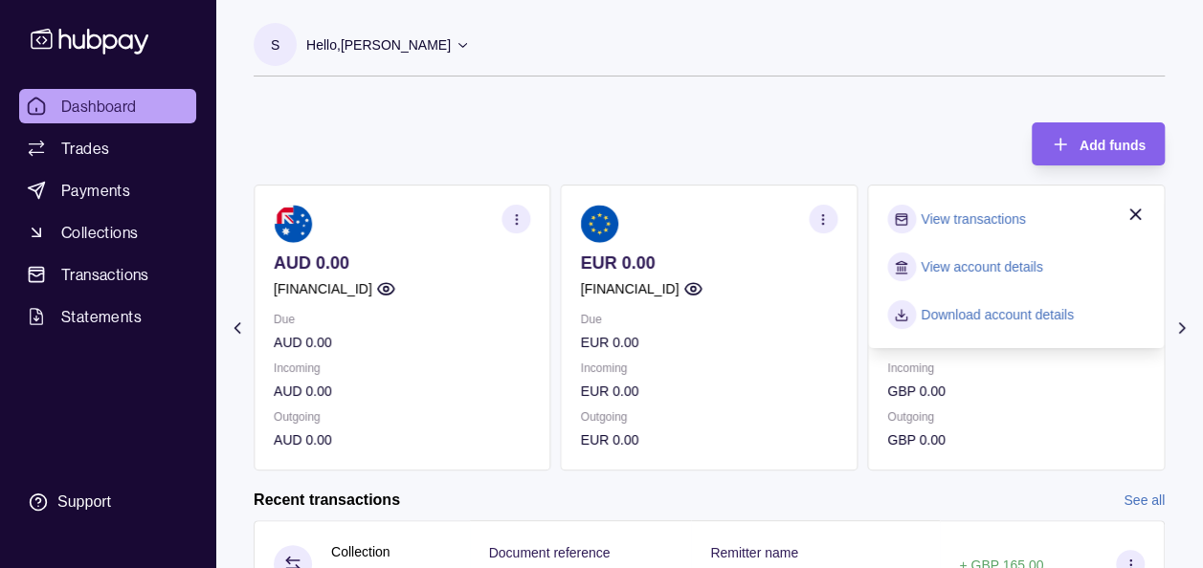
click at [964, 222] on link "View transactions" at bounding box center [972, 219] width 104 height 21
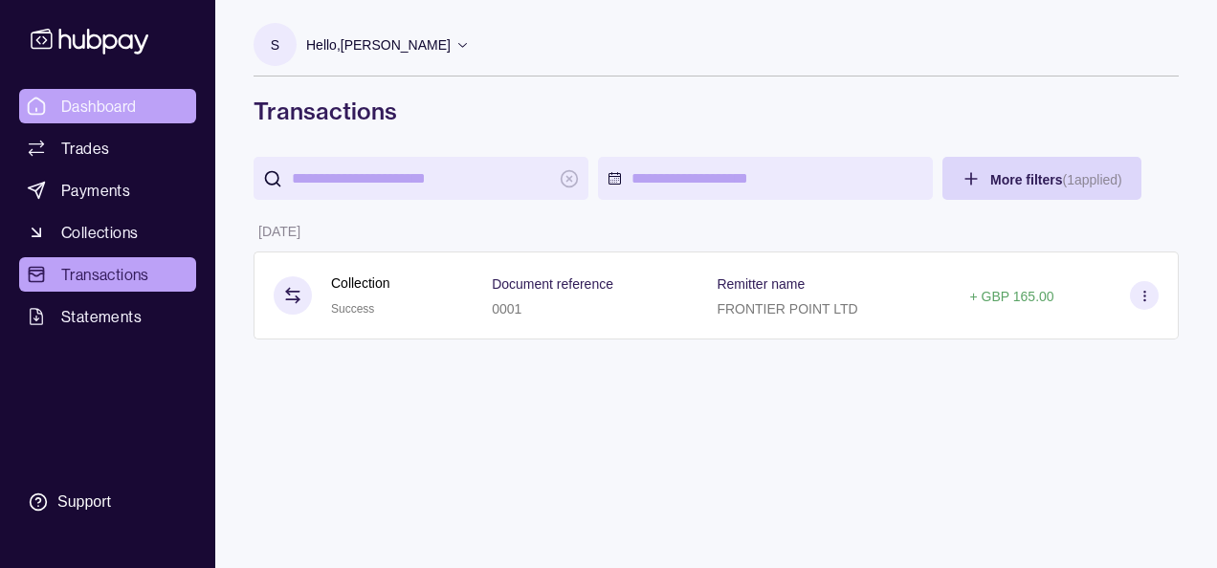
click at [38, 106] on icon at bounding box center [36, 106] width 19 height 19
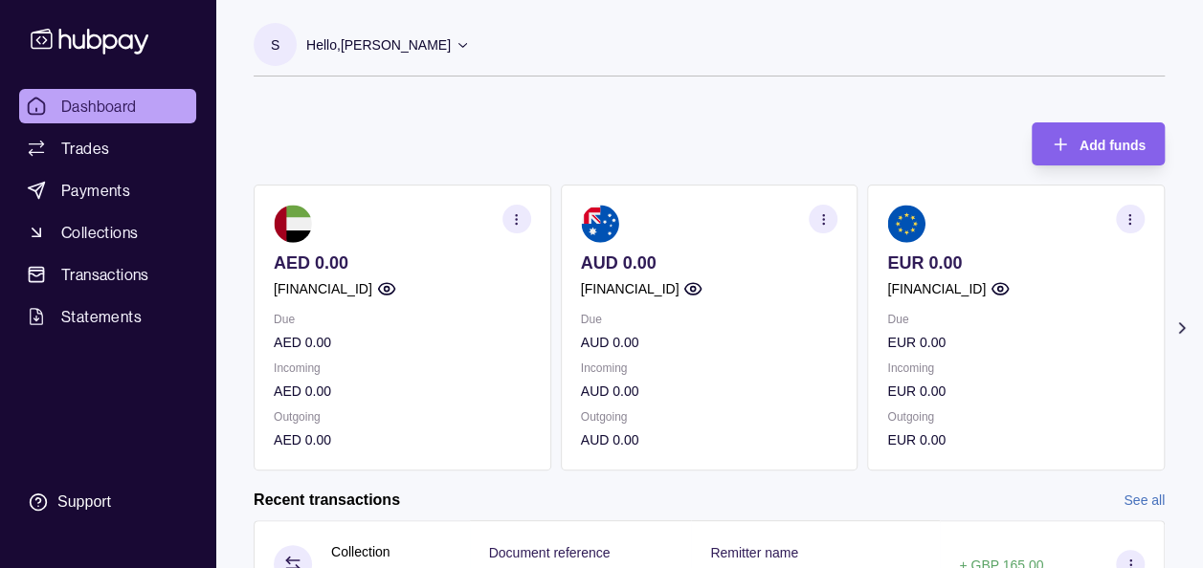
drag, startPoint x: 568, startPoint y: 115, endPoint x: 591, endPoint y: 109, distance: 23.7
click at [591, 109] on div "Add funds AED 0.00 [FINANCIAL_ID] Due AED 0.00 Incoming AED 0.00 Outgoing AED 0…" at bounding box center [709, 286] width 911 height 367
click at [1181, 331] on icon at bounding box center [1181, 328] width 5 height 10
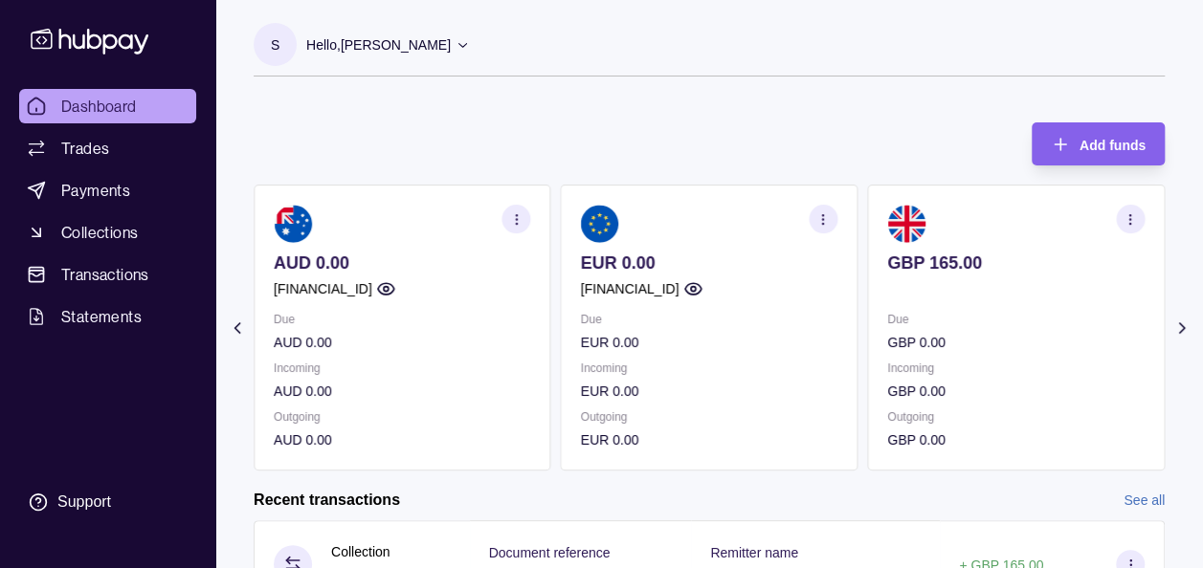
click at [766, 116] on div "Add funds AED 0.00 [FINANCIAL_ID] Due AED 0.00 Incoming AED 0.00 Outgoing AED 0…" at bounding box center [709, 286] width 911 height 367
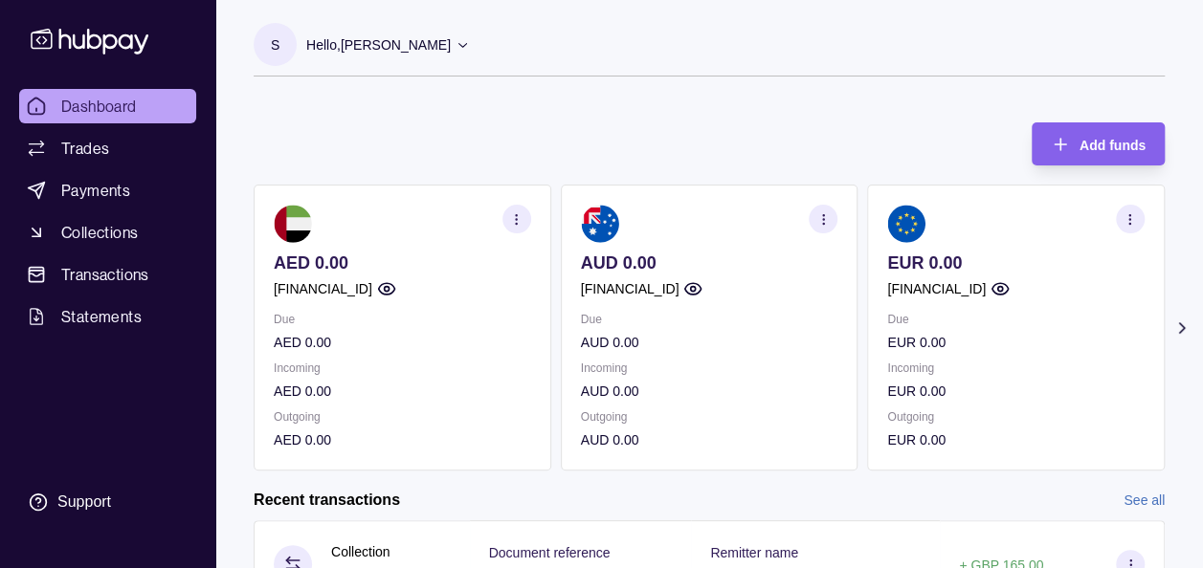
click at [1185, 327] on icon at bounding box center [1181, 328] width 19 height 19
click at [1186, 326] on icon at bounding box center [1181, 328] width 19 height 19
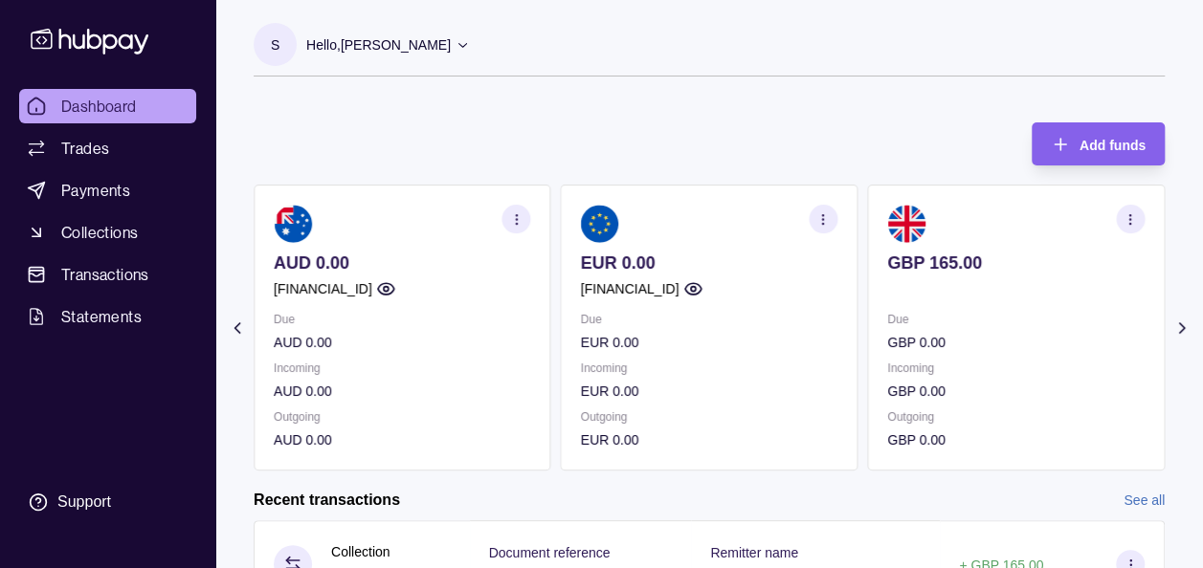
click at [1135, 215] on icon "button" at bounding box center [1129, 219] width 14 height 14
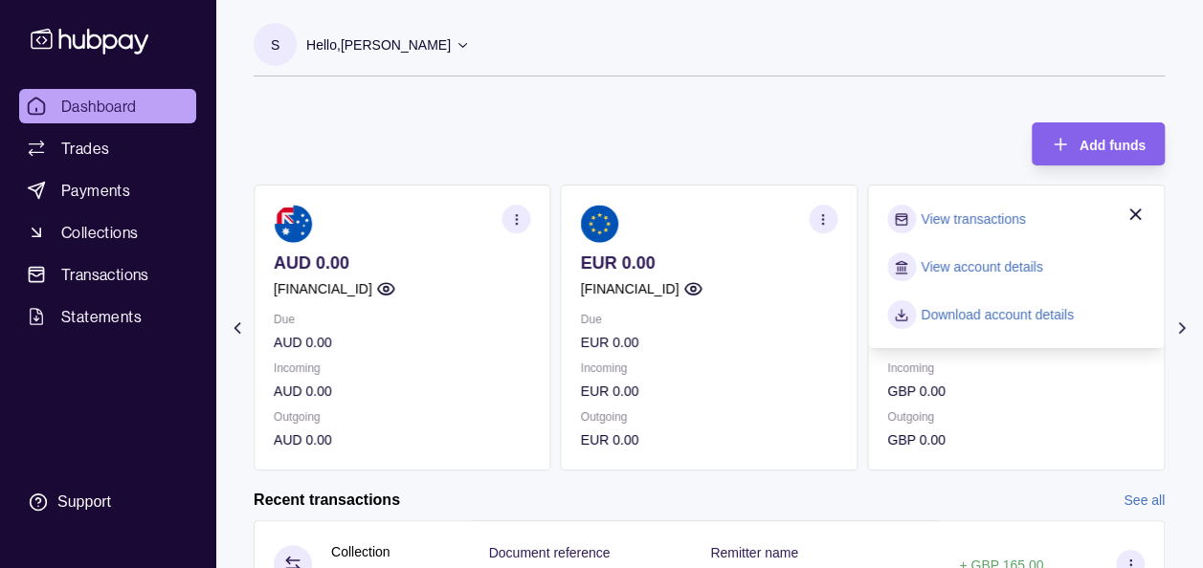
click at [1015, 226] on link "View transactions" at bounding box center [972, 219] width 104 height 21
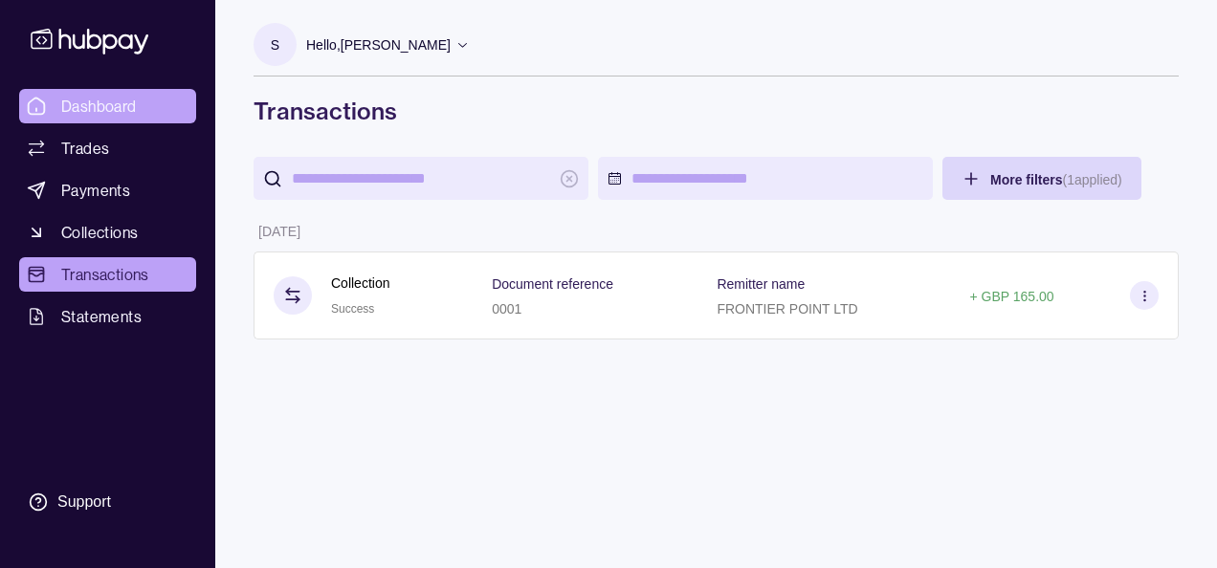
click at [46, 112] on link "Dashboard" at bounding box center [107, 106] width 177 height 34
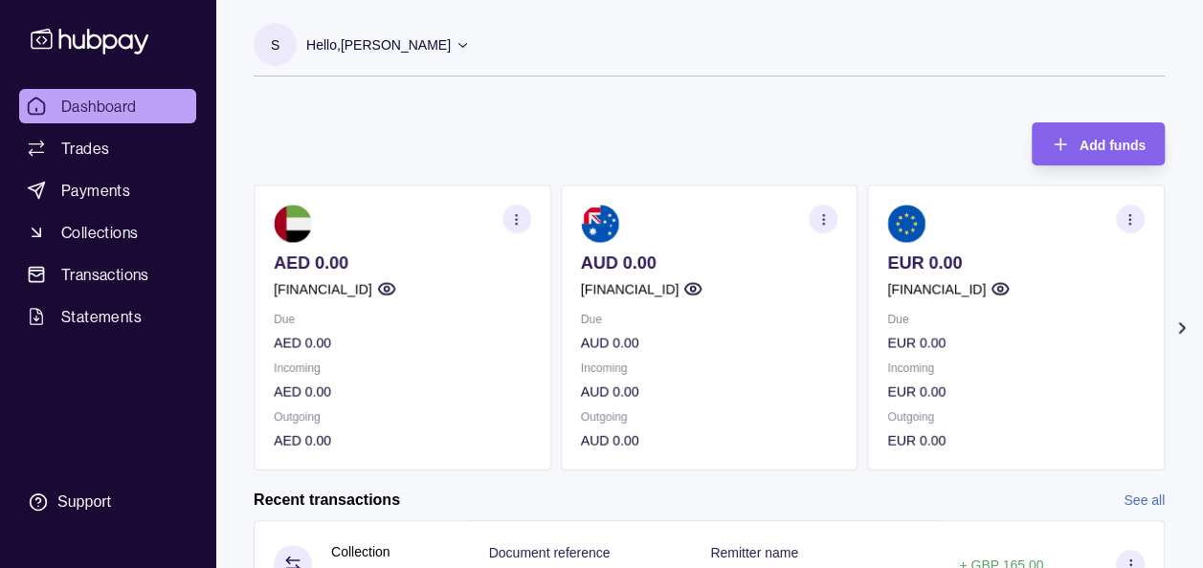
click at [1184, 325] on icon at bounding box center [1181, 328] width 19 height 19
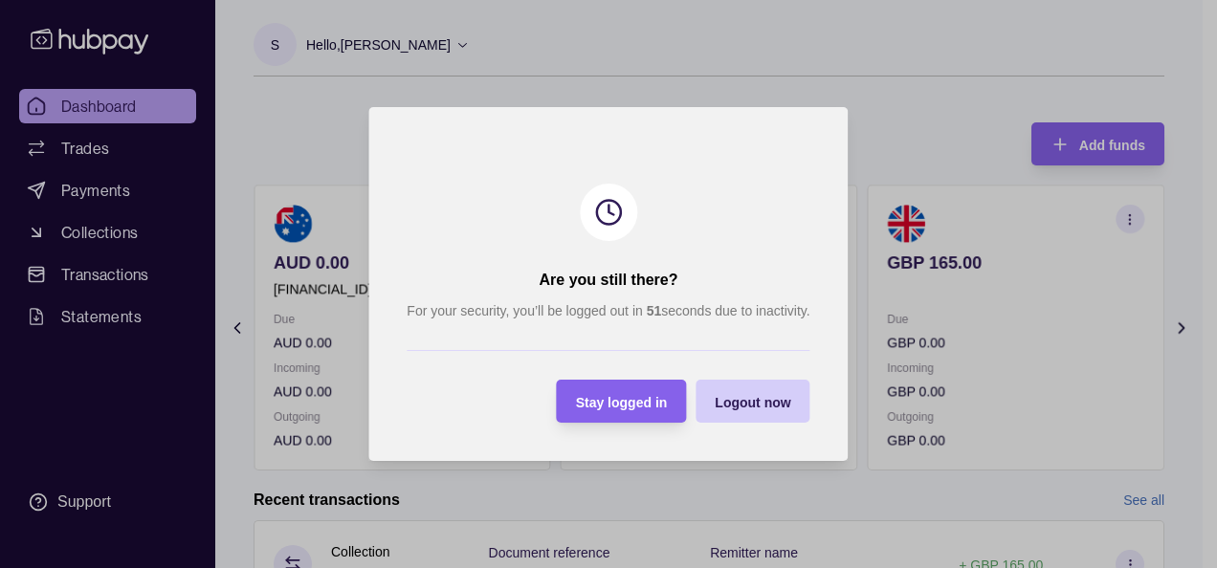
click at [760, 409] on span "Logout now" at bounding box center [753, 402] width 76 height 15
